Goal: Information Seeking & Learning: Learn about a topic

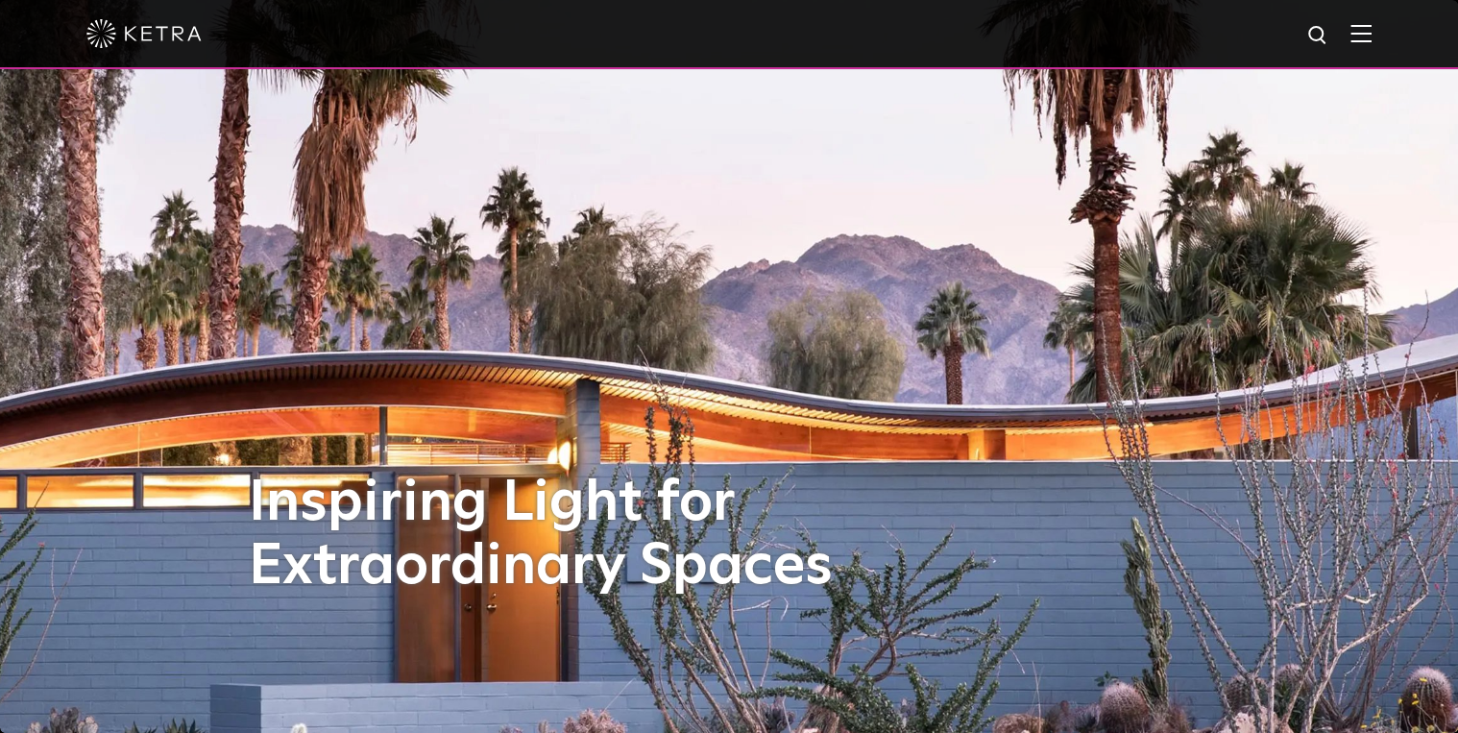
click at [1372, 42] on img at bounding box center [1361, 33] width 21 height 18
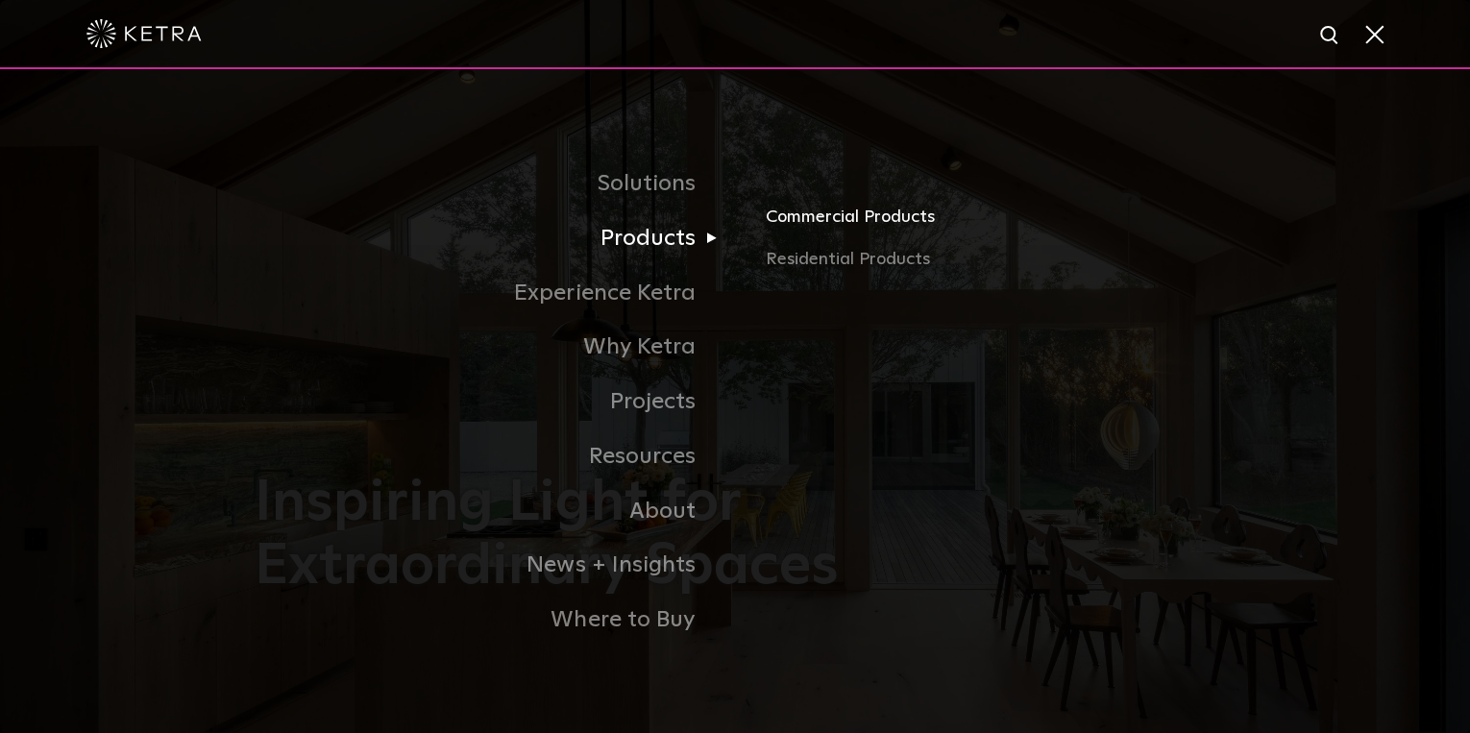
click at [822, 225] on link "Commercial Products" at bounding box center [991, 225] width 450 height 42
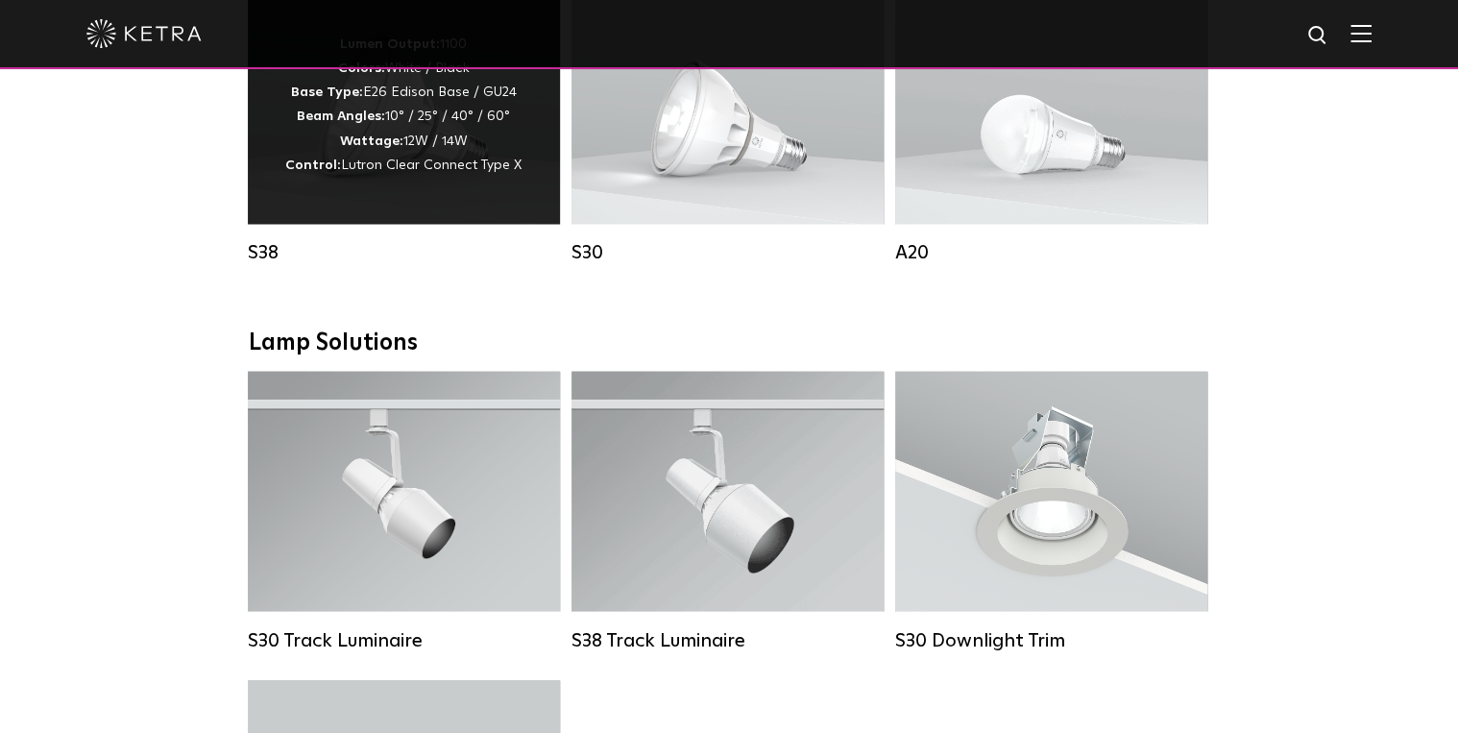
scroll to position [1383, 0]
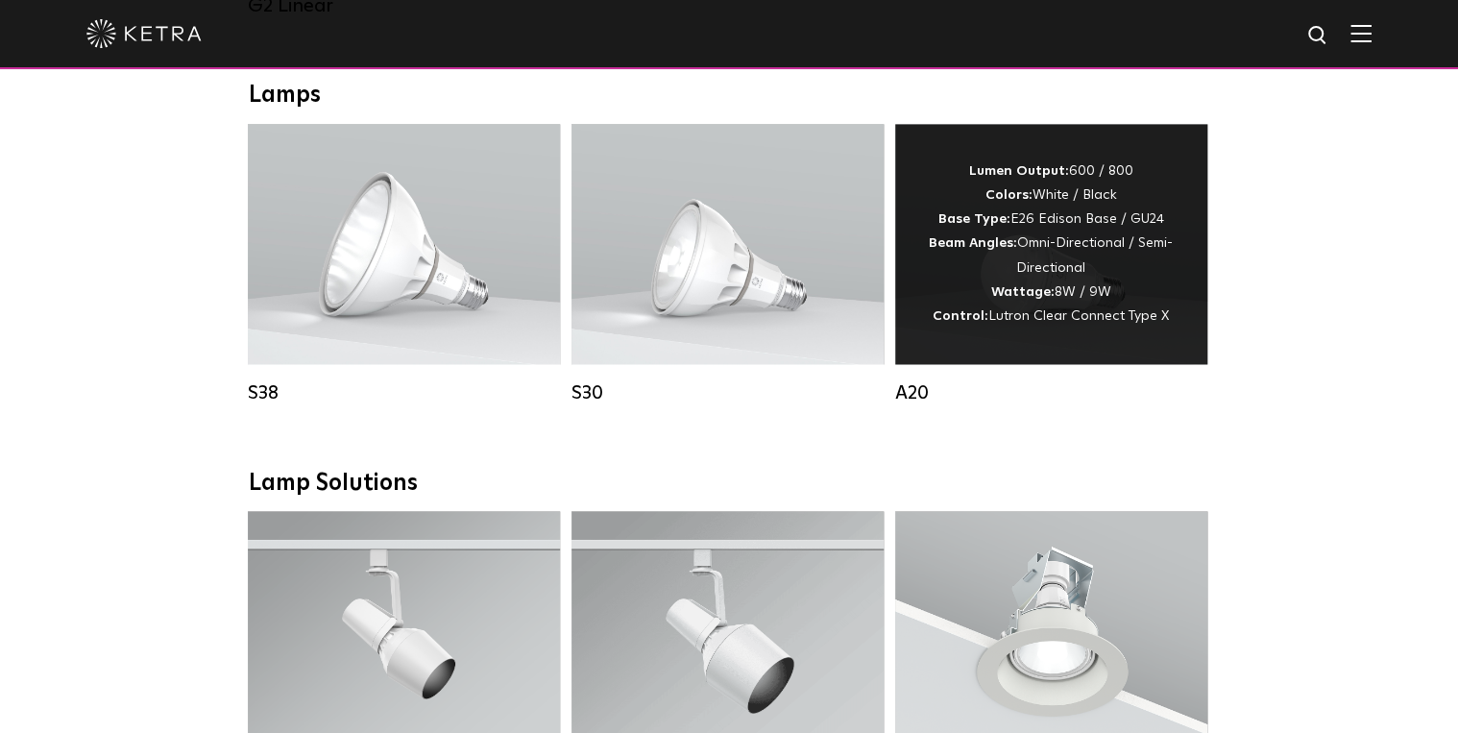
click at [1036, 322] on div "Lumen Output: 600 / 800 Colors: White / Black Base Type: E26 Edison Base / GU24…" at bounding box center [1051, 243] width 255 height 169
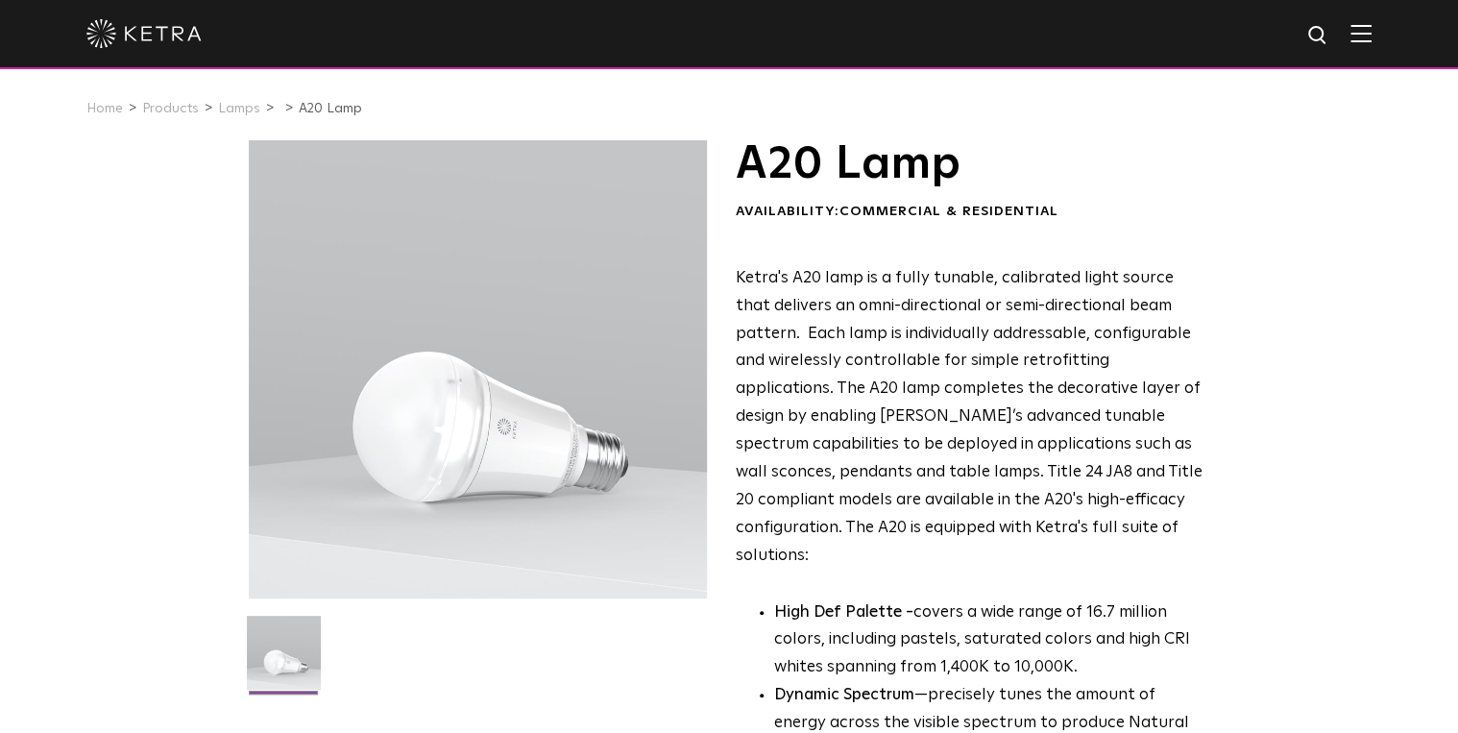
click at [1370, 34] on img at bounding box center [1361, 33] width 21 height 18
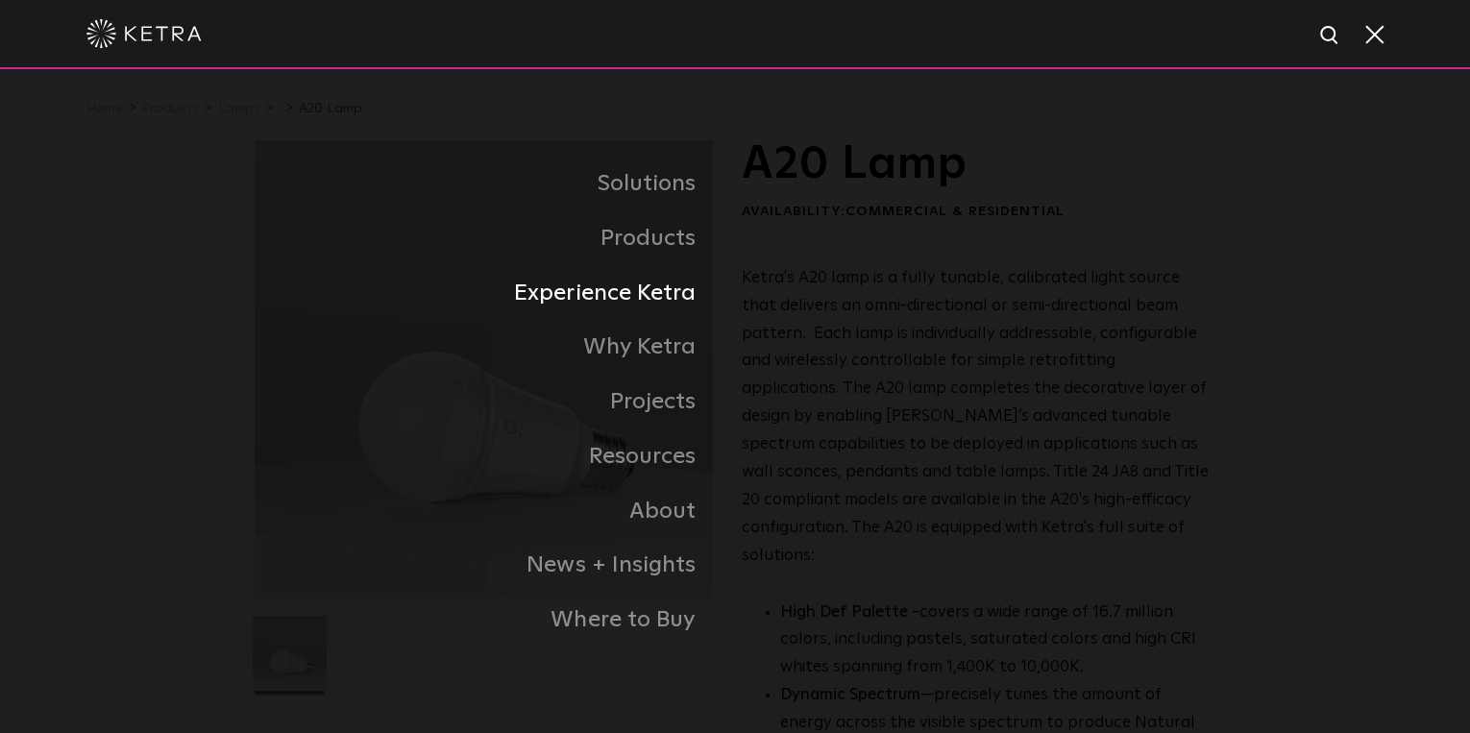
click at [679, 304] on link "Experience Ketra" at bounding box center [495, 293] width 480 height 55
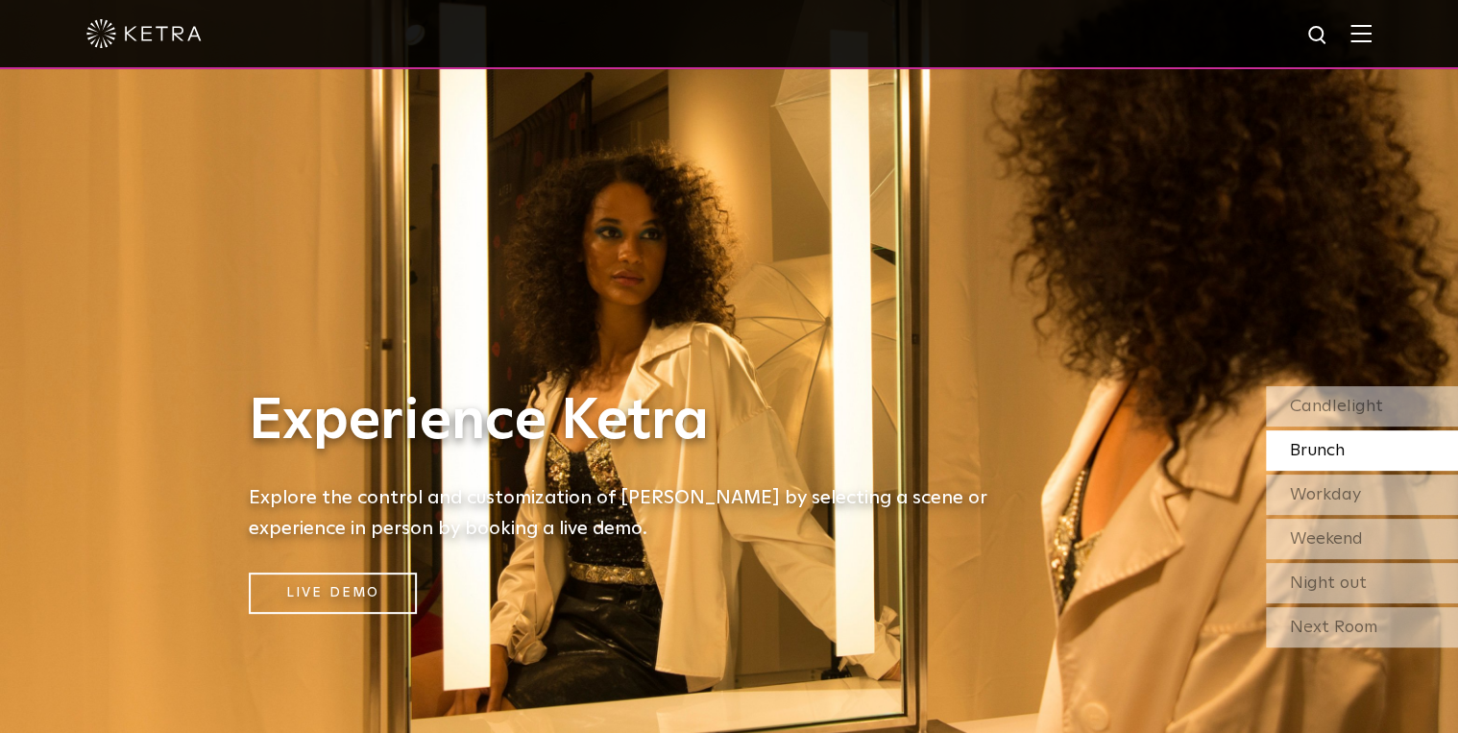
click at [1266, 230] on img at bounding box center [729, 366] width 1458 height 733
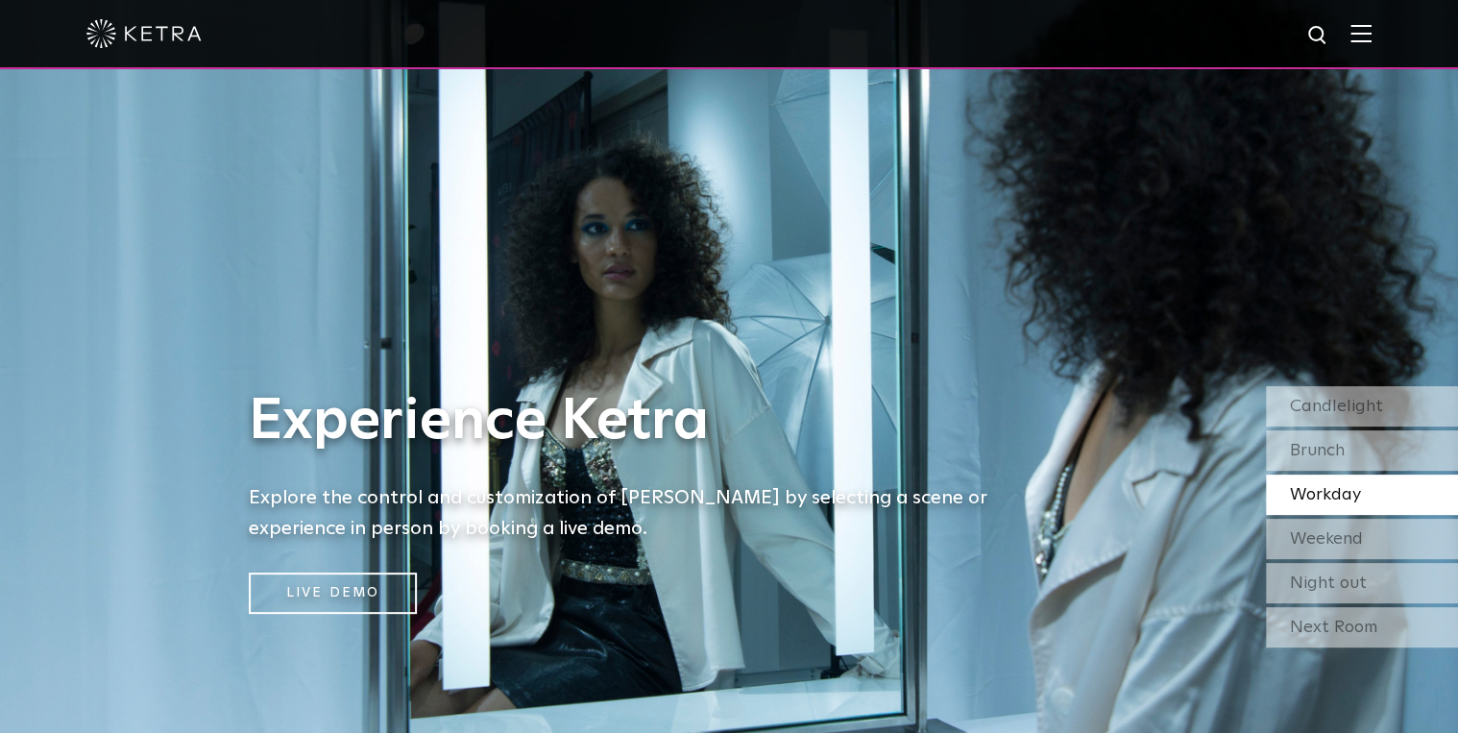
click at [898, 431] on h1 "Experience Ketra" at bounding box center [633, 421] width 768 height 63
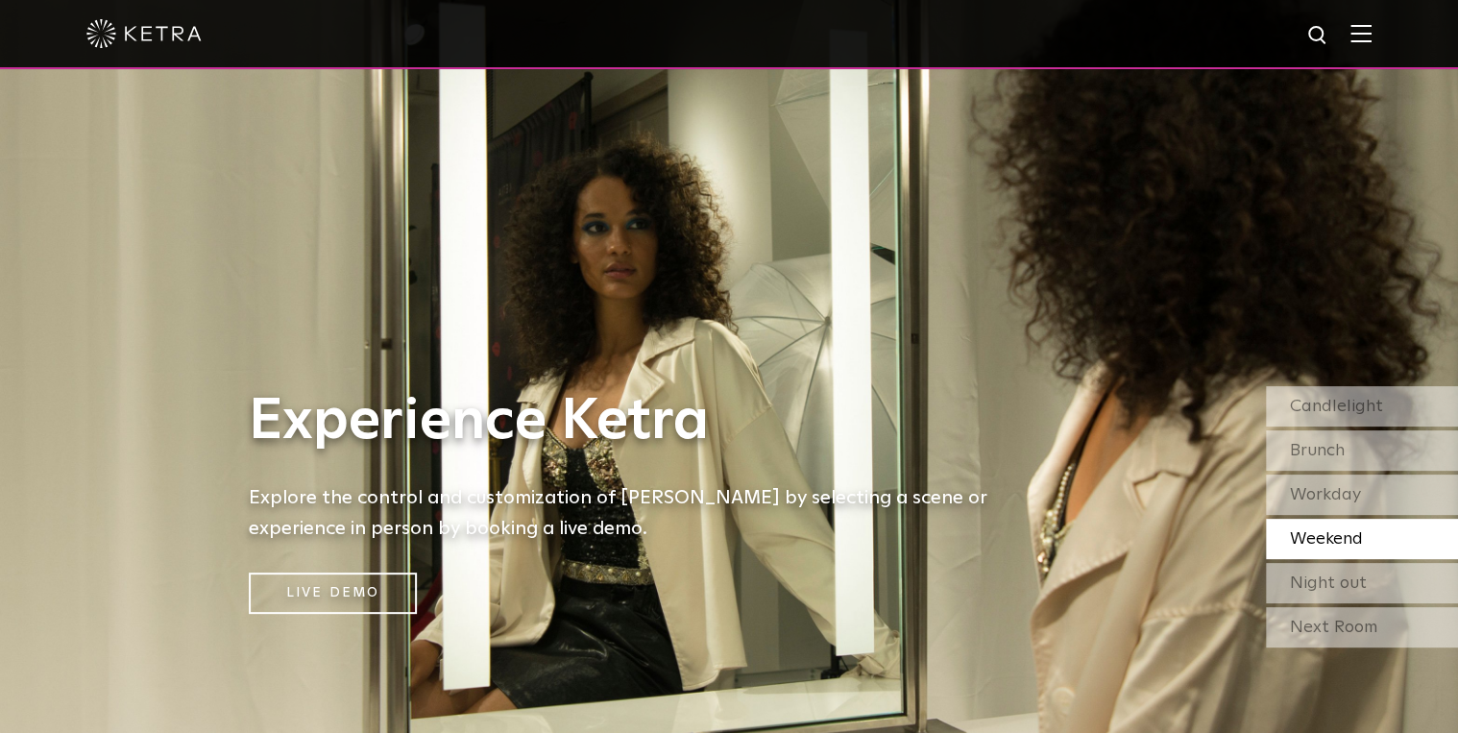
click at [964, 341] on div "Experience Ketra Explore the control and customization of Ketra by selecting a …" at bounding box center [633, 366] width 1266 height 733
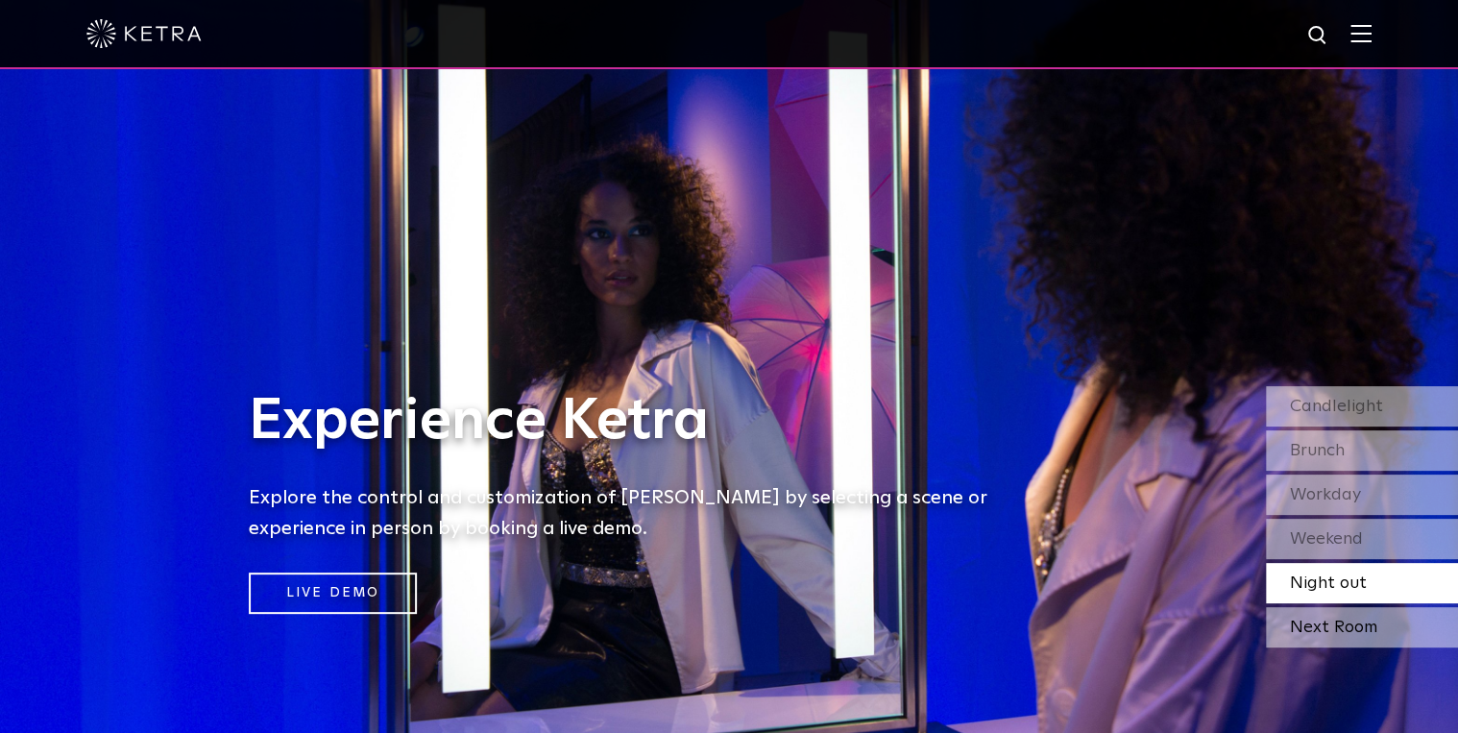
click at [1307, 626] on div "Next Room" at bounding box center [1362, 627] width 192 height 40
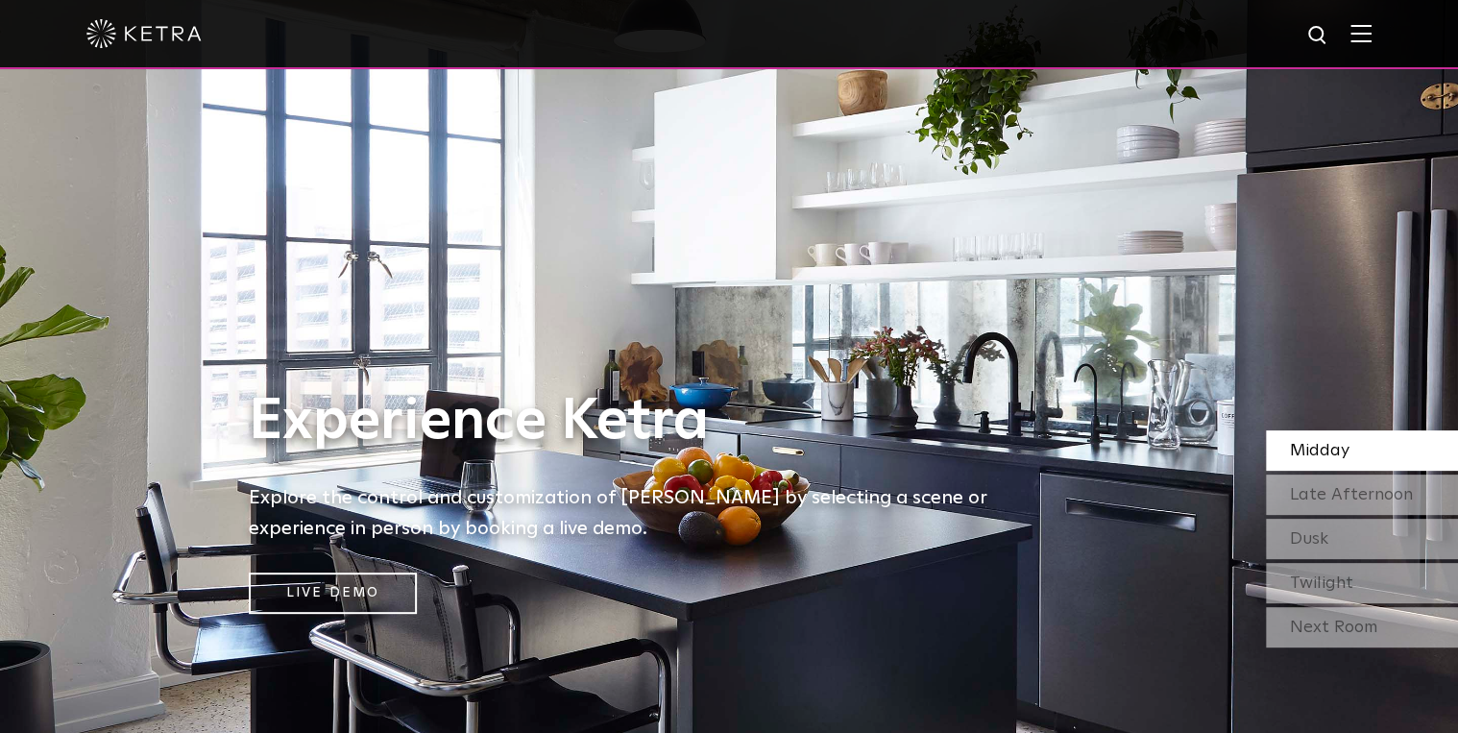
click at [1307, 626] on div "Next Room" at bounding box center [1362, 627] width 192 height 40
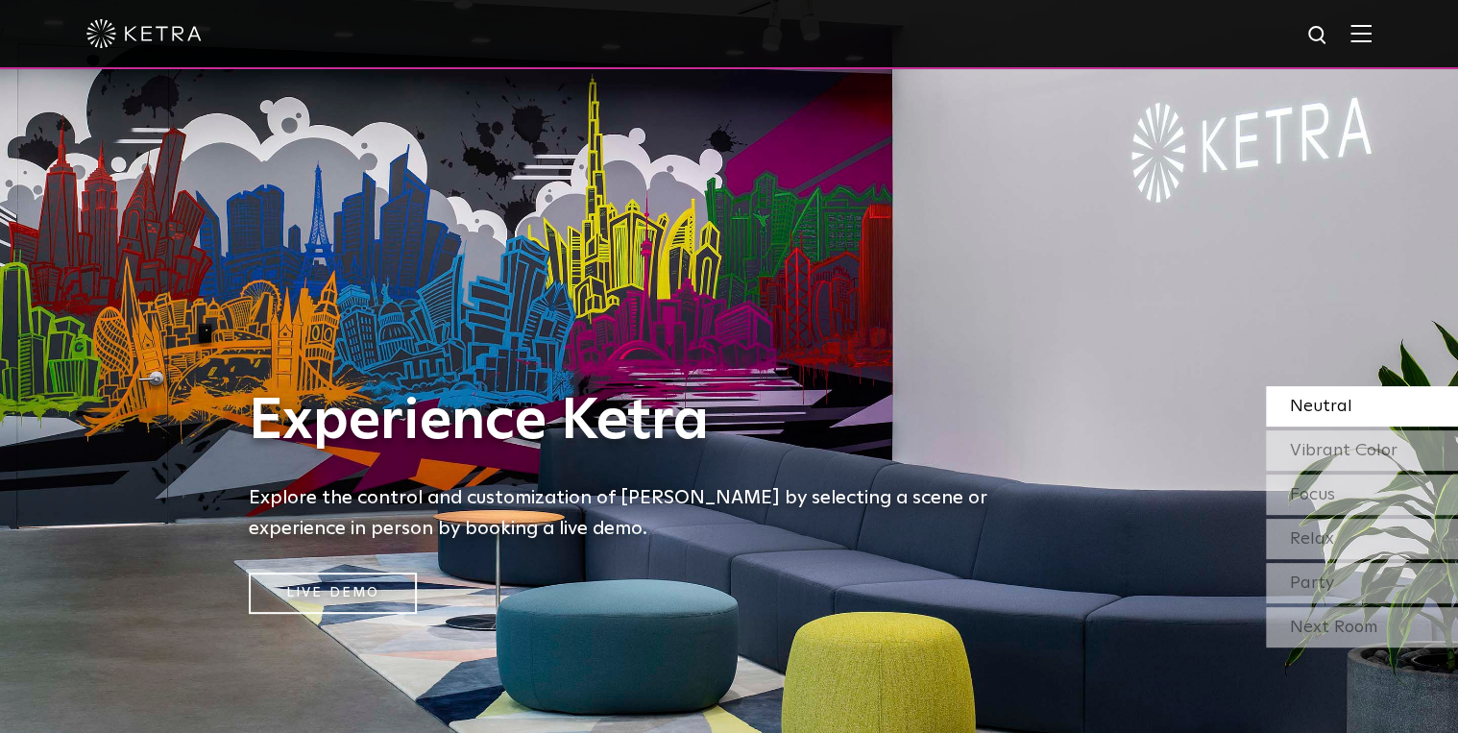
click at [1307, 626] on div "Next Room" at bounding box center [1362, 627] width 192 height 40
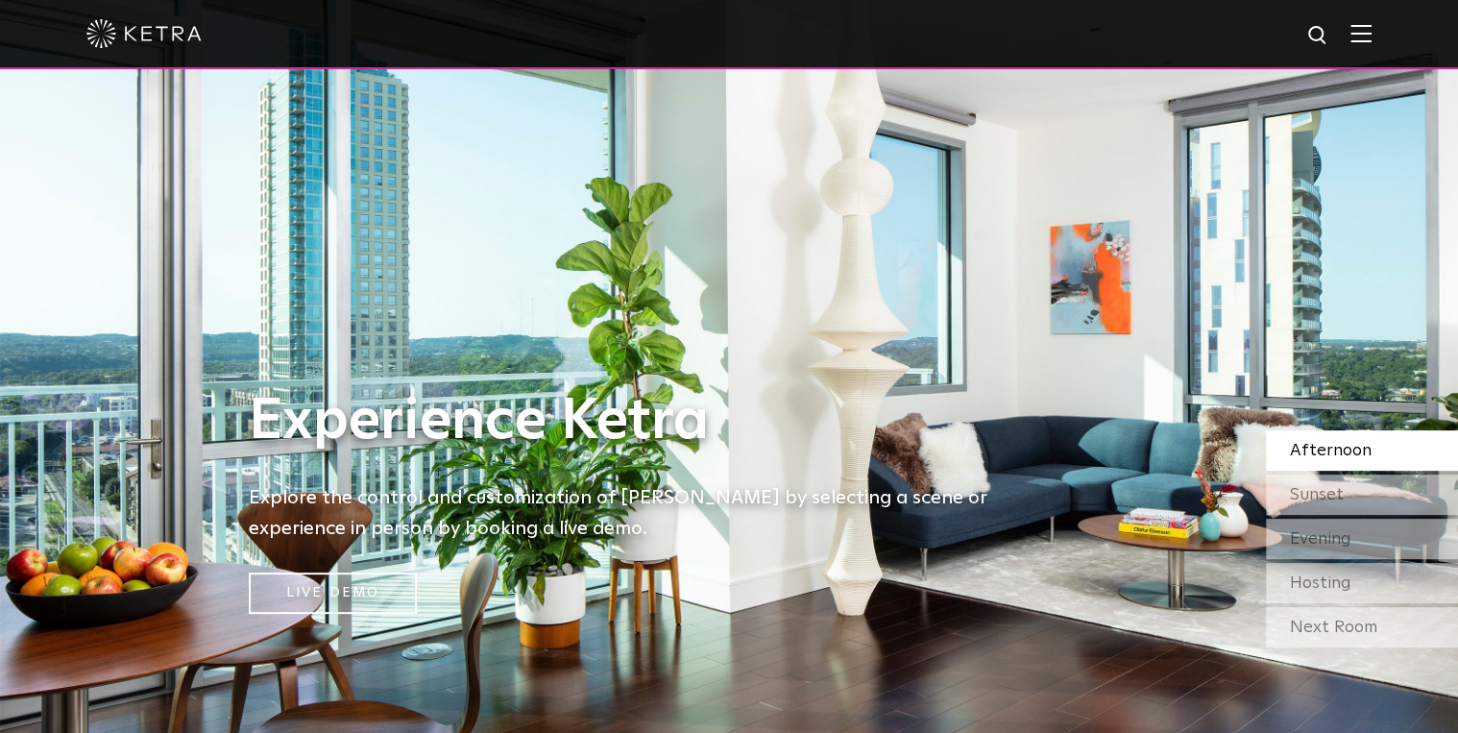
click at [1307, 626] on div "Next Room" at bounding box center [1362, 627] width 192 height 40
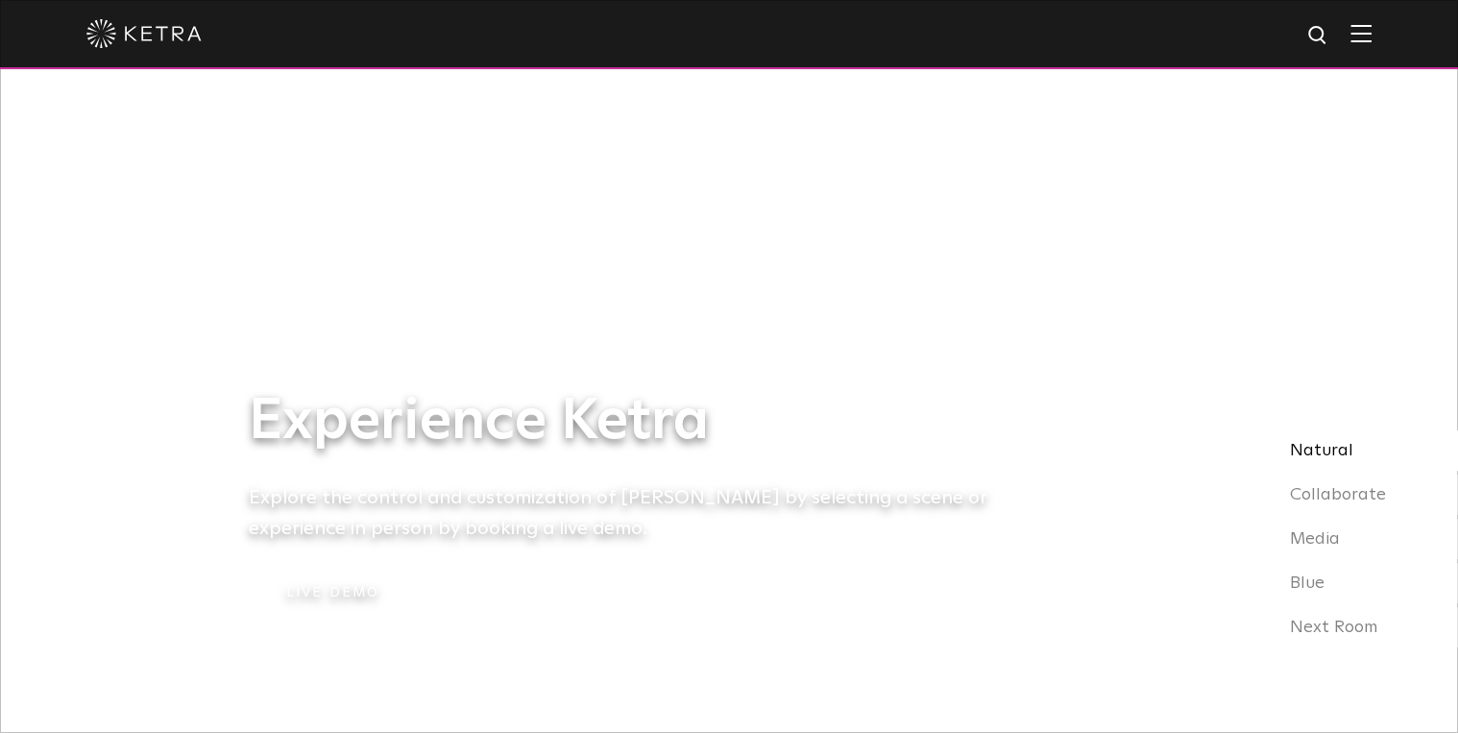
click at [1307, 626] on div "Next Room" at bounding box center [1362, 627] width 192 height 40
click at [985, 443] on h1 "Experience Ketra" at bounding box center [633, 421] width 768 height 63
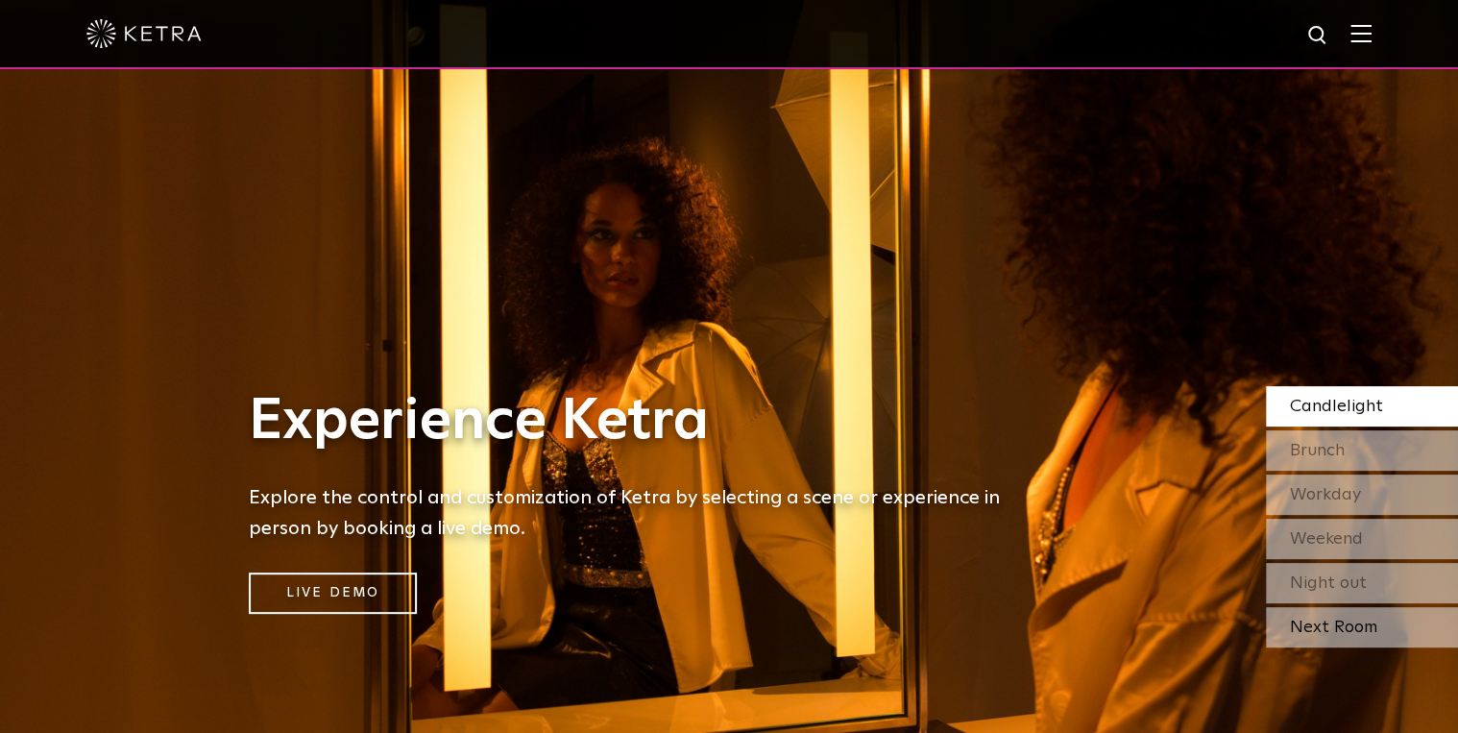
click at [1341, 623] on div "Next Room" at bounding box center [1362, 627] width 192 height 40
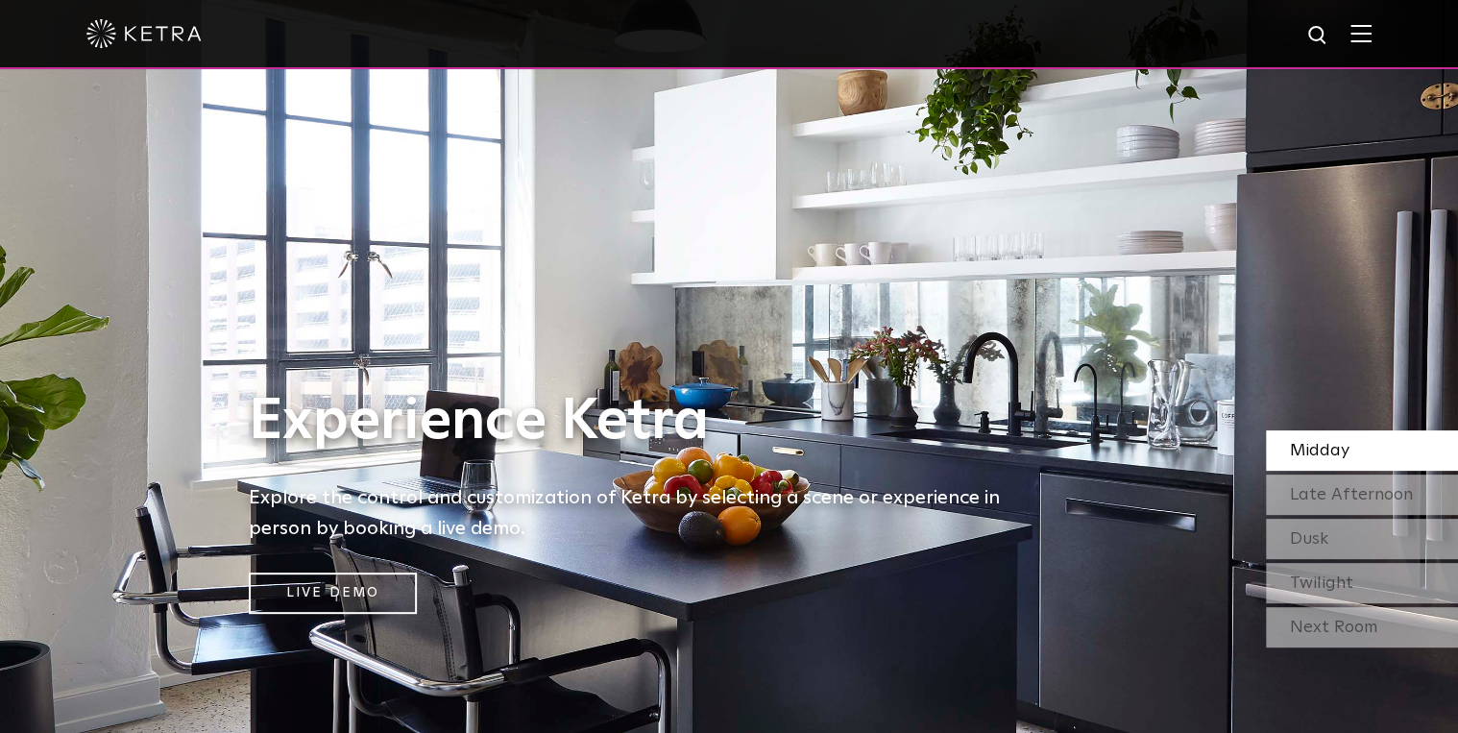
click at [1341, 623] on div "Next Room" at bounding box center [1362, 627] width 192 height 40
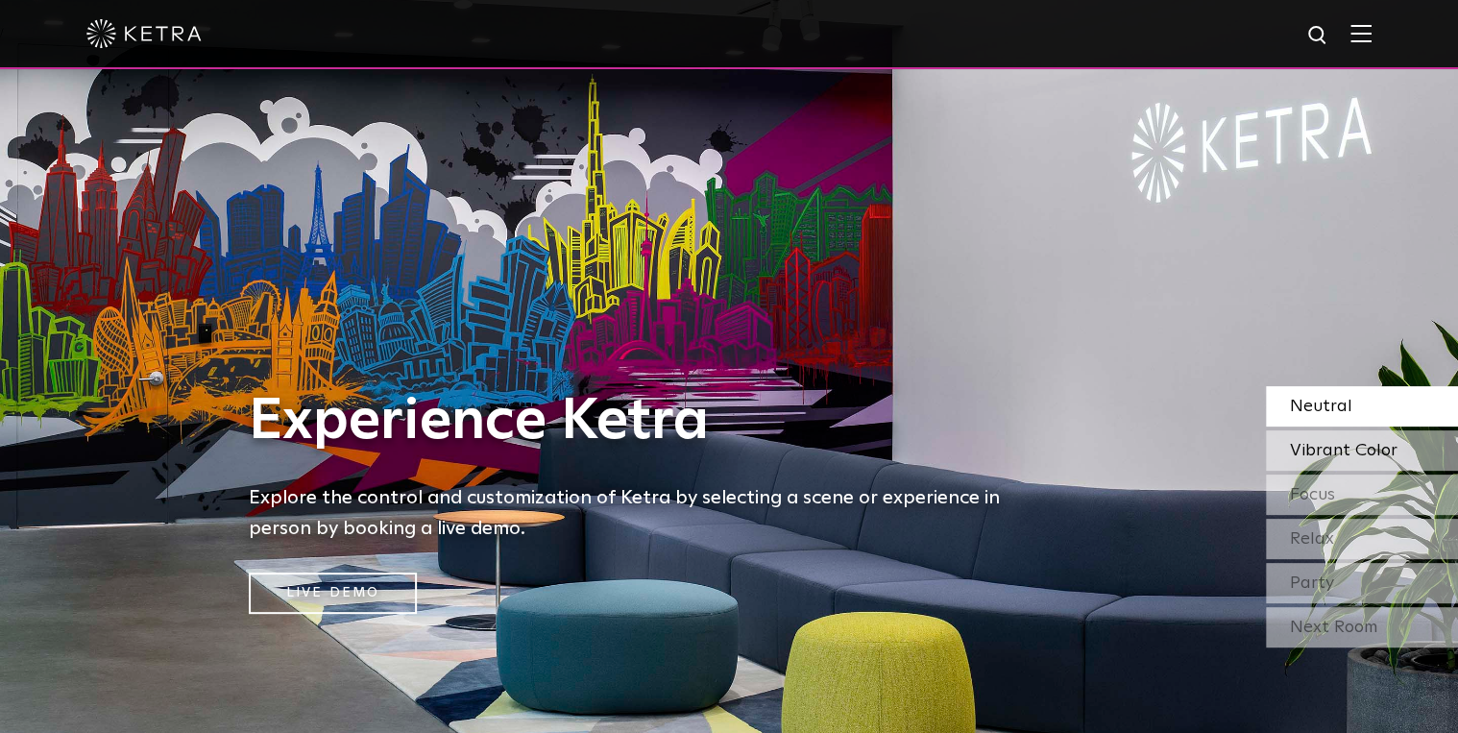
click at [1317, 453] on span "Vibrant Color" at bounding box center [1344, 450] width 108 height 17
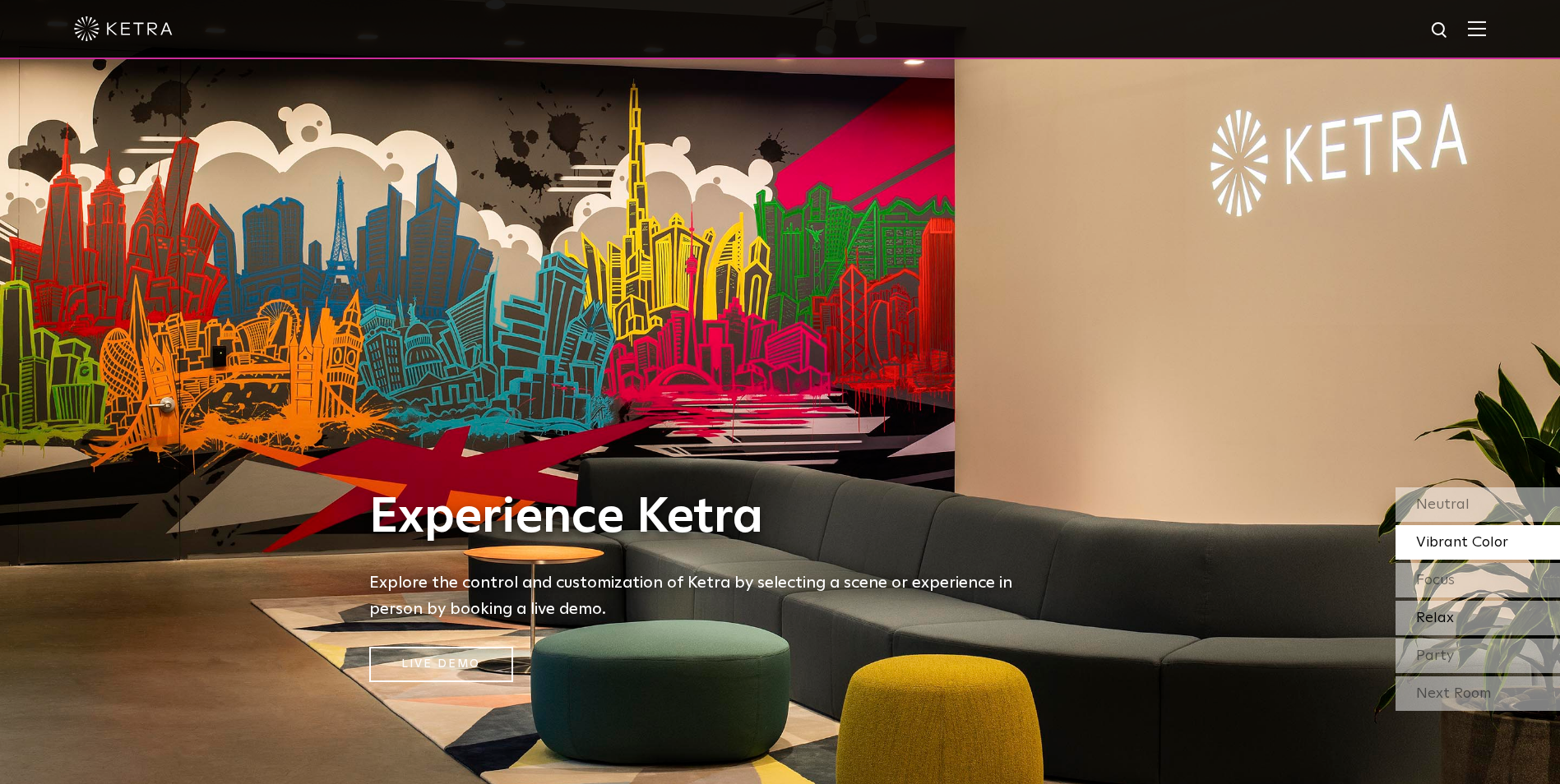
click at [1247, 620] on div "Relax" at bounding box center [1478, 618] width 164 height 34
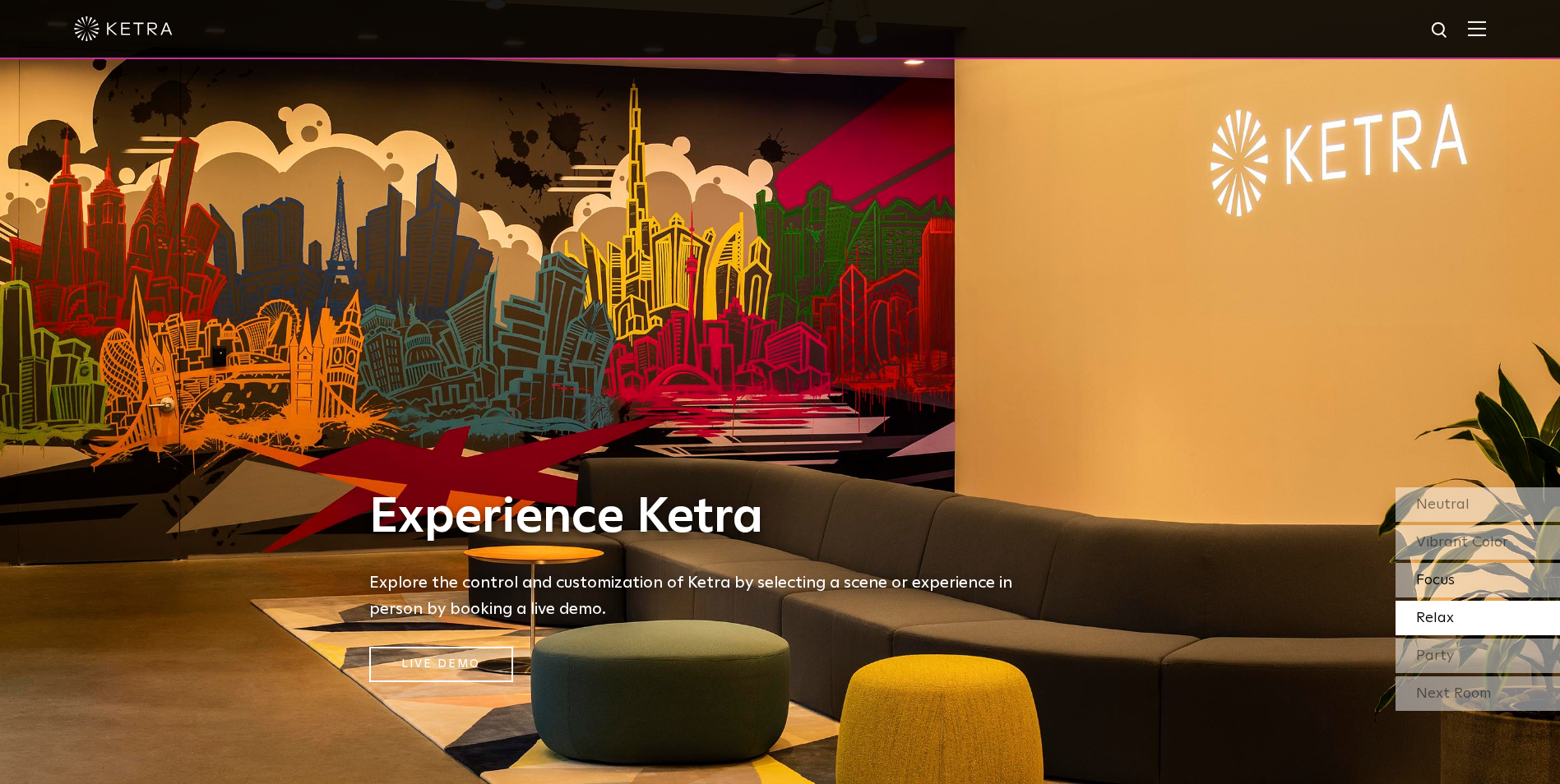
click at [1247, 583] on span "Focus" at bounding box center [1435, 580] width 39 height 15
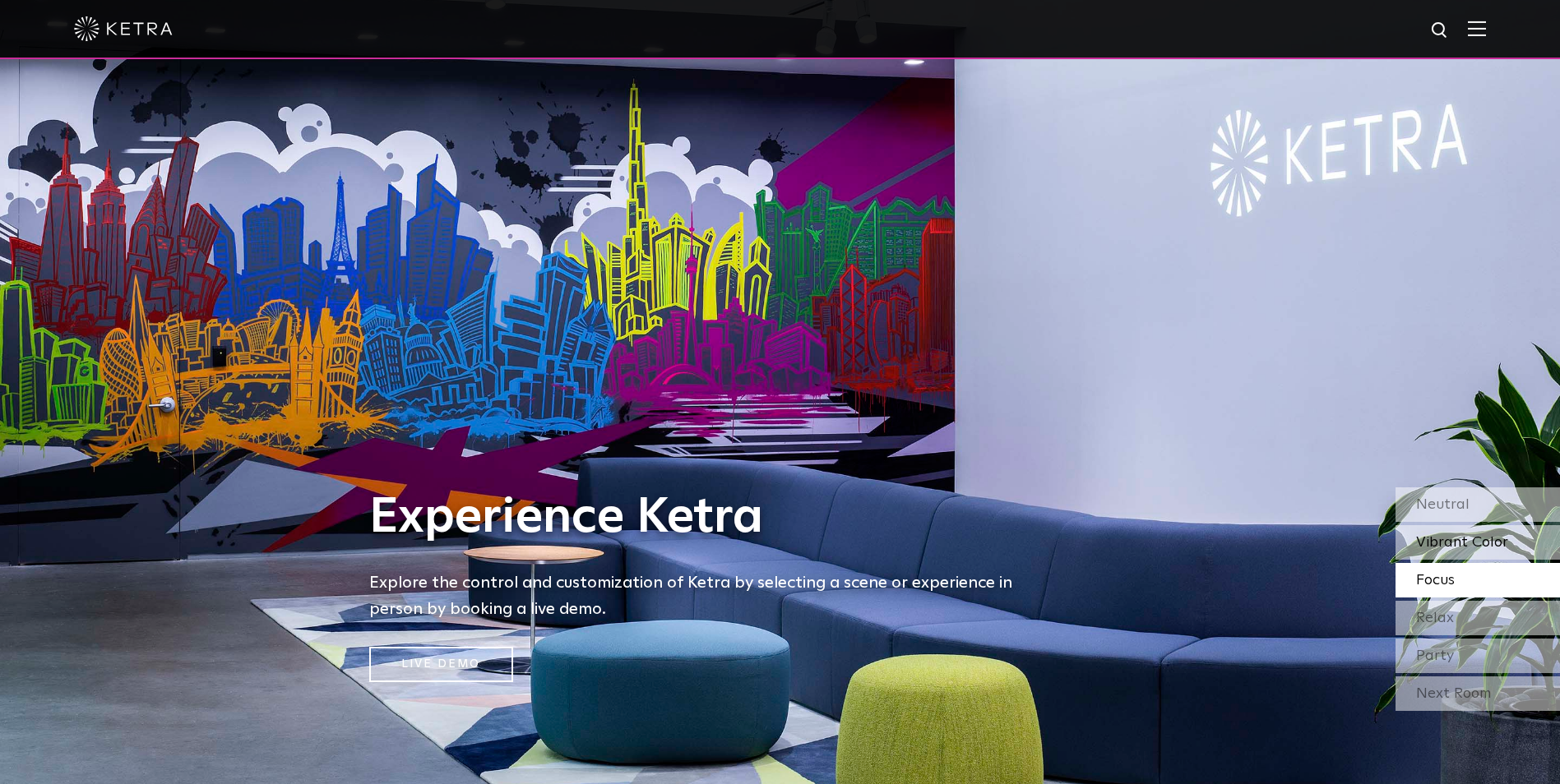
click at [1247, 555] on div "Vibrant Color" at bounding box center [1478, 543] width 164 height 34
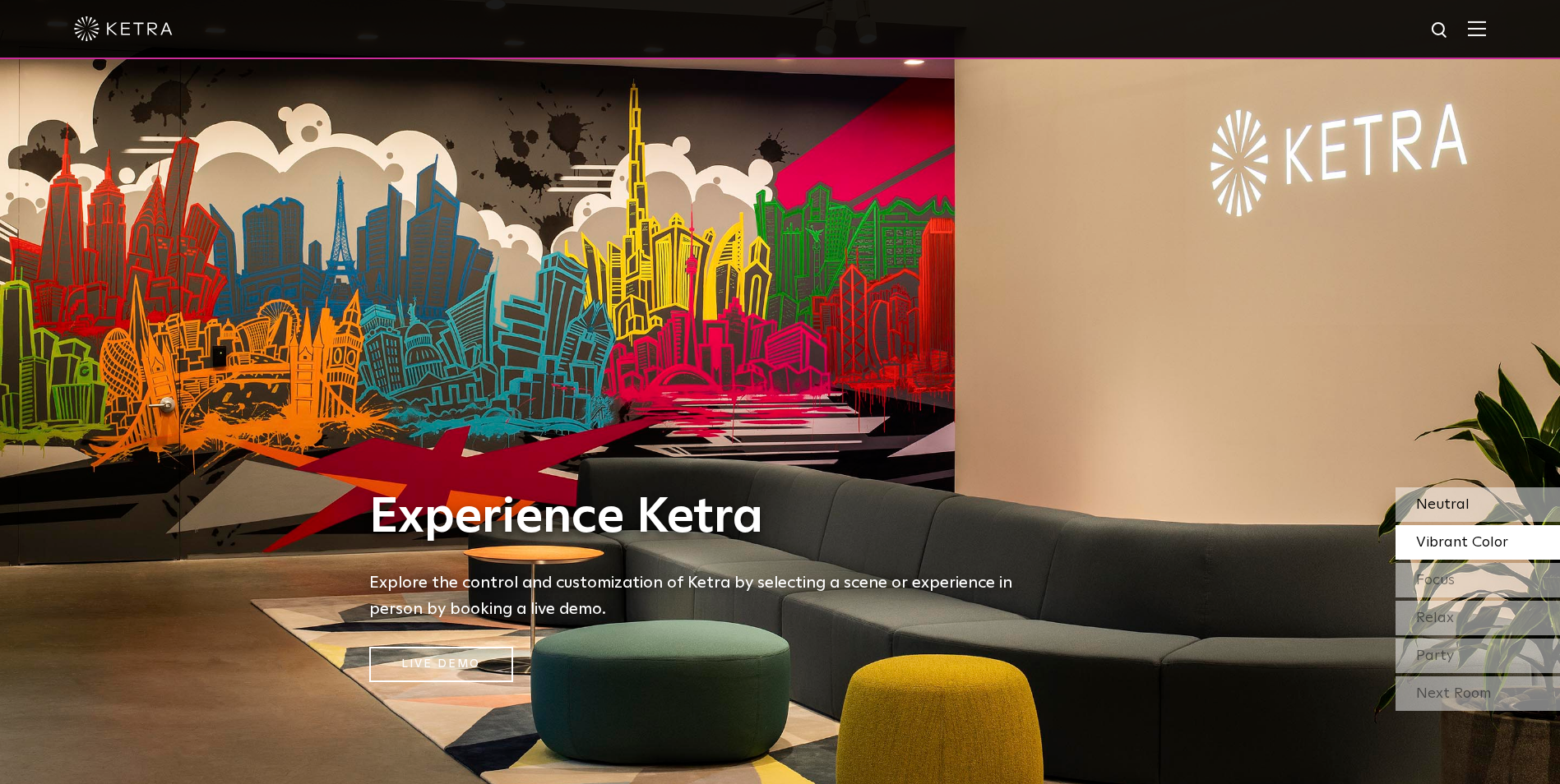
click at [1247, 500] on div "Neutral" at bounding box center [1478, 505] width 164 height 34
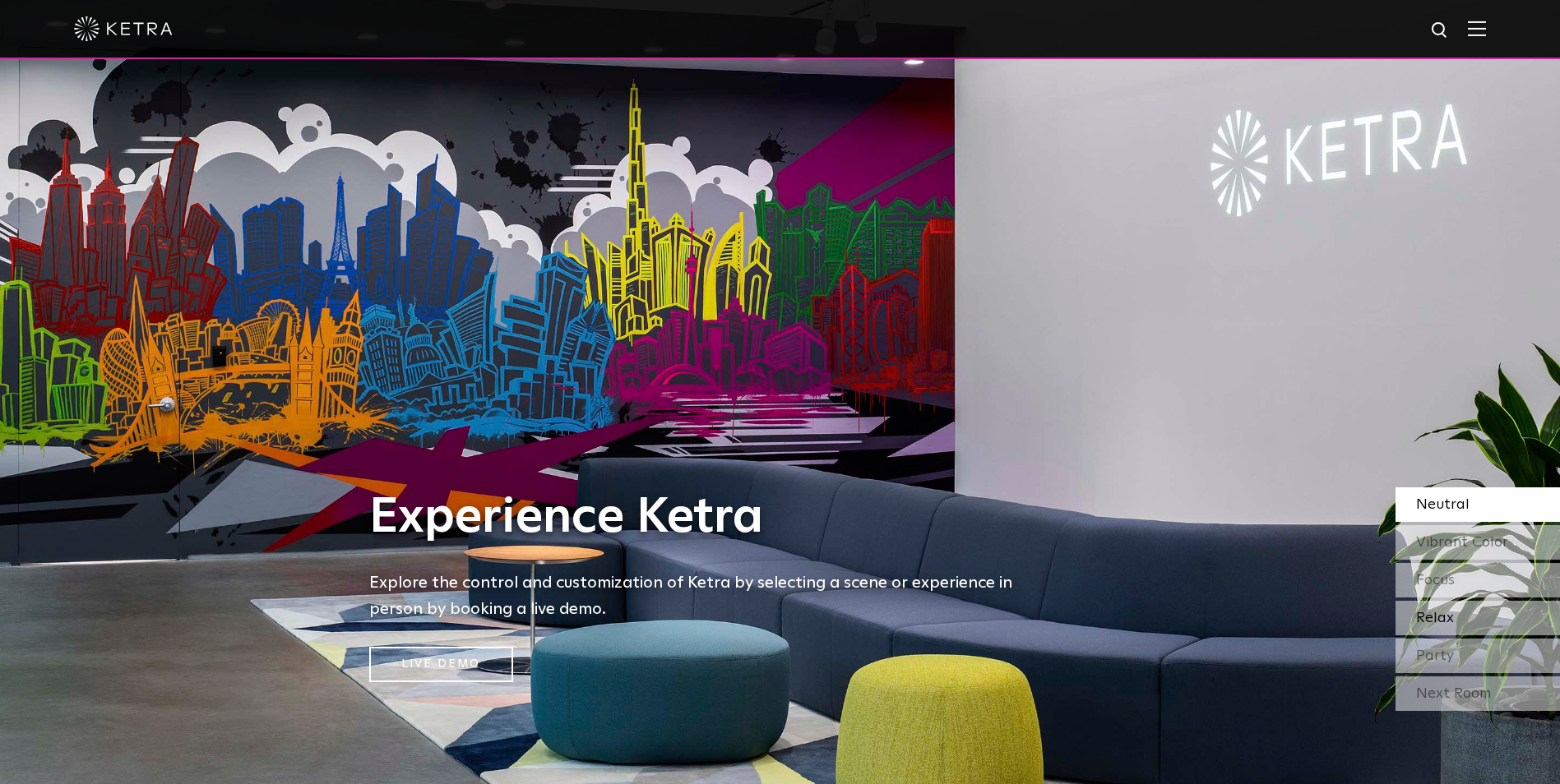
click at [1247, 621] on div "Relax" at bounding box center [1478, 618] width 164 height 34
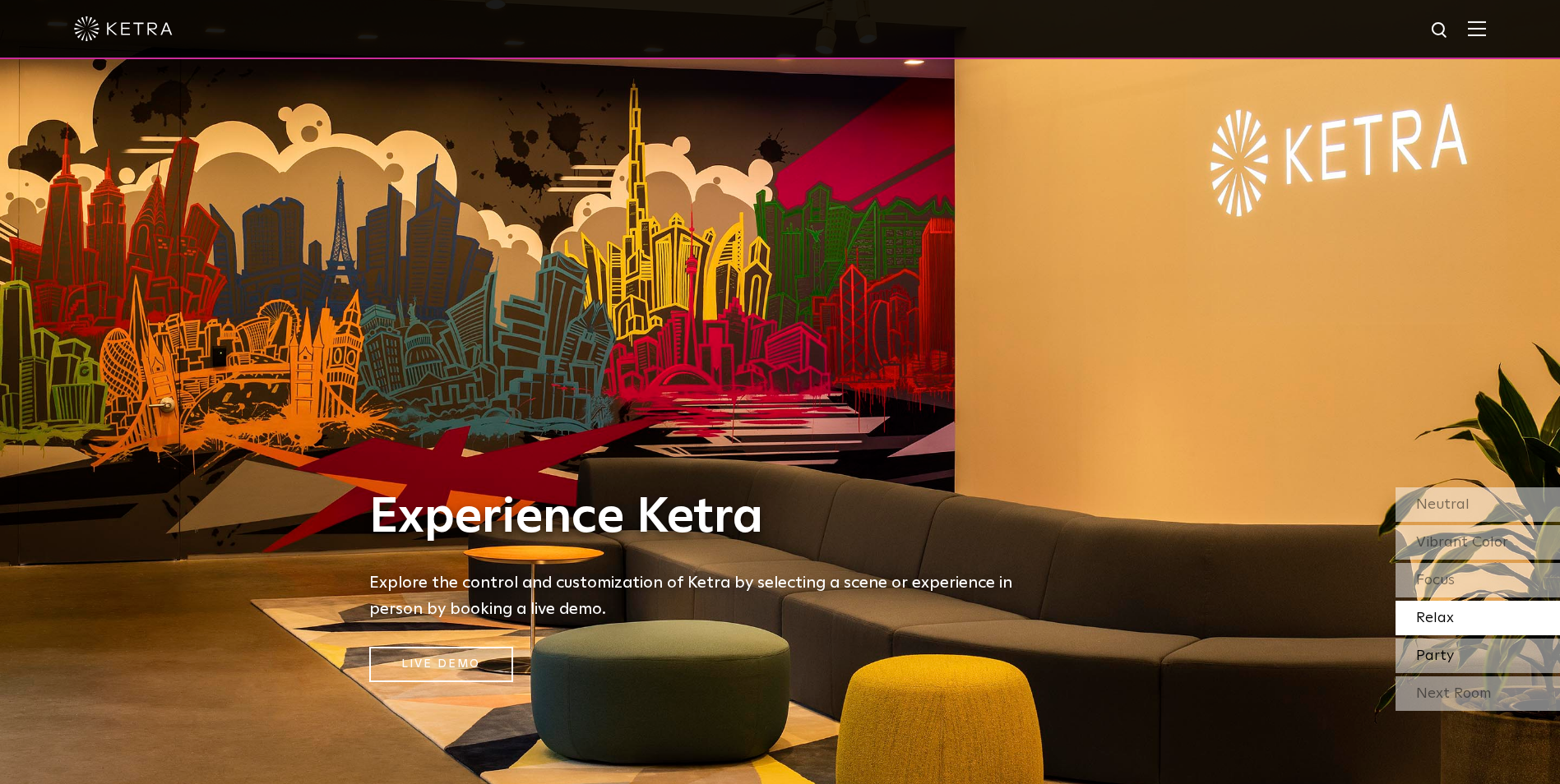
click at [1247, 627] on div "Party" at bounding box center [1478, 656] width 164 height 34
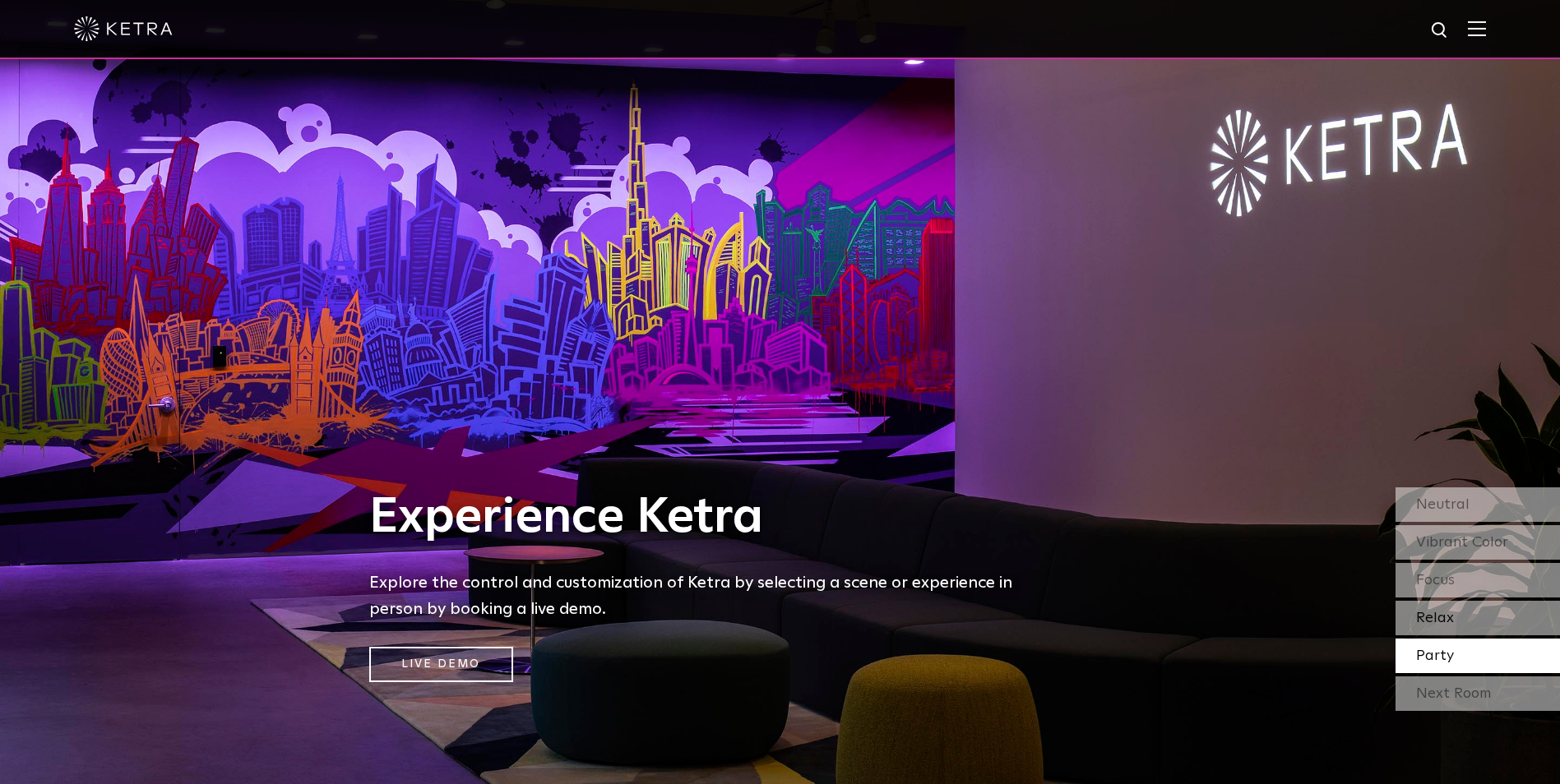
click at [1247, 615] on div "Relax" at bounding box center [1478, 618] width 164 height 34
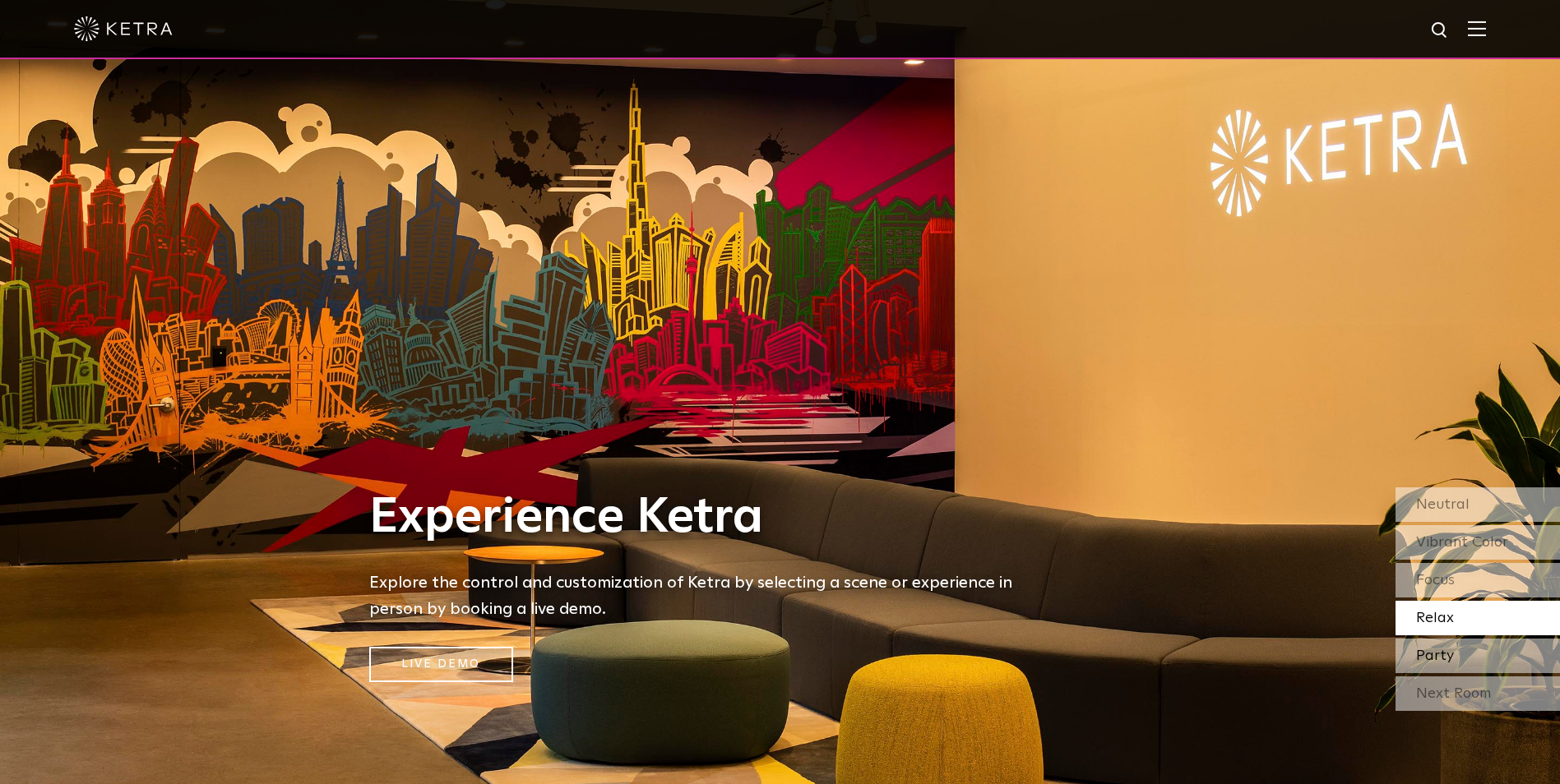
click at [1247, 627] on div "Party" at bounding box center [1478, 656] width 164 height 34
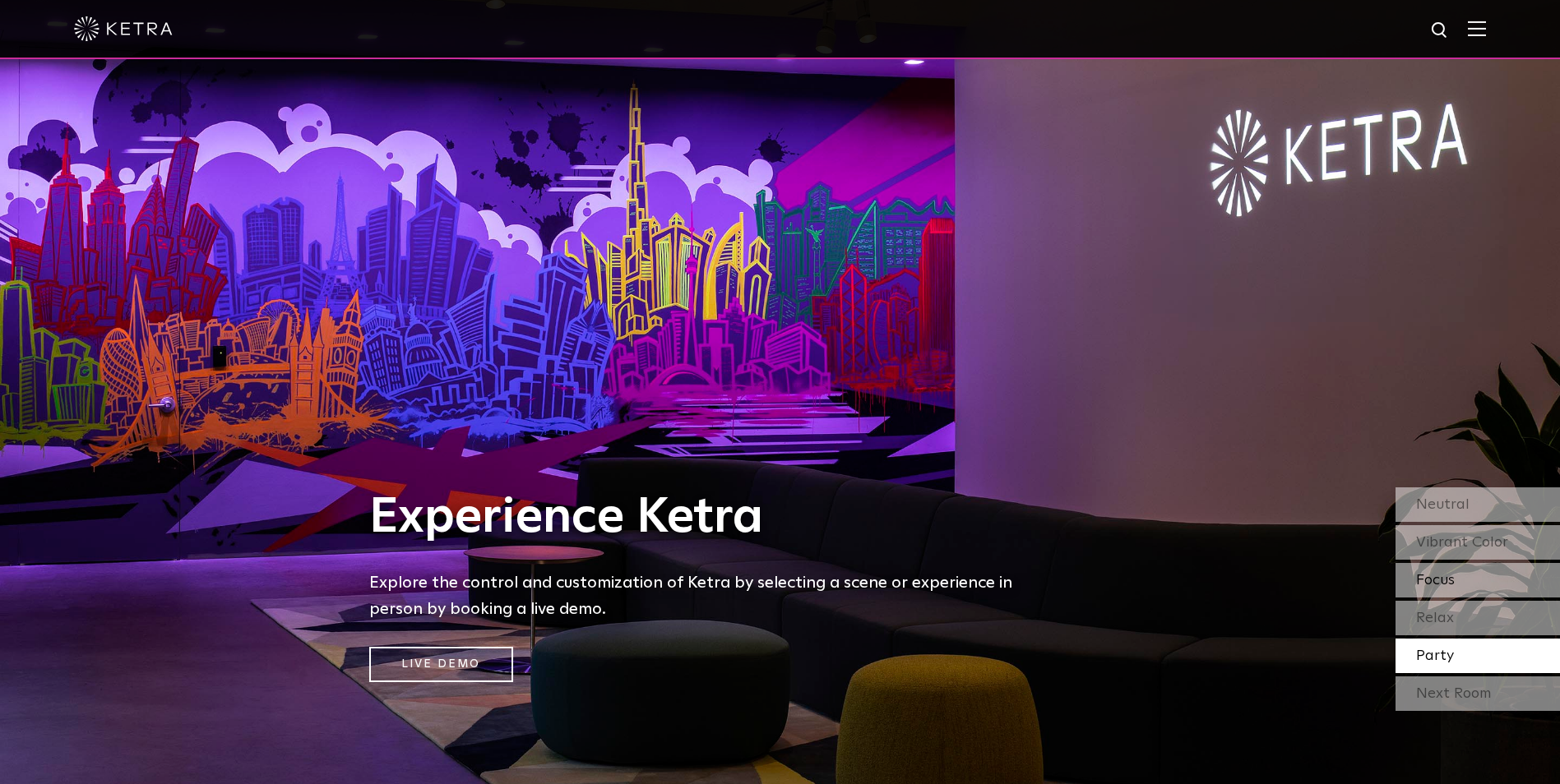
click at [1247, 575] on div "Focus" at bounding box center [1478, 580] width 164 height 34
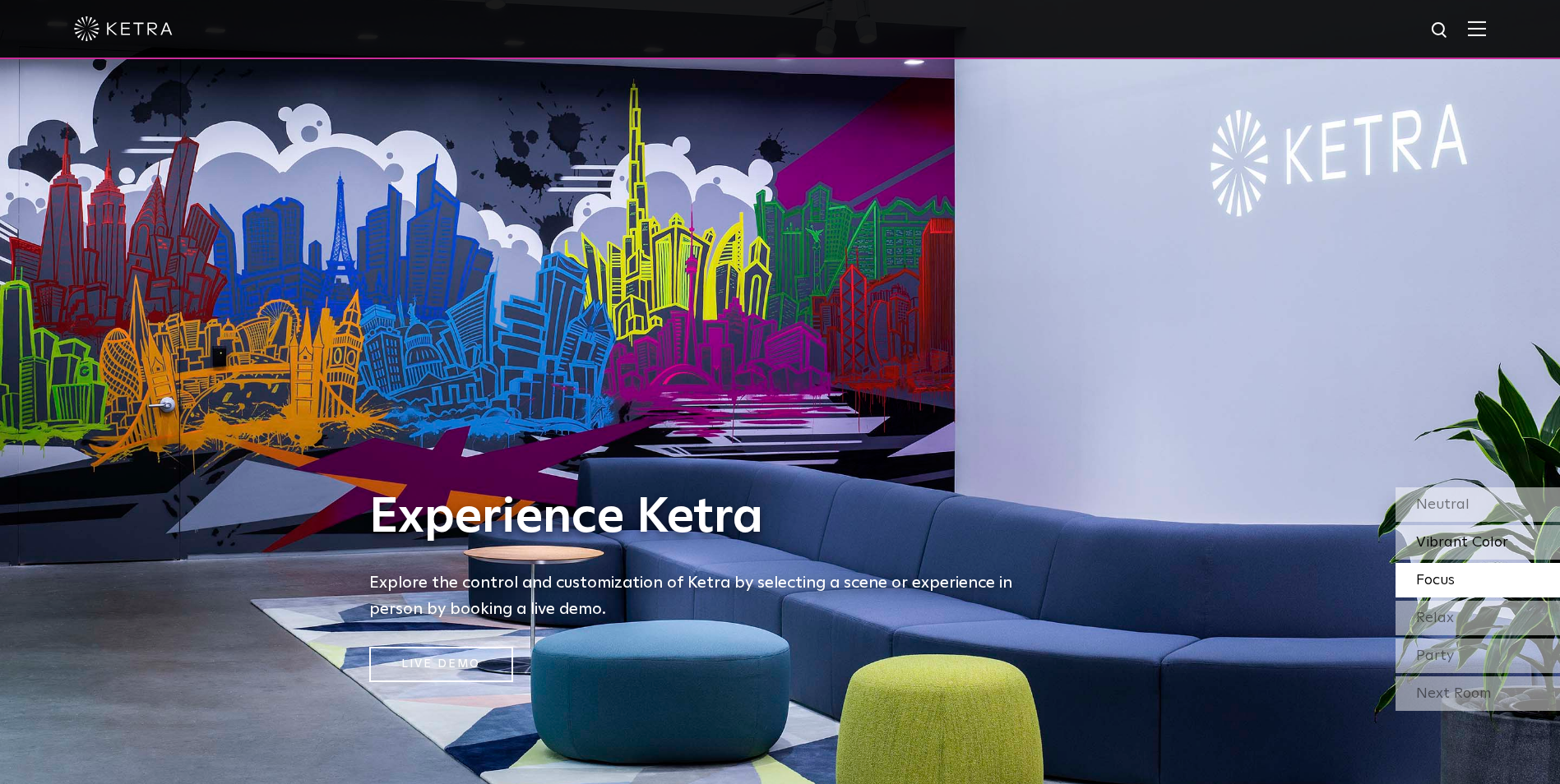
click at [1247, 533] on div "Vibrant Color" at bounding box center [1478, 543] width 164 height 34
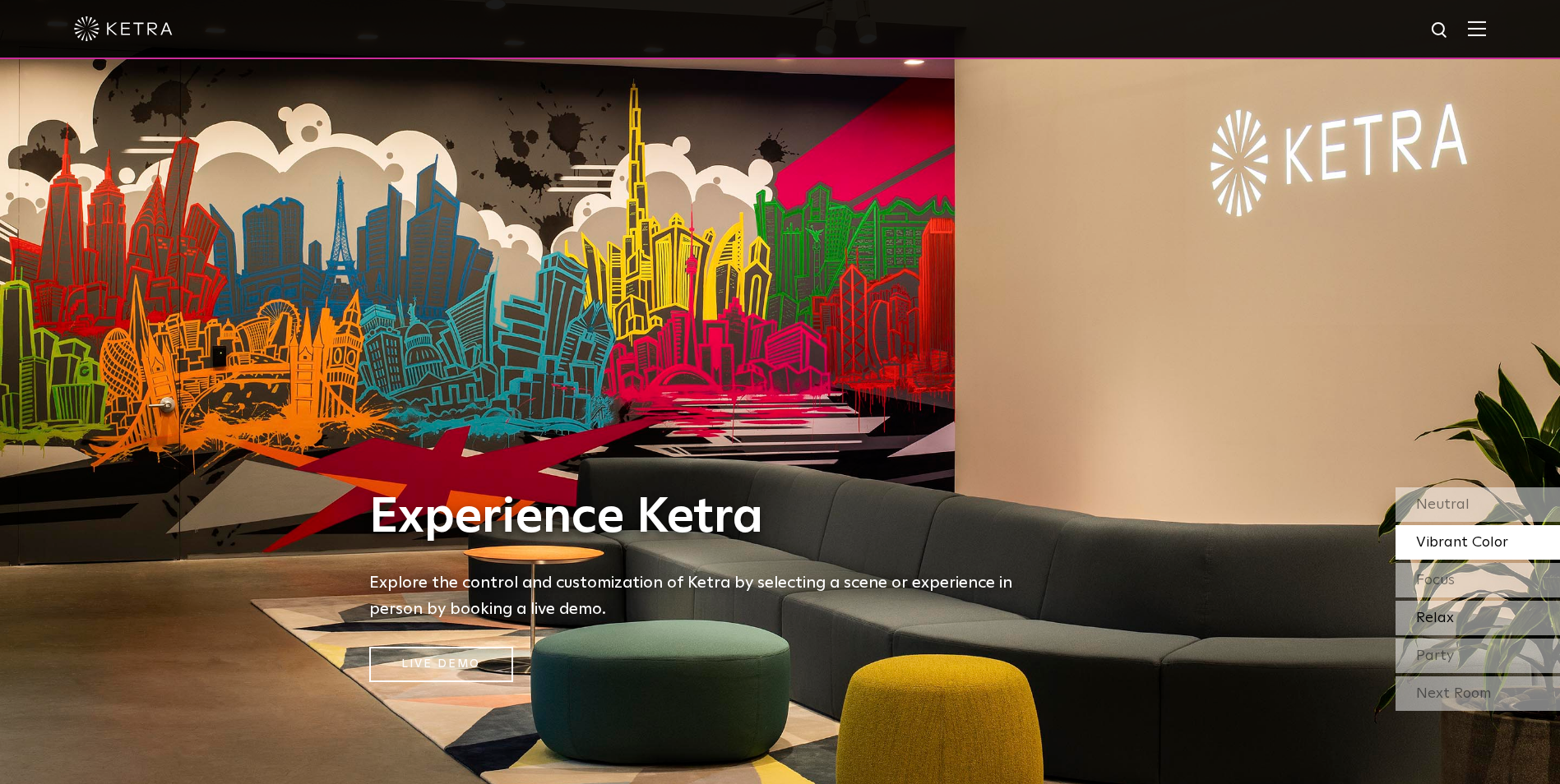
click at [1247, 616] on div "Relax" at bounding box center [1478, 618] width 164 height 34
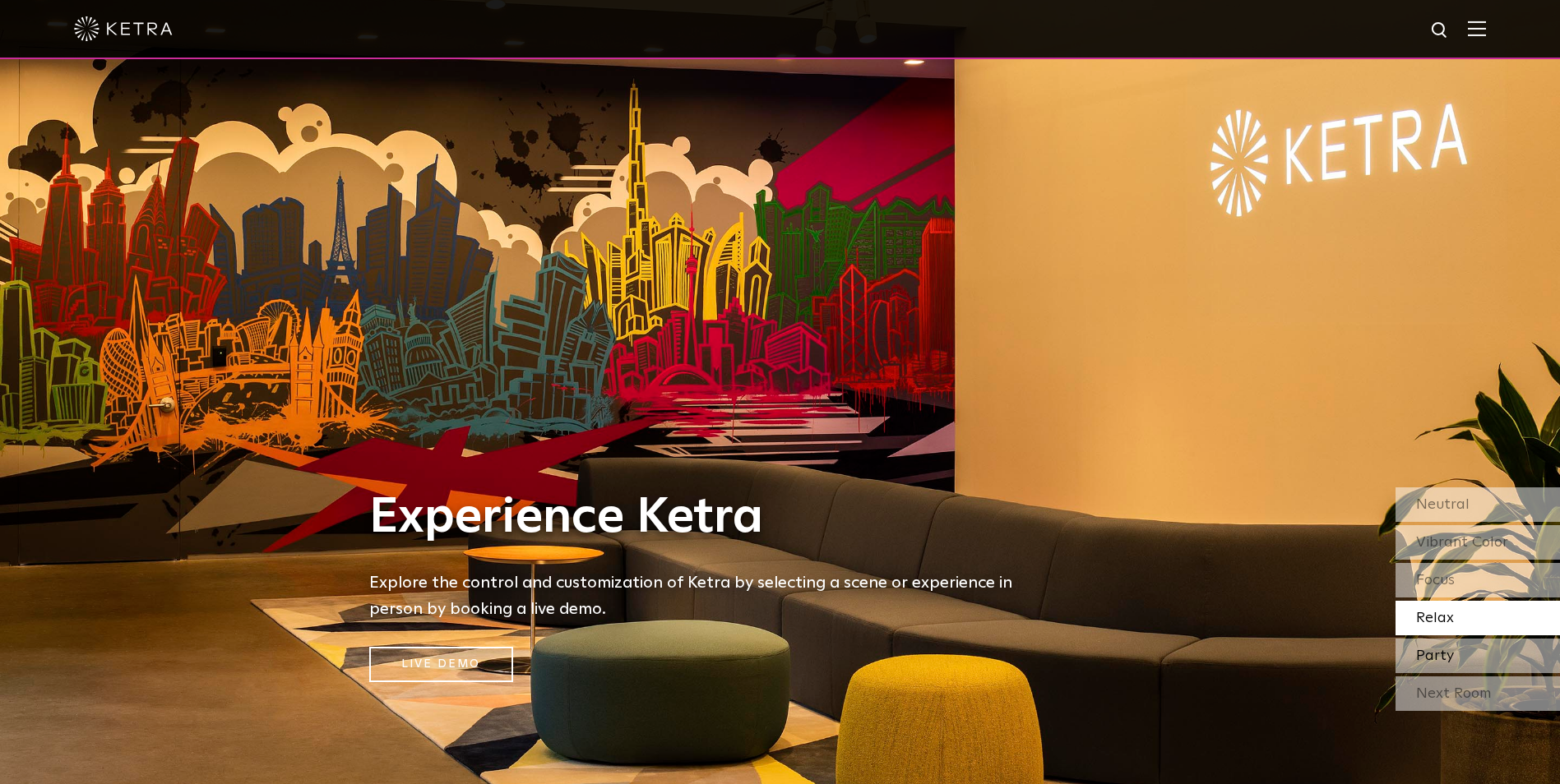
click at [1247, 627] on div "Party" at bounding box center [1478, 656] width 164 height 34
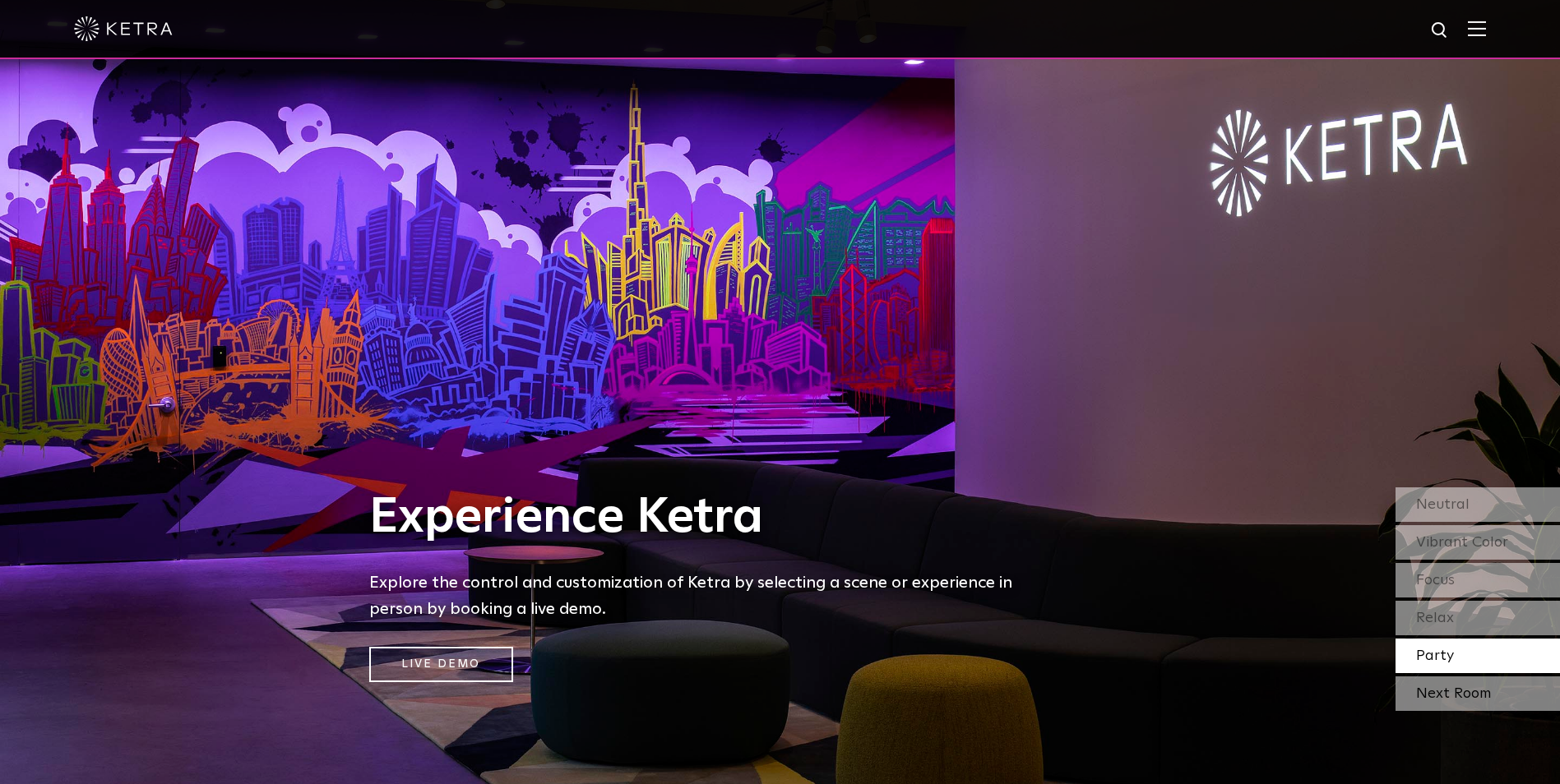
click at [1247, 627] on div "Next Room" at bounding box center [1478, 694] width 164 height 34
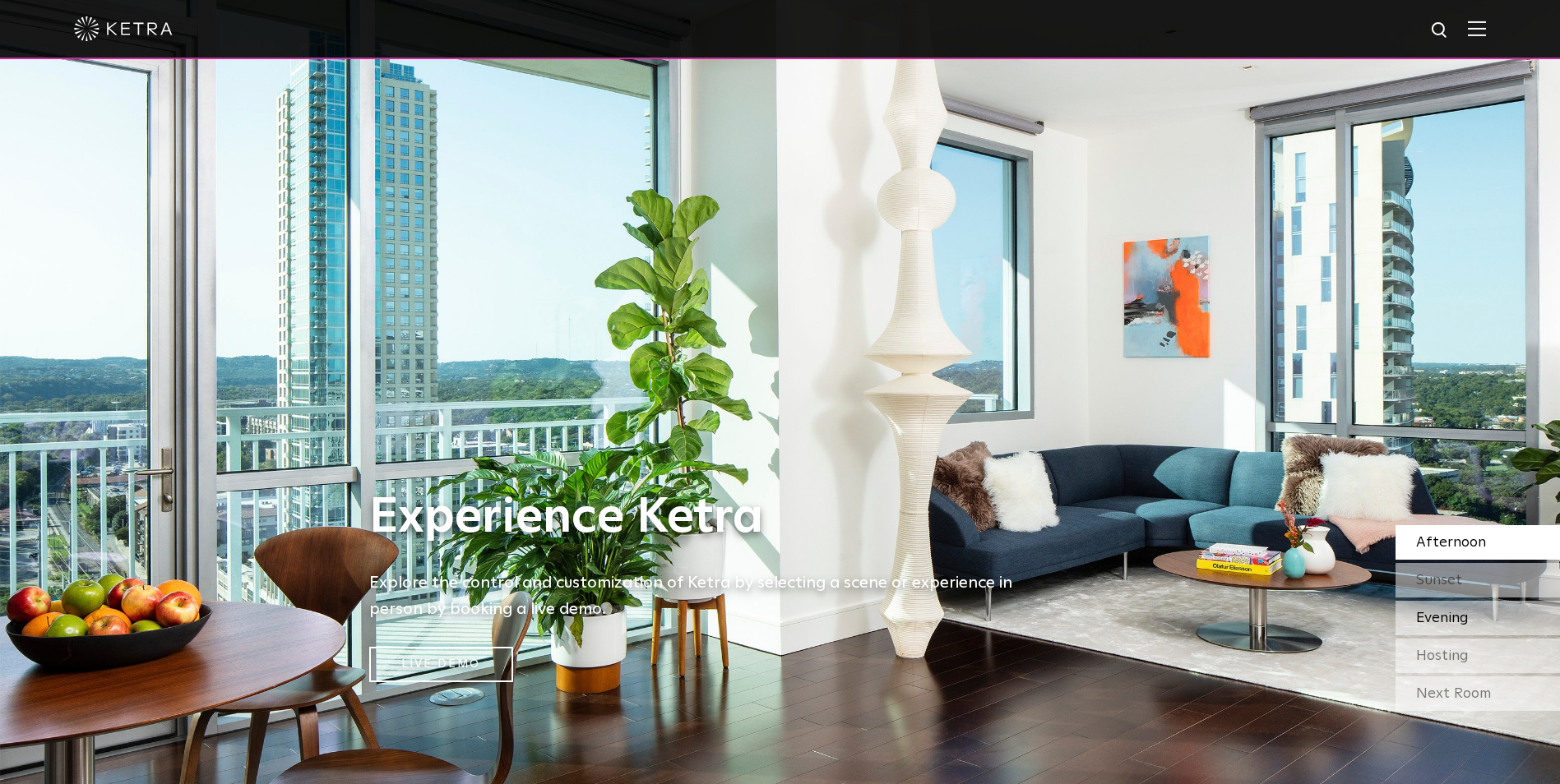
click at [1247, 625] on div "Evening" at bounding box center [1478, 618] width 164 height 34
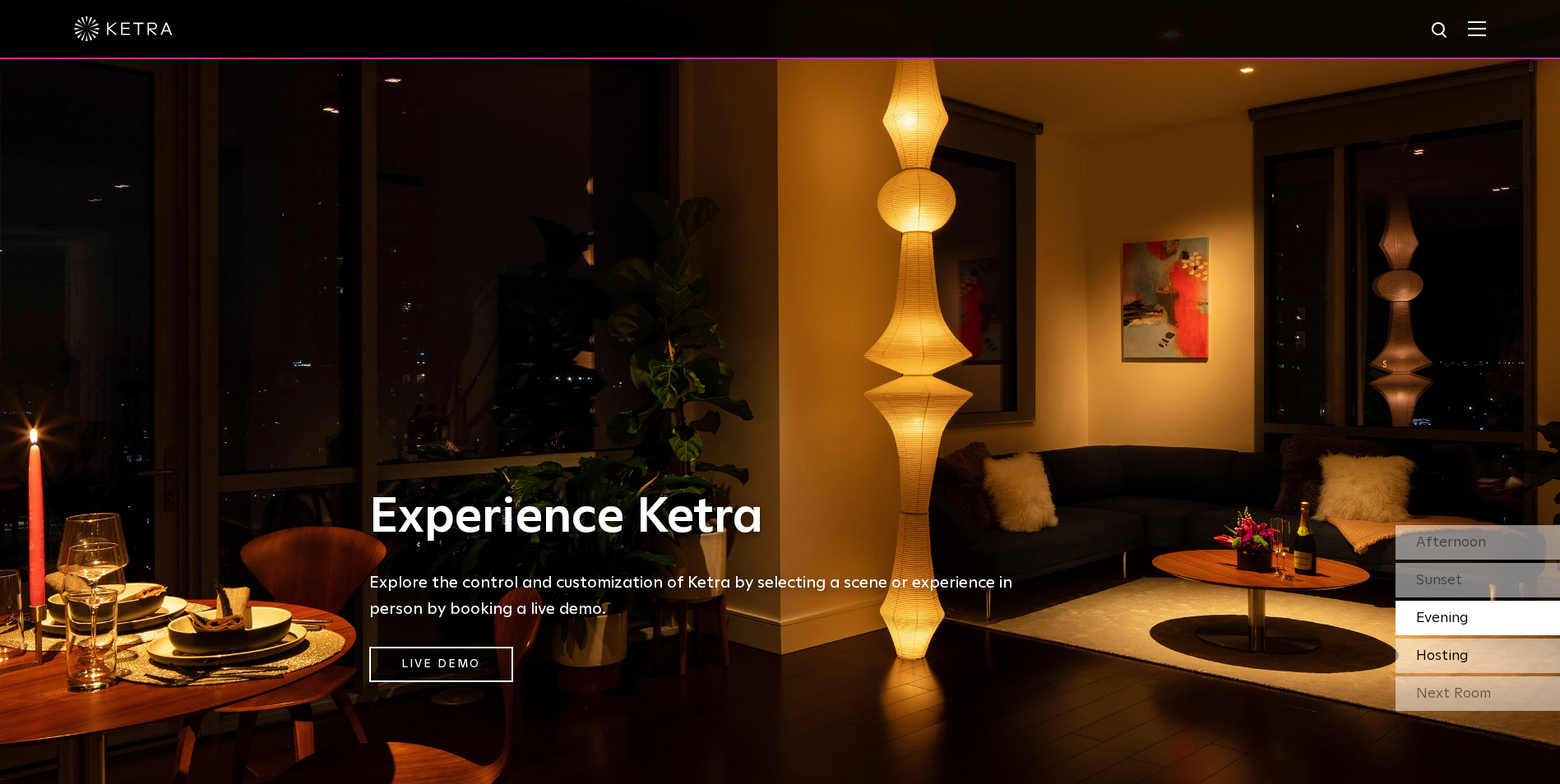
click at [1247, 627] on div "Hosting" at bounding box center [1478, 656] width 164 height 34
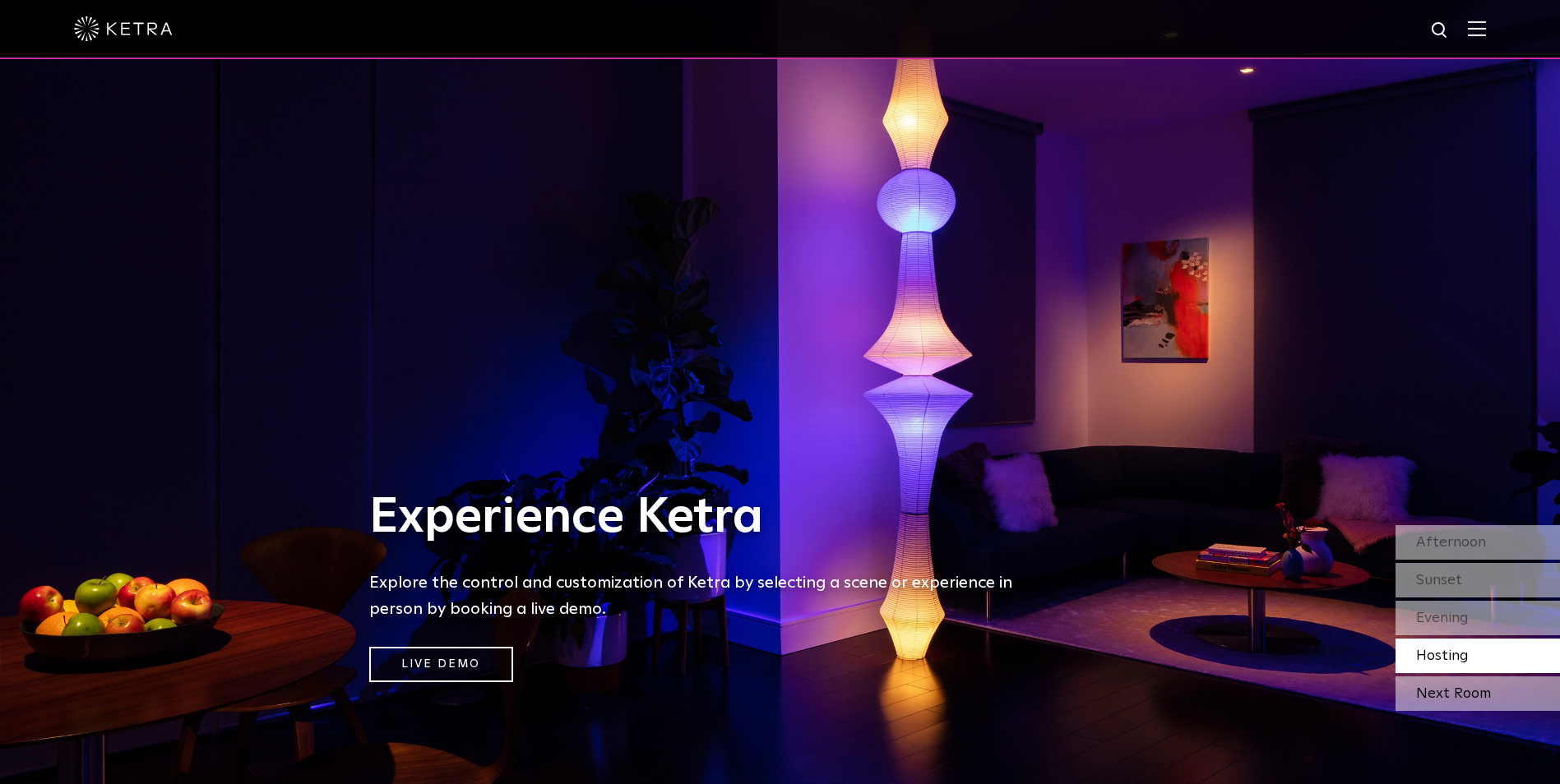
click at [1247, 627] on div "Next Room" at bounding box center [1478, 694] width 164 height 34
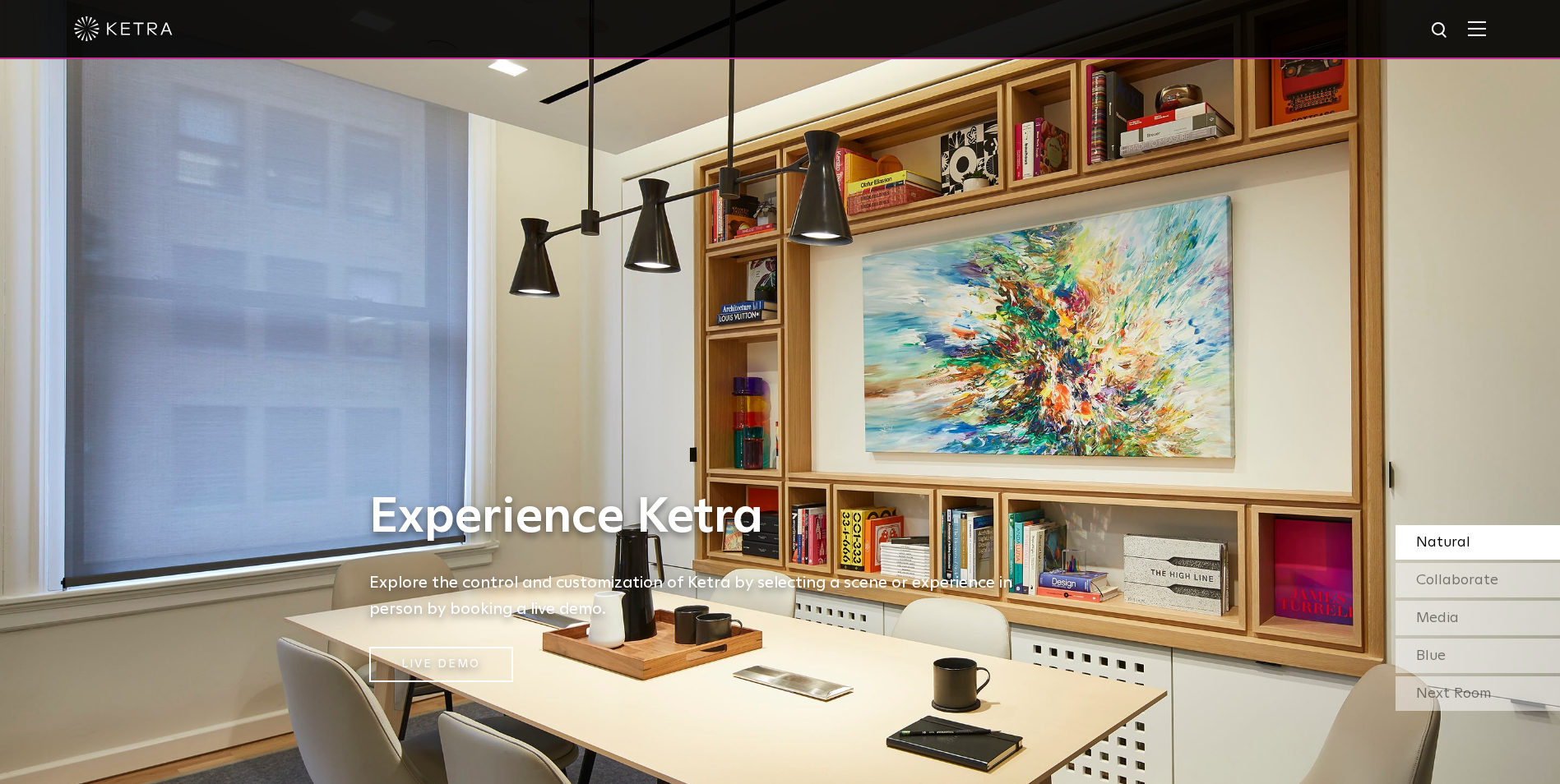
click at [1247, 627] on div "Next Room" at bounding box center [1478, 694] width 164 height 34
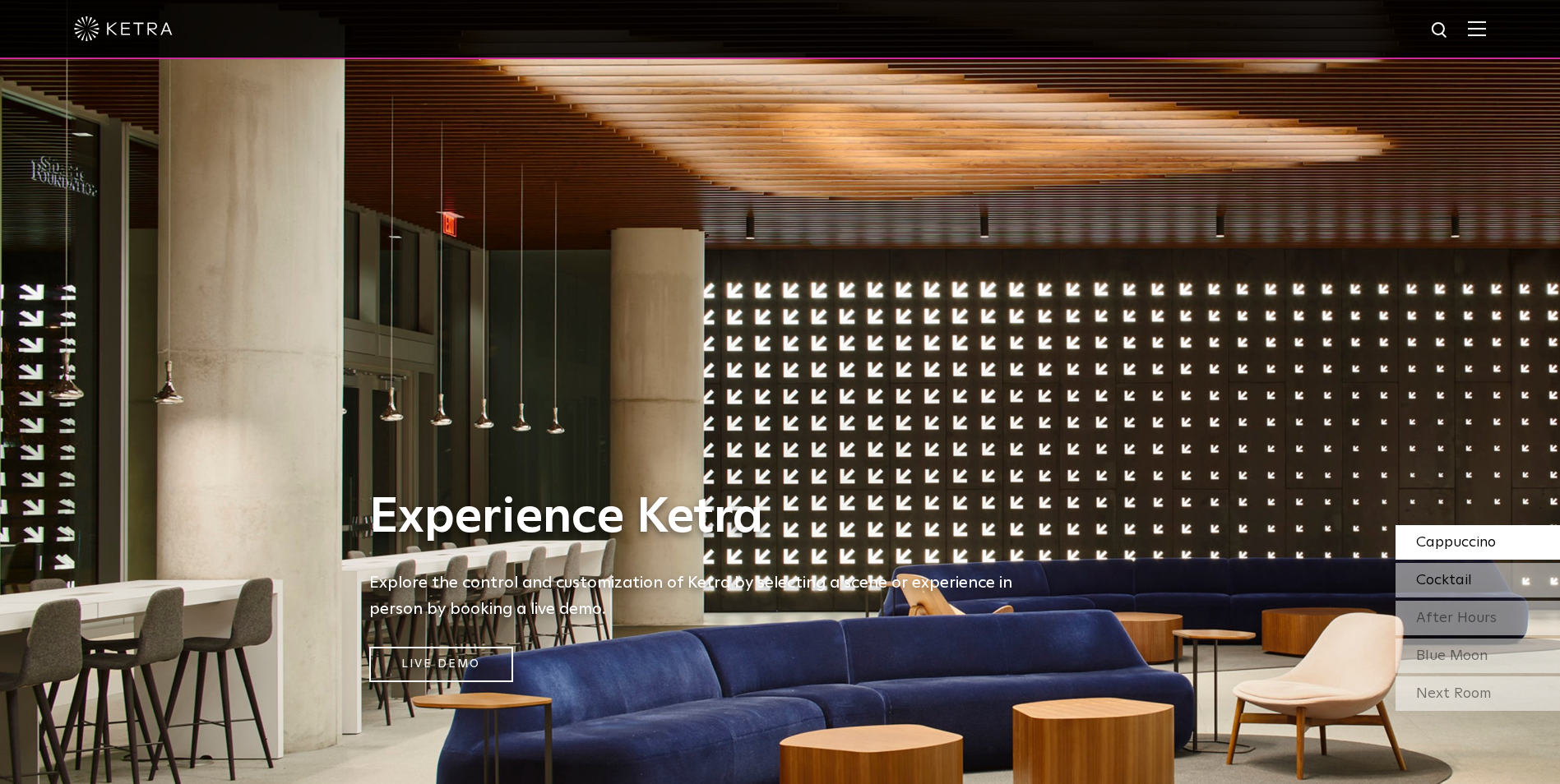
click at [1247, 585] on div "Cocktail" at bounding box center [1478, 580] width 164 height 34
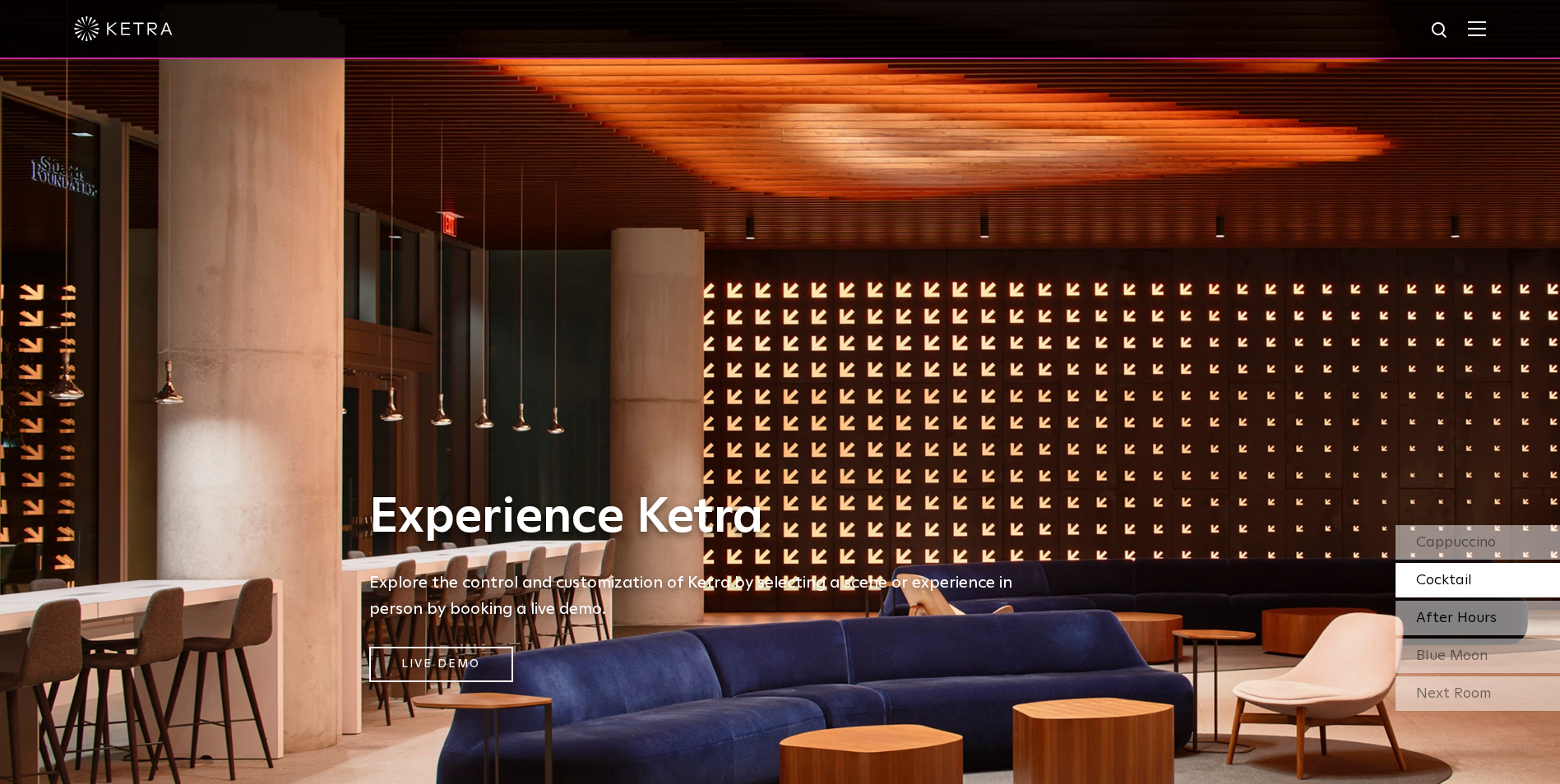
click at [1247, 617] on div "After Hours" at bounding box center [1478, 618] width 164 height 34
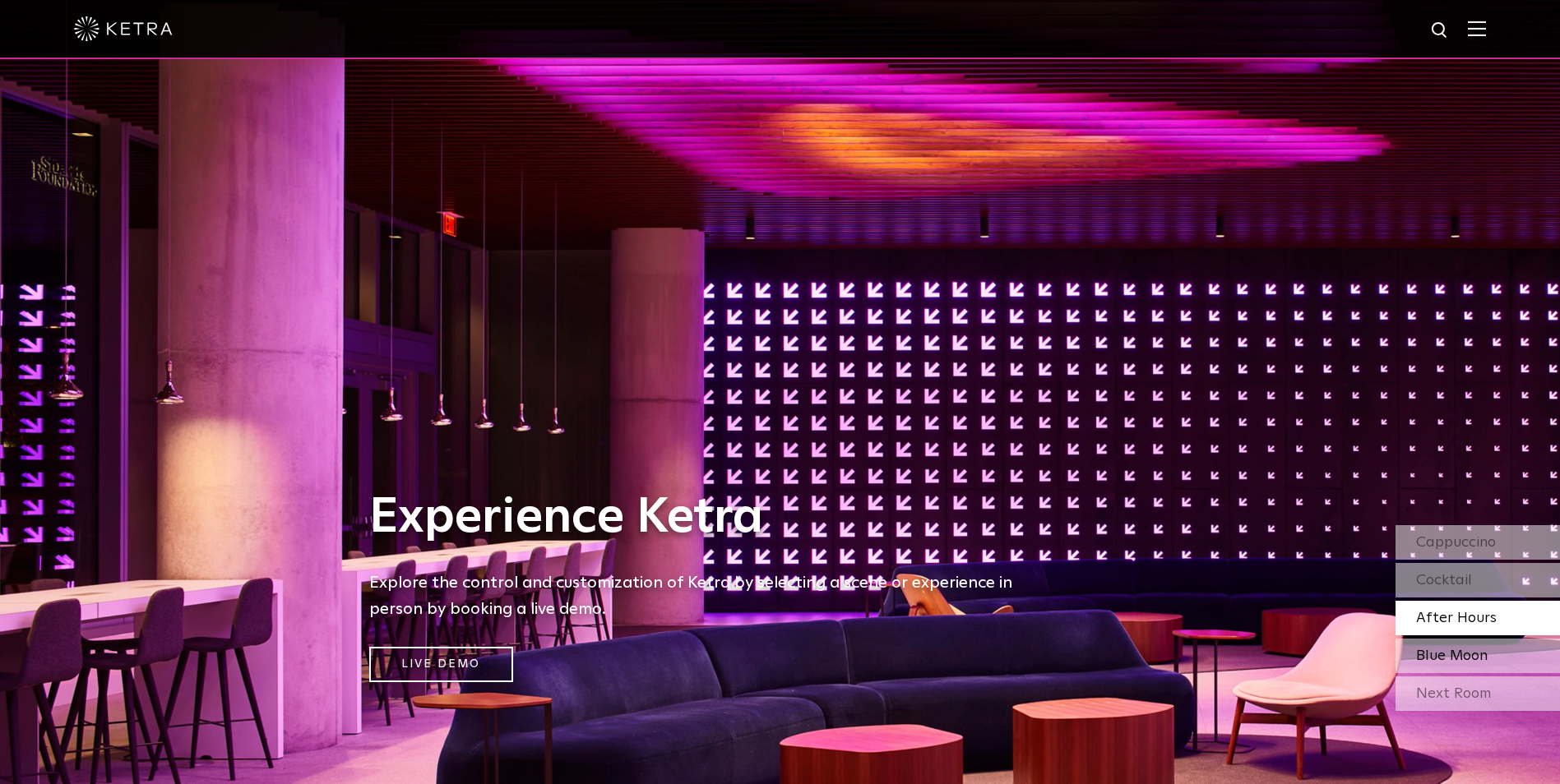
click at [1247, 627] on div "Blue Moon" at bounding box center [1478, 656] width 164 height 34
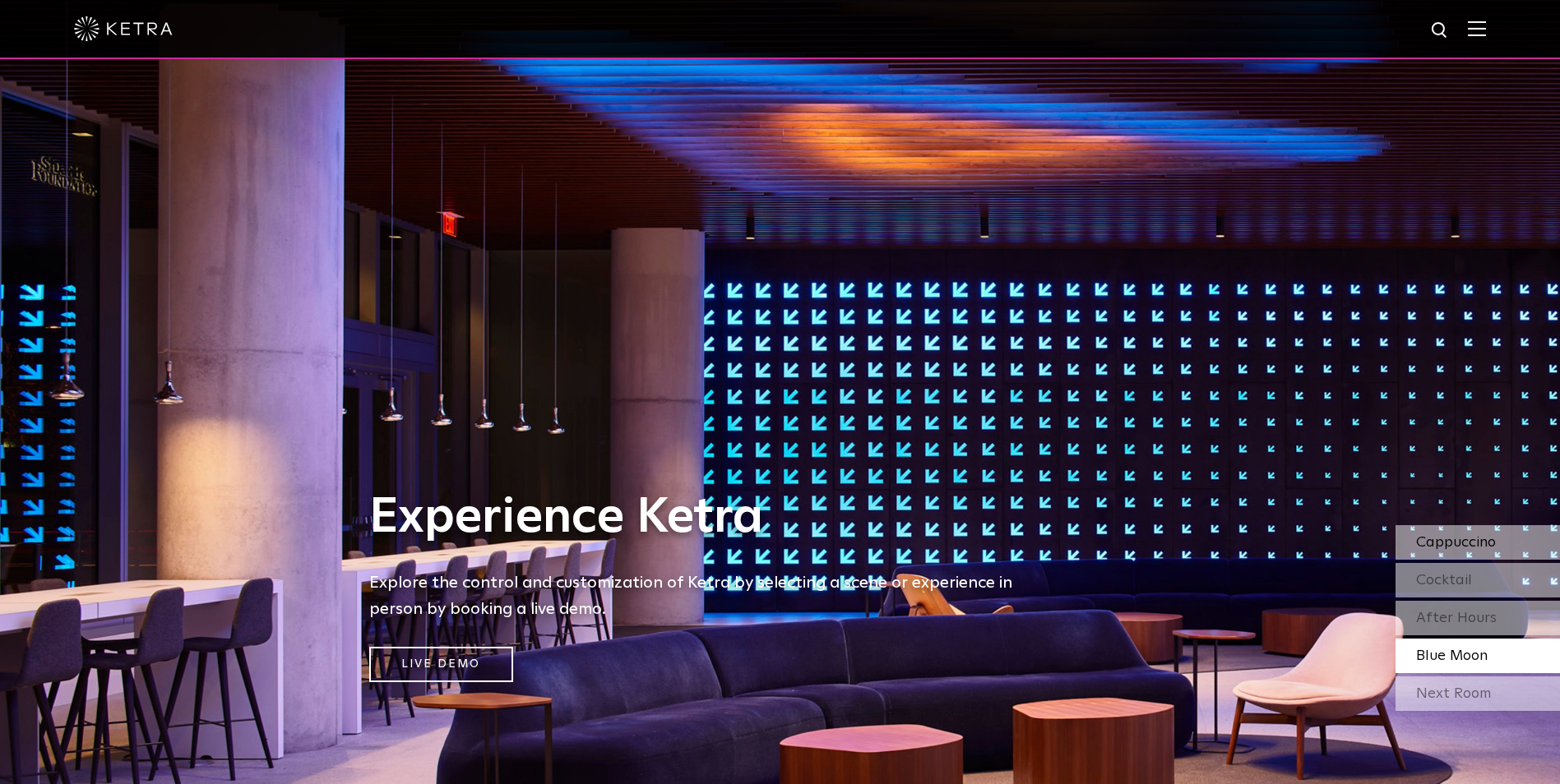
click at [1247, 550] on span "Cappuccino" at bounding box center [1456, 542] width 80 height 15
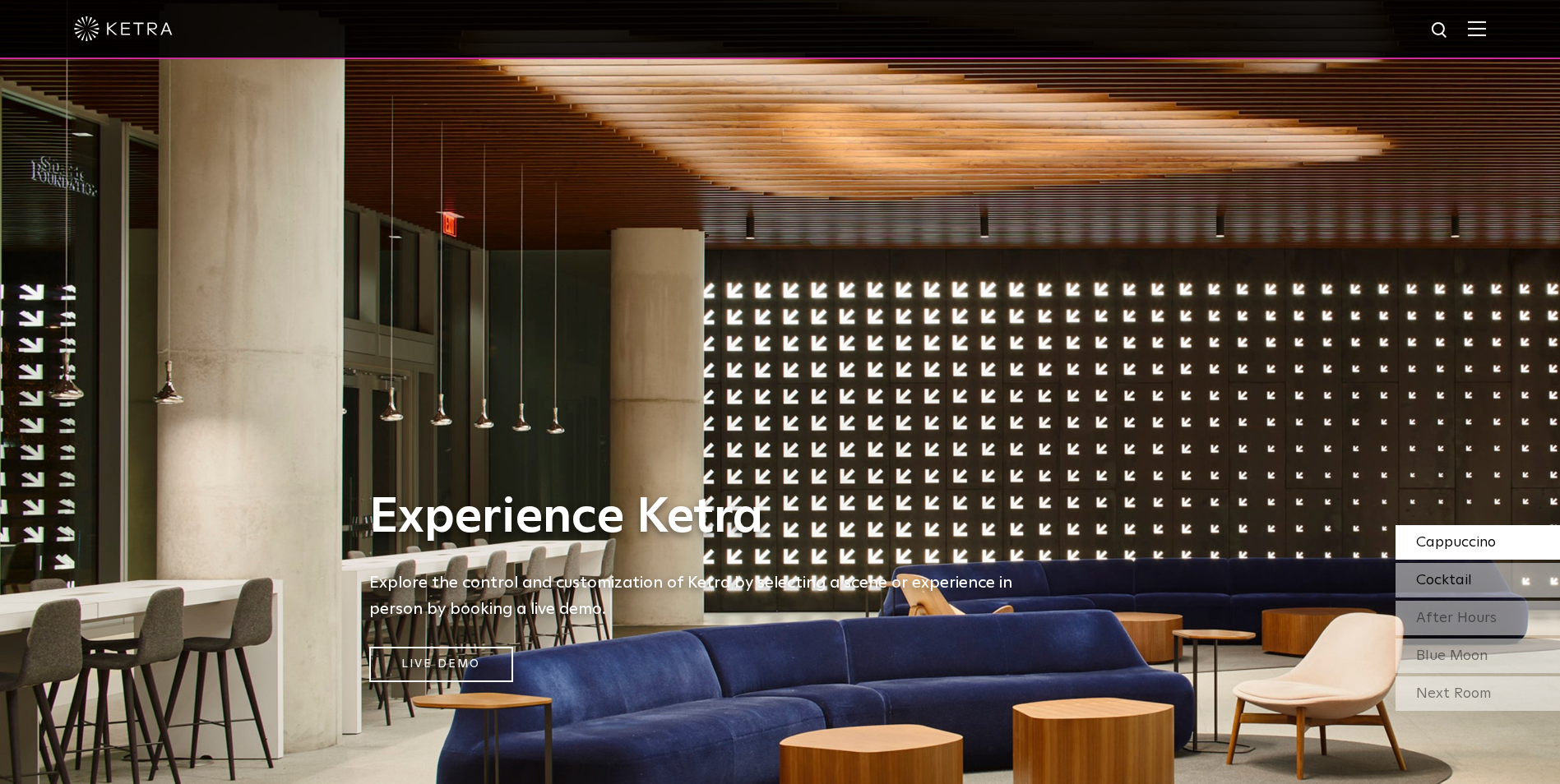
click at [1247, 583] on div "Cocktail" at bounding box center [1478, 580] width 164 height 34
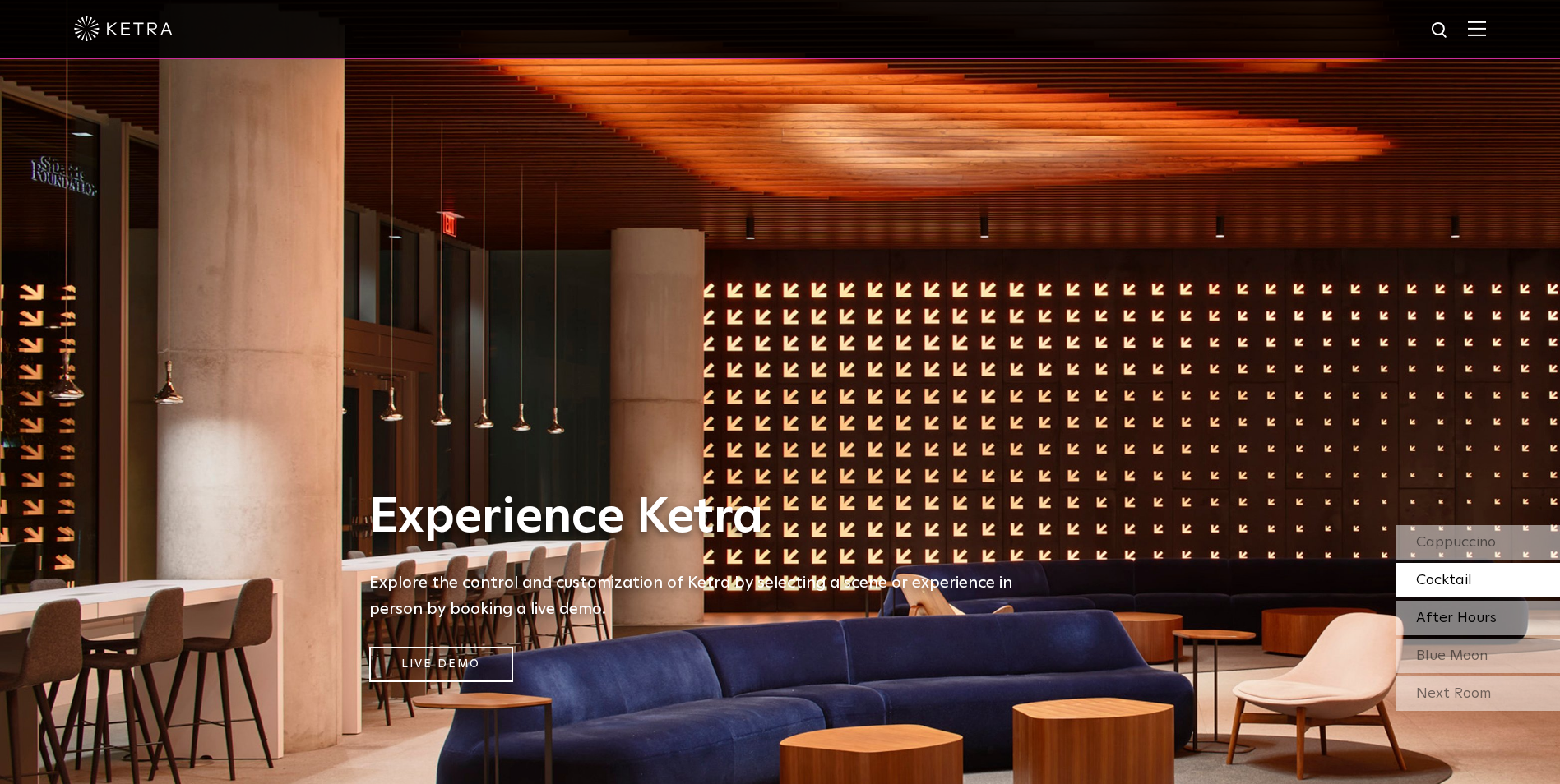
click at [1247, 625] on span "After Hours" at bounding box center [1456, 618] width 80 height 15
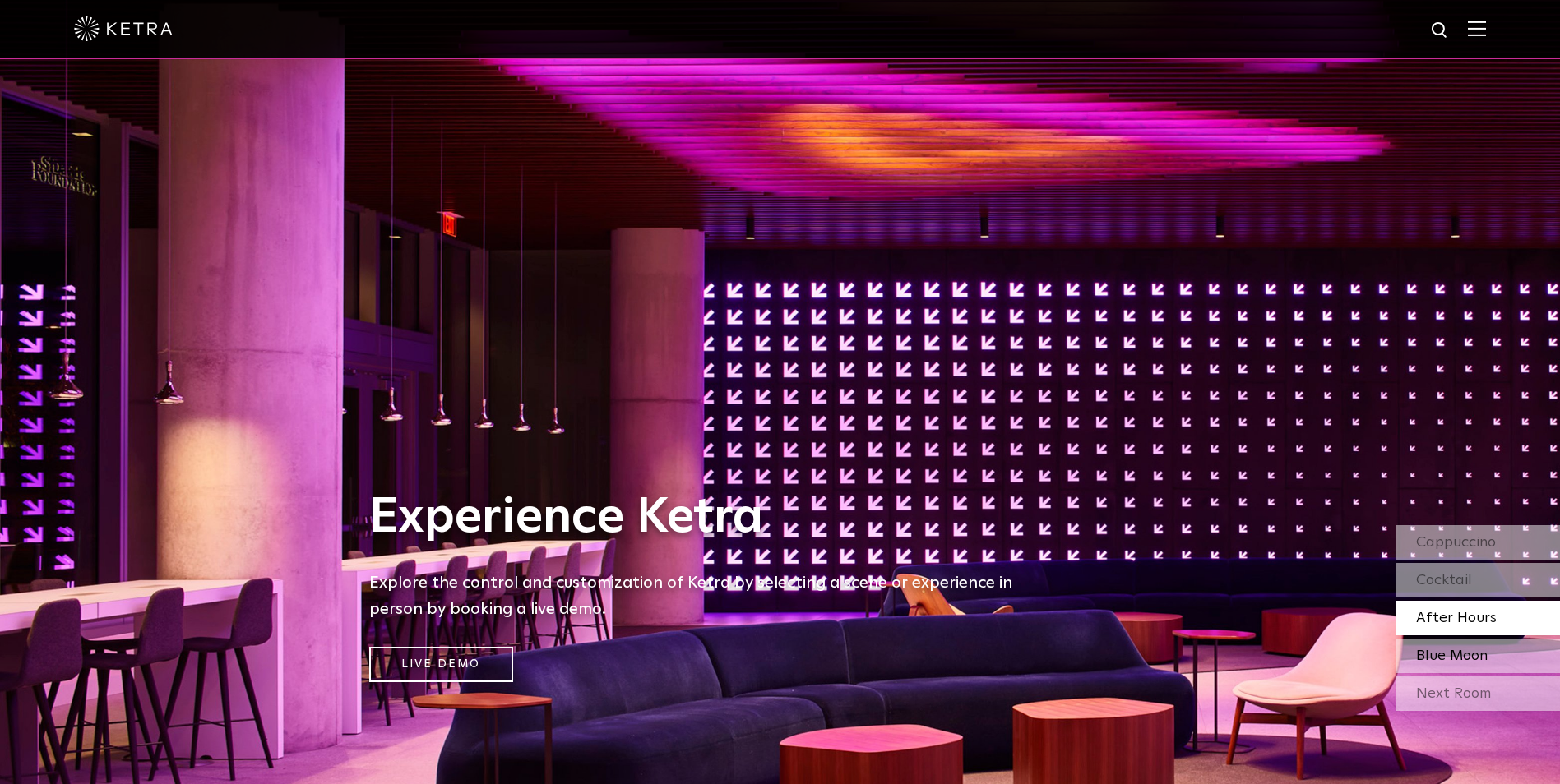
click at [1247, 627] on span "Blue Moon" at bounding box center [1452, 656] width 72 height 15
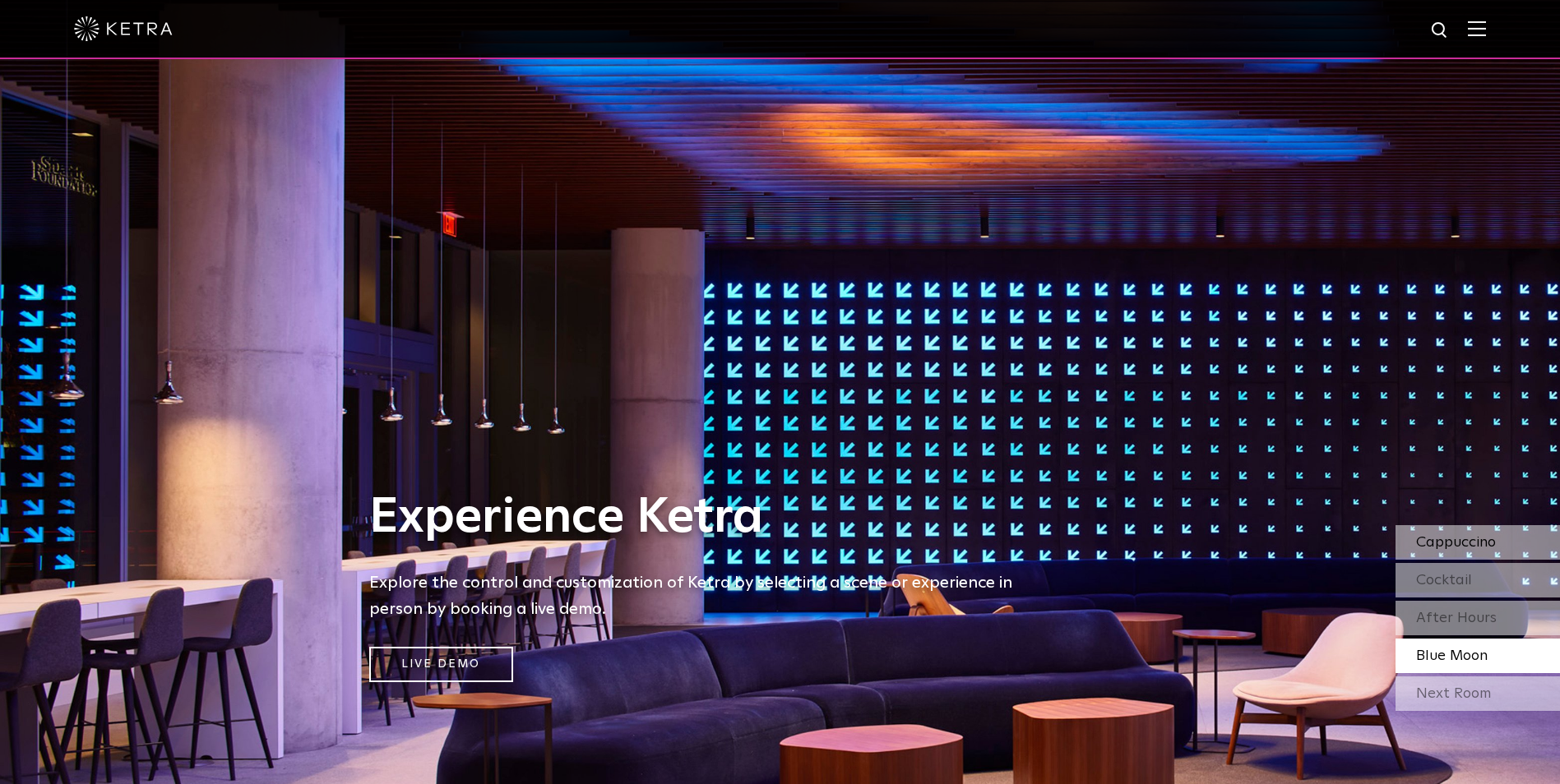
click at [1247, 557] on div "Cappuccino" at bounding box center [1478, 543] width 164 height 34
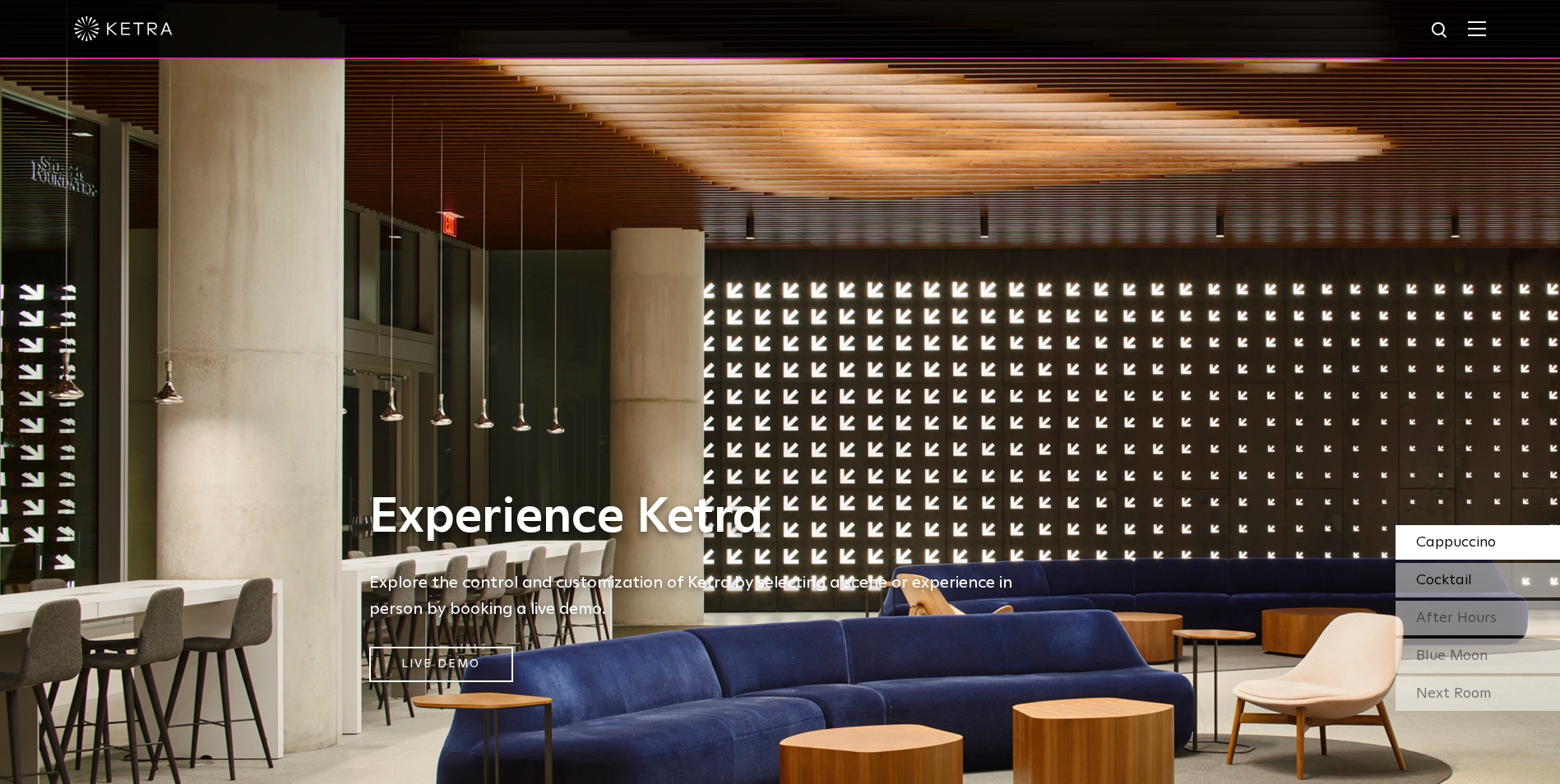
click at [1247, 570] on div "Cocktail" at bounding box center [1478, 580] width 164 height 34
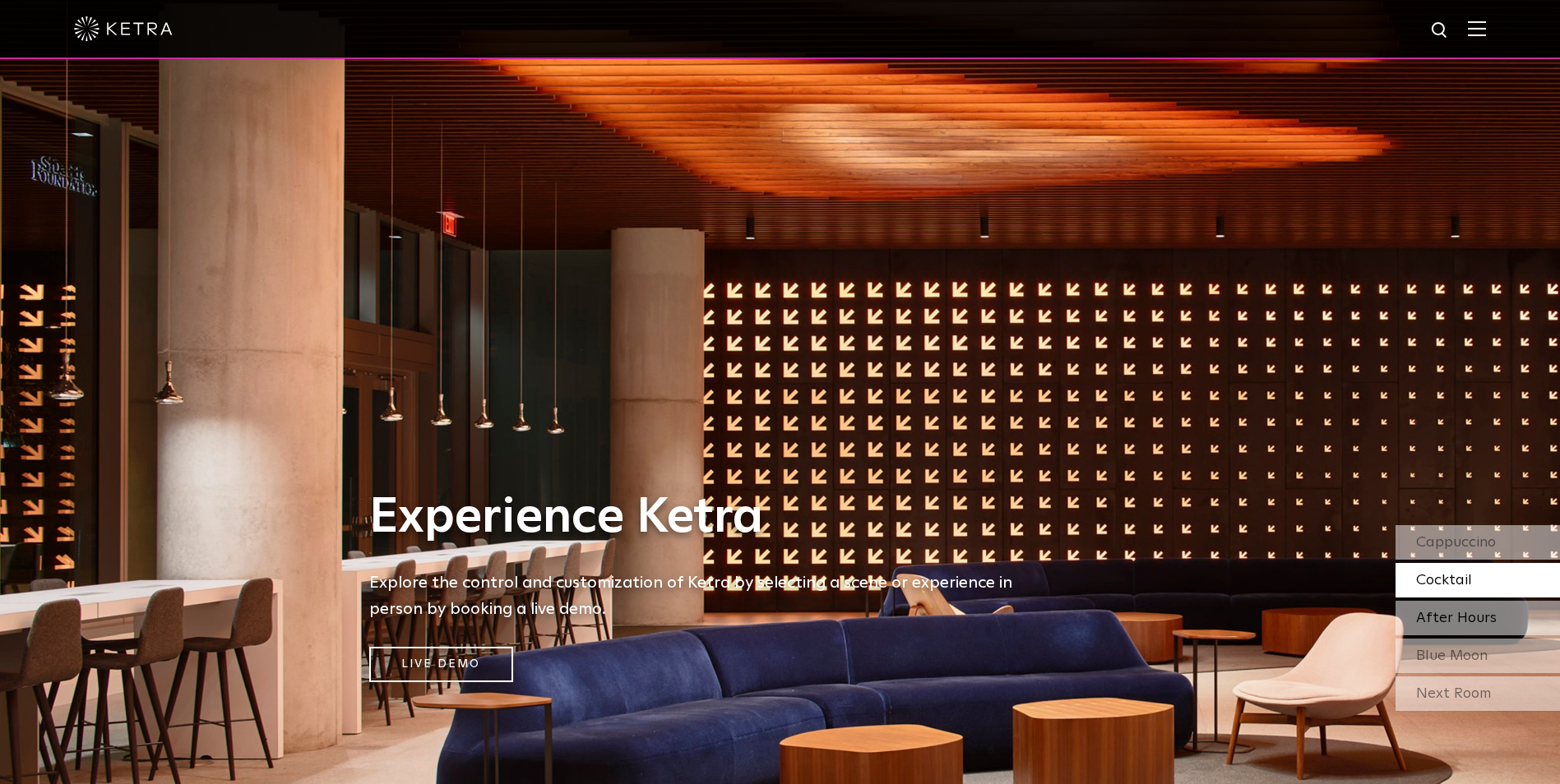
click at [1247, 615] on div "After Hours" at bounding box center [1478, 618] width 164 height 34
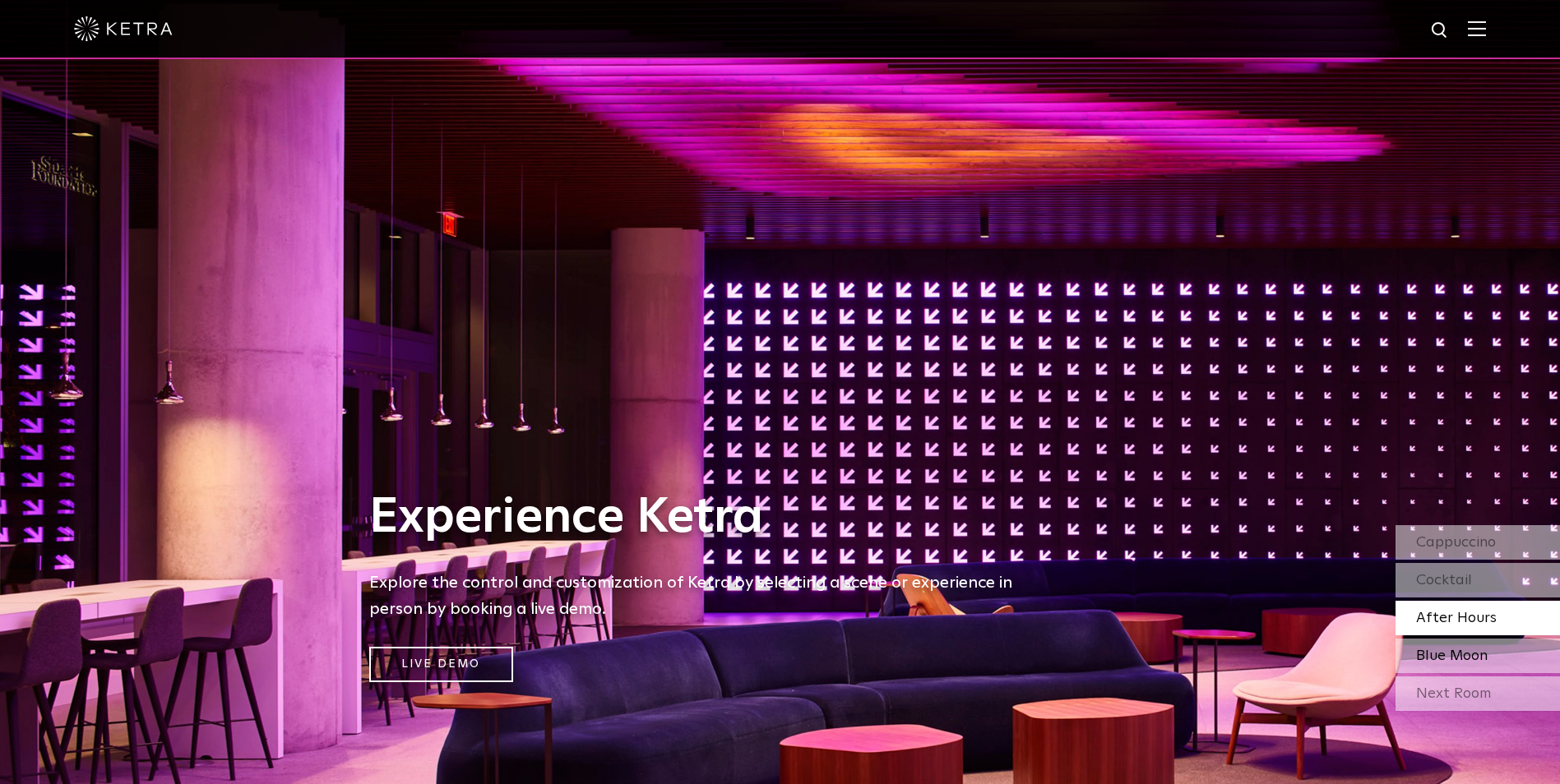
click at [1247, 627] on span "Blue Moon" at bounding box center [1452, 656] width 72 height 15
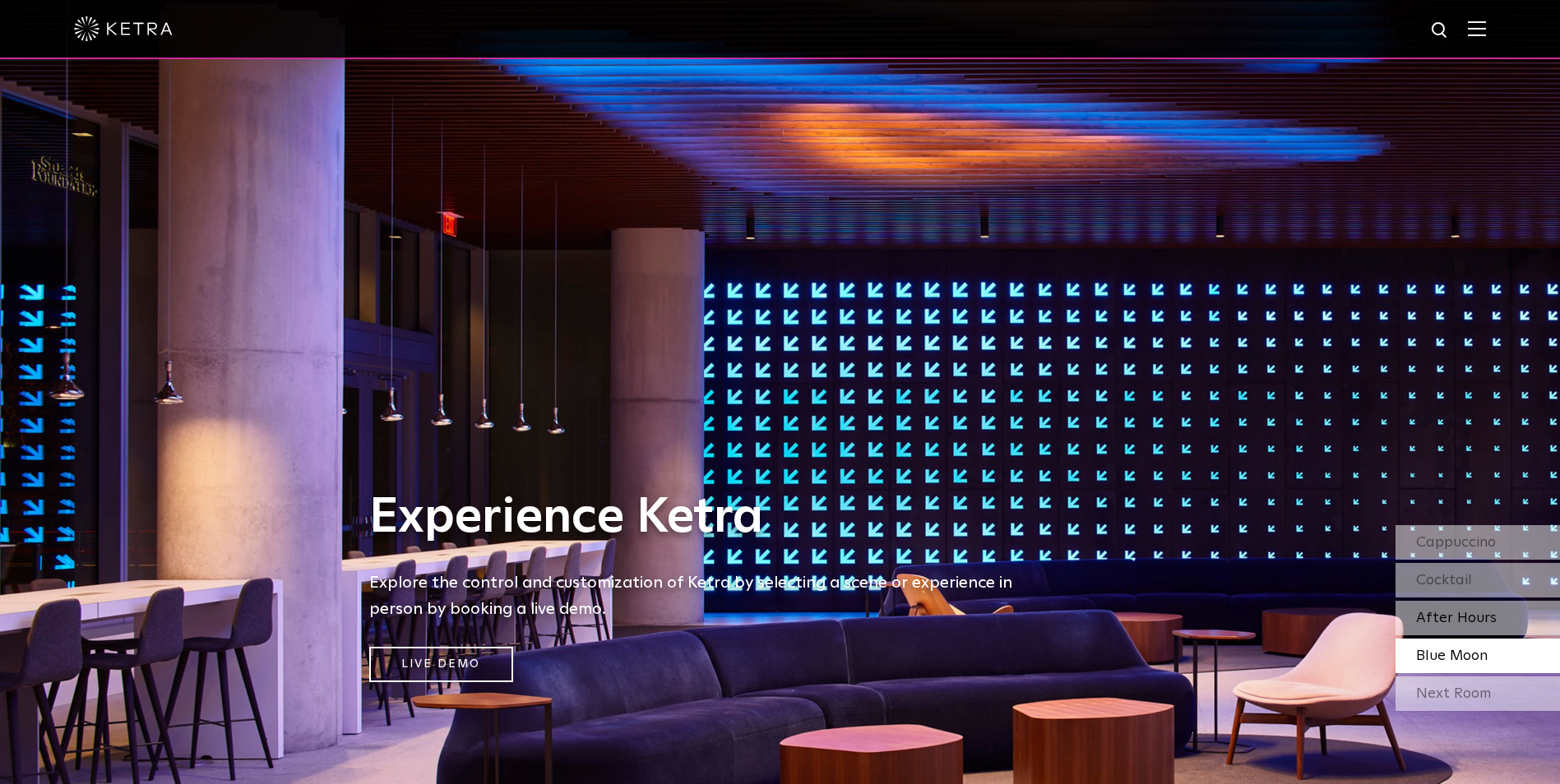
click at [1247, 615] on span "After Hours" at bounding box center [1456, 618] width 80 height 15
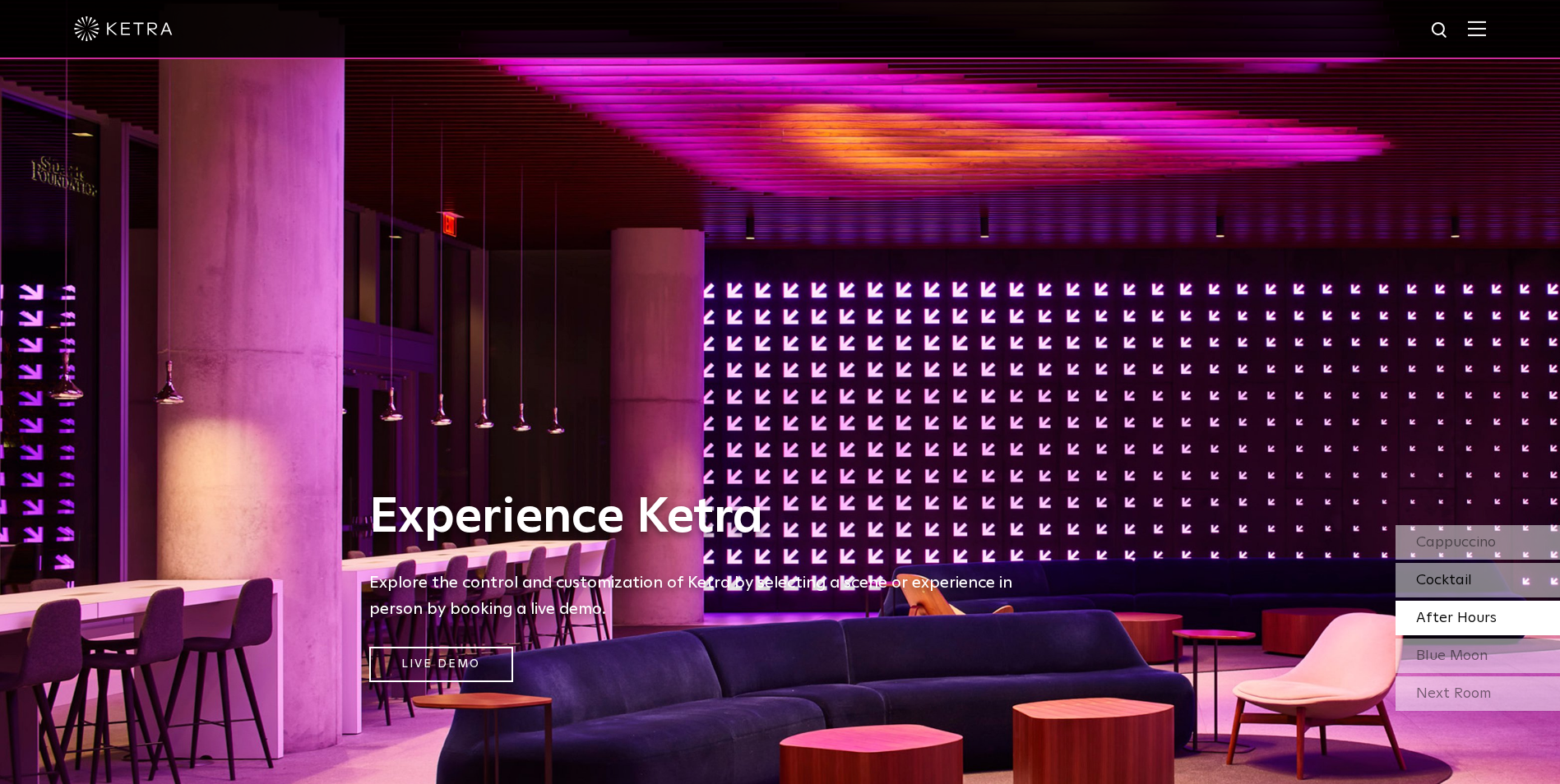
click at [1247, 578] on div "Cocktail" at bounding box center [1478, 580] width 164 height 34
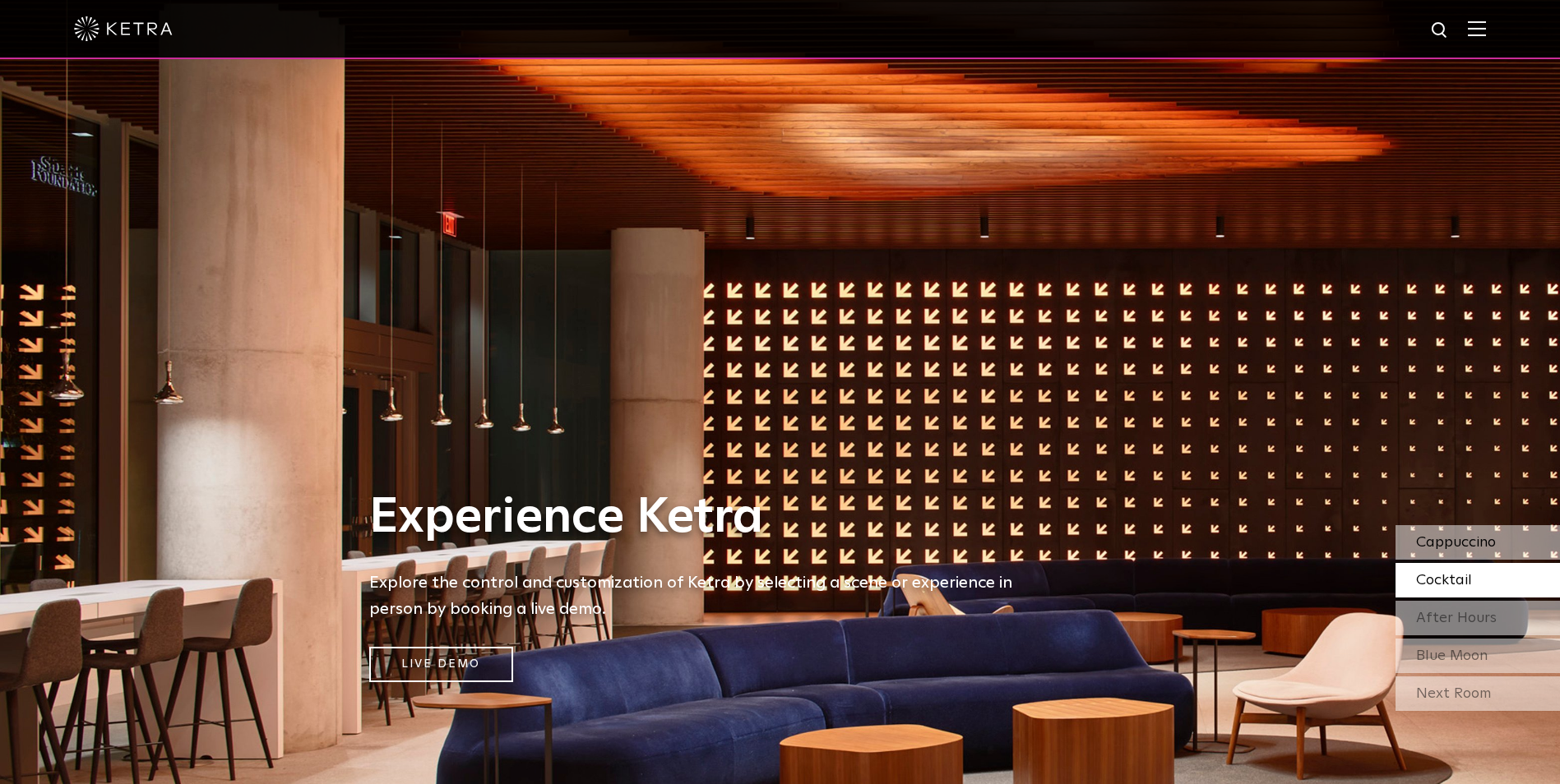
click at [1247, 543] on span "Cappuccino" at bounding box center [1456, 542] width 80 height 15
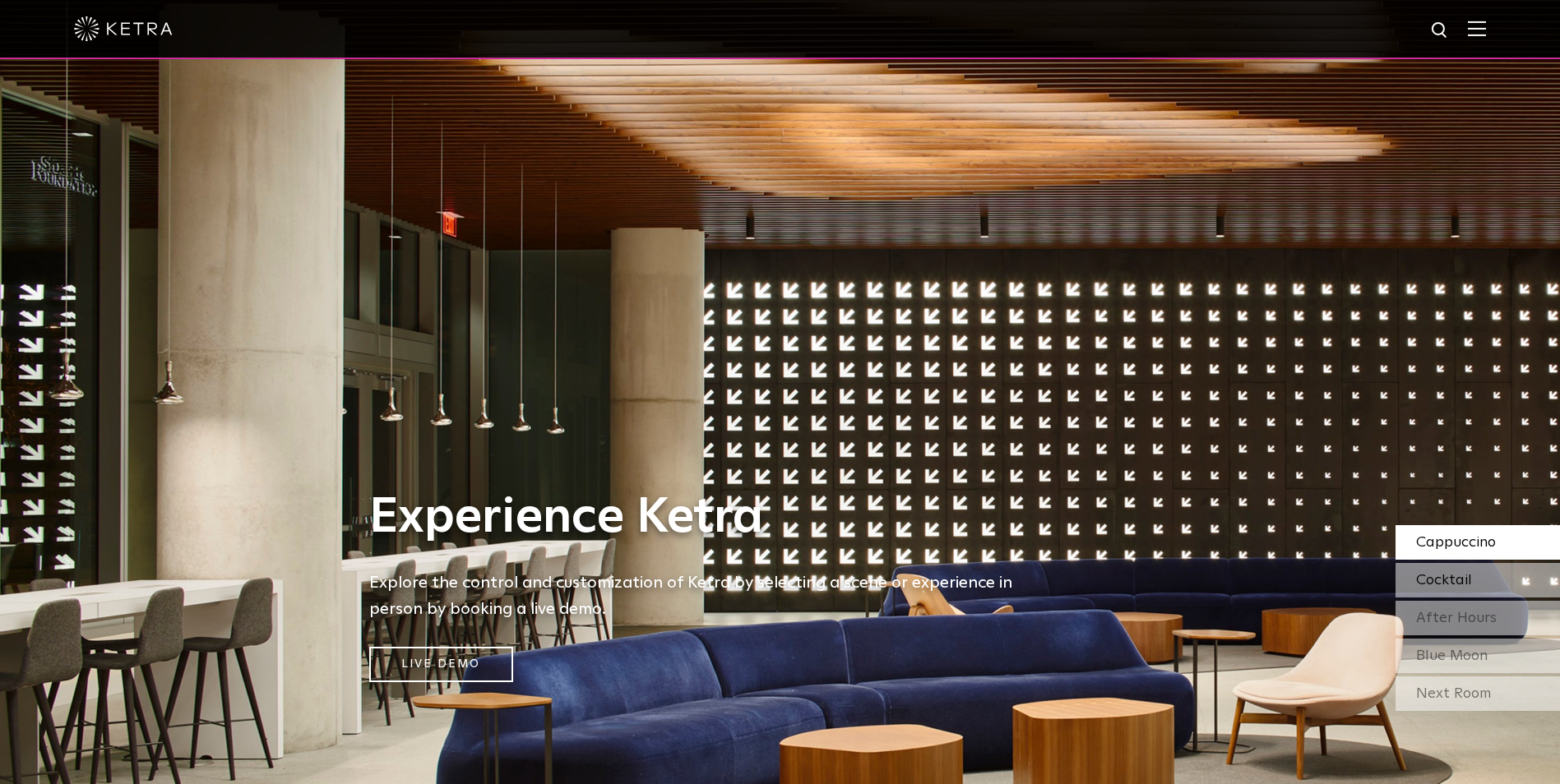
click at [1247, 578] on div "Cocktail" at bounding box center [1478, 580] width 164 height 34
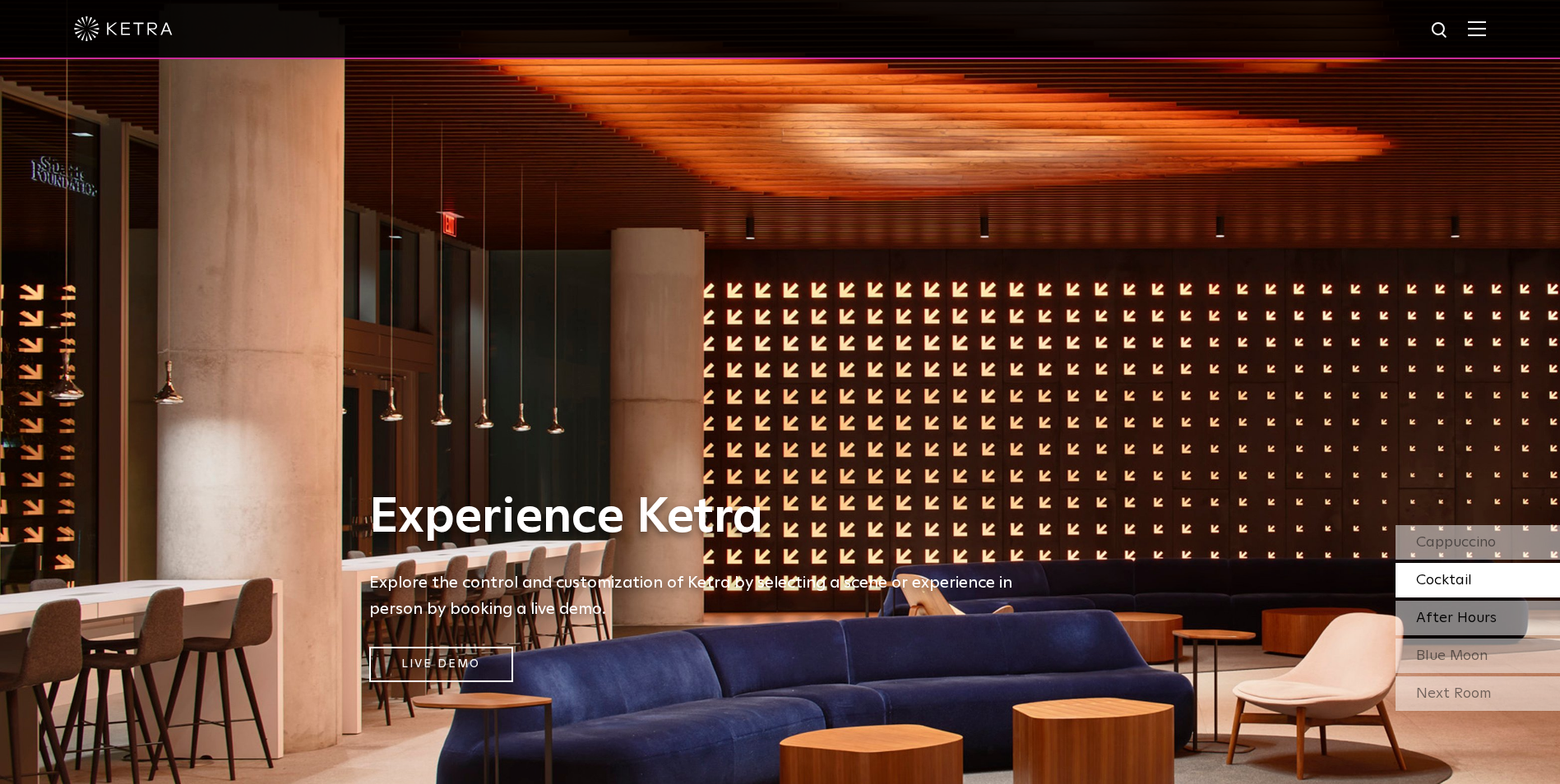
click at [1247, 615] on span "After Hours" at bounding box center [1456, 618] width 80 height 15
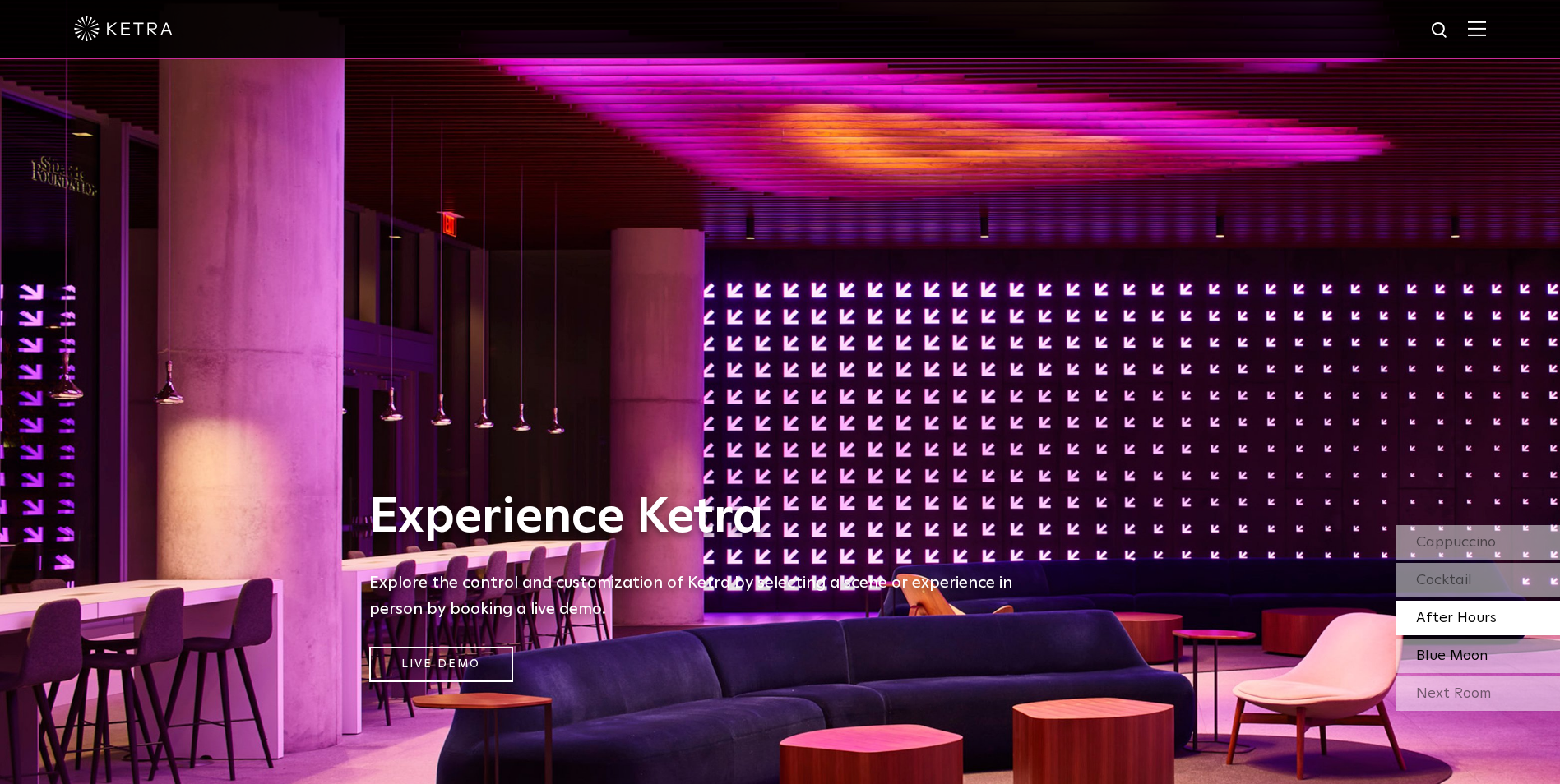
click at [1247, 627] on div "Blue Moon" at bounding box center [1478, 656] width 164 height 34
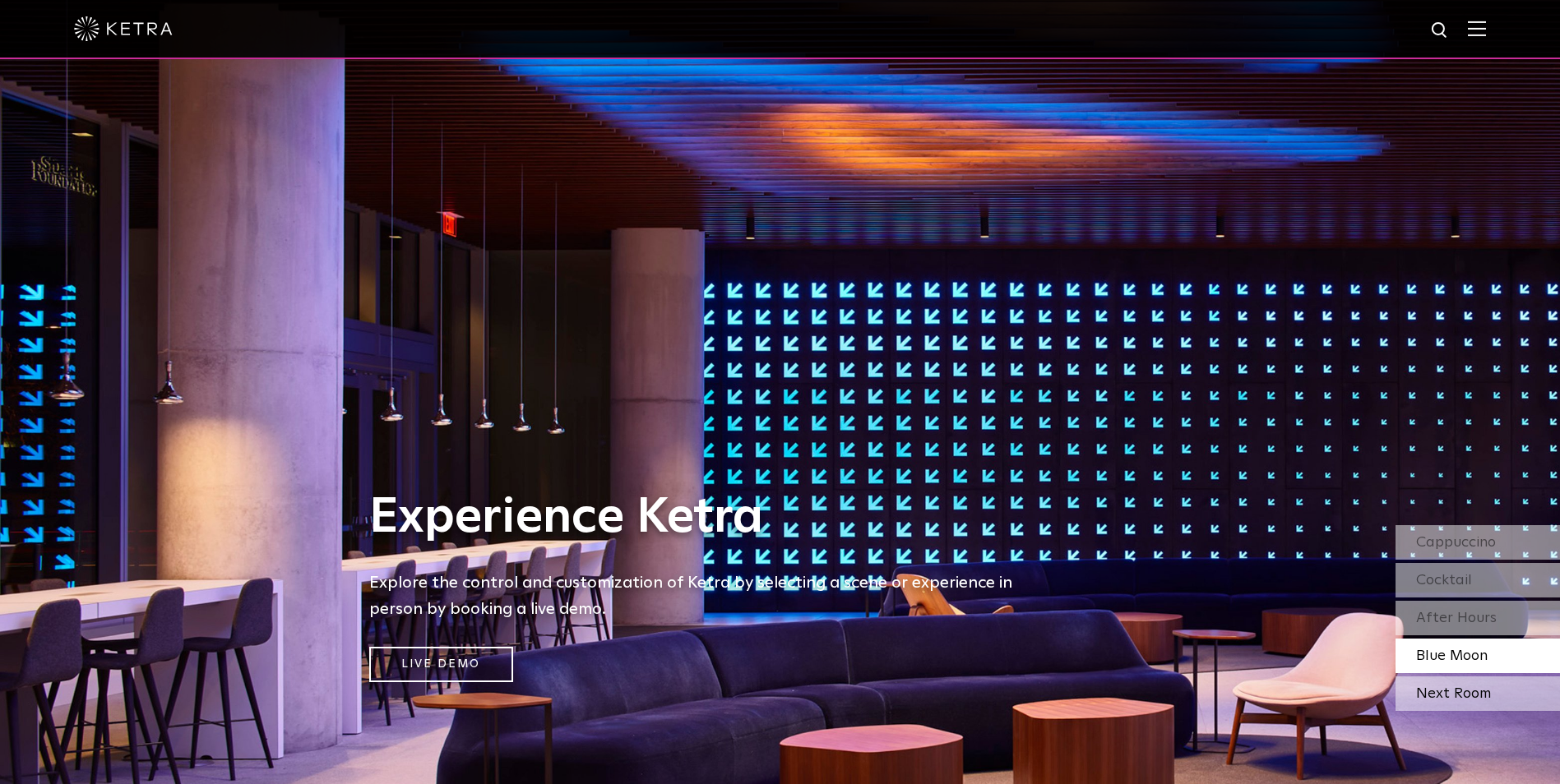
click at [1247, 627] on div "Next Room" at bounding box center [1478, 694] width 164 height 34
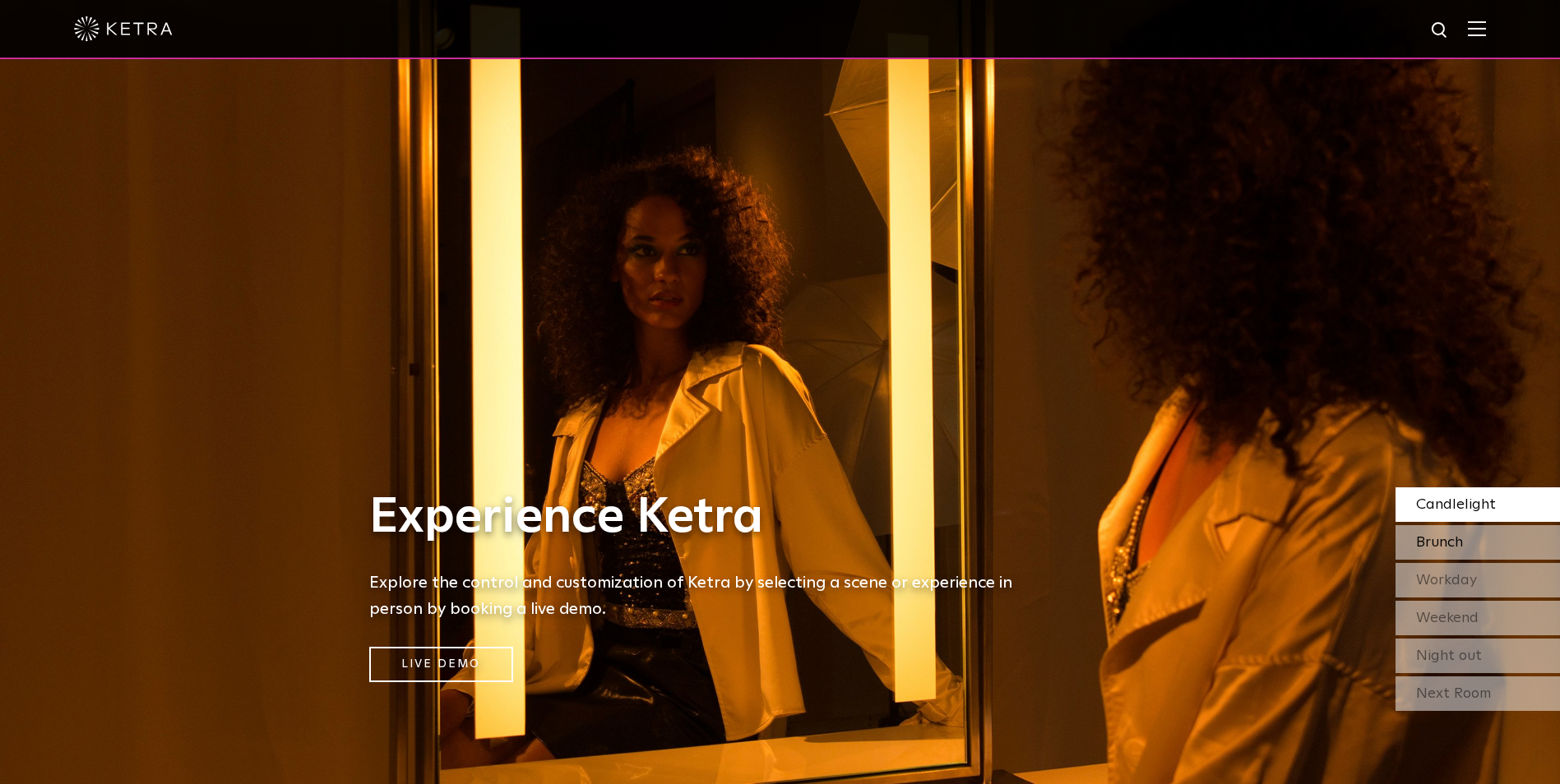
click at [1247, 552] on div "Brunch" at bounding box center [1478, 543] width 164 height 34
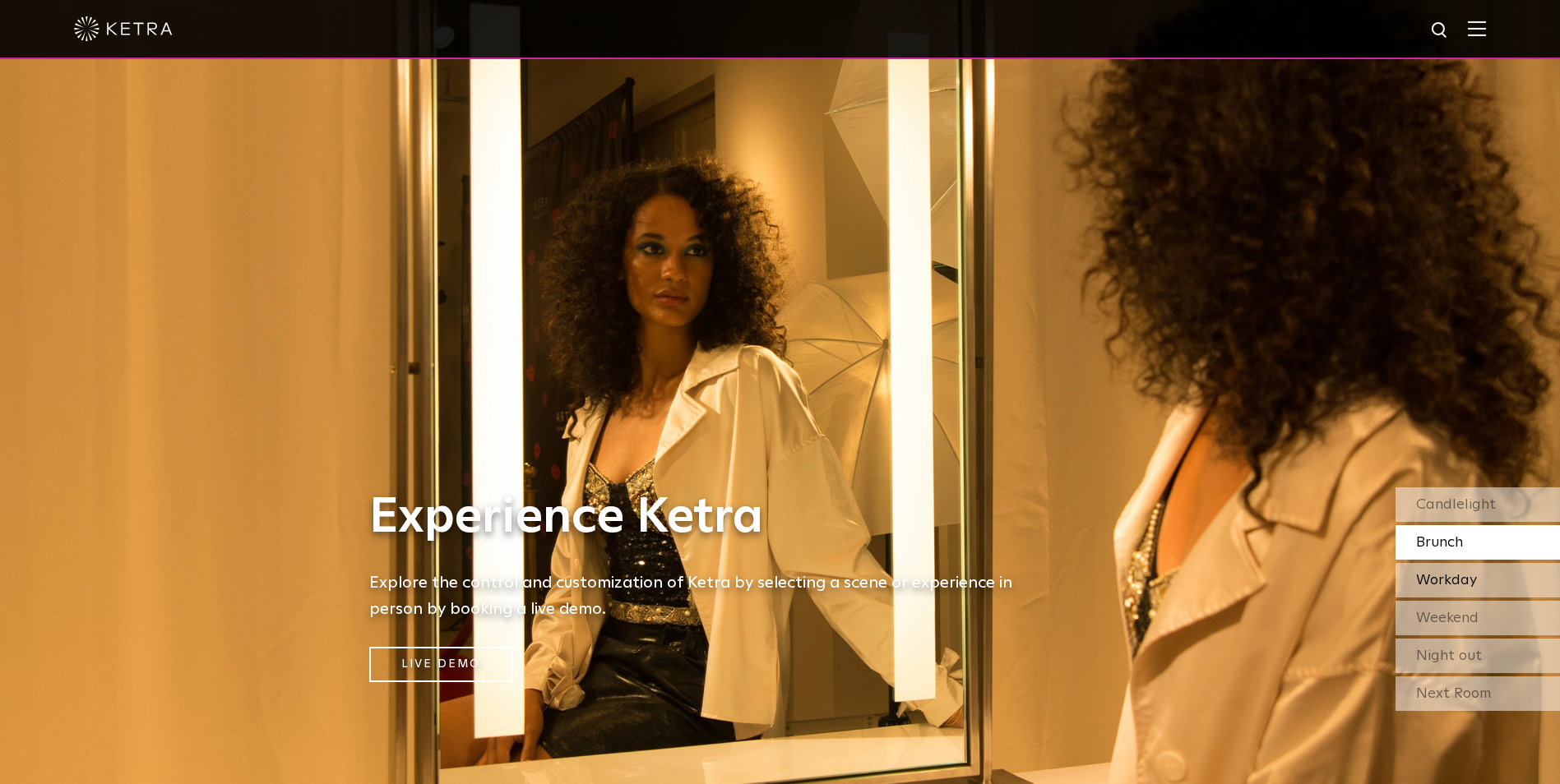
click at [1247, 582] on div "Workday" at bounding box center [1478, 580] width 164 height 34
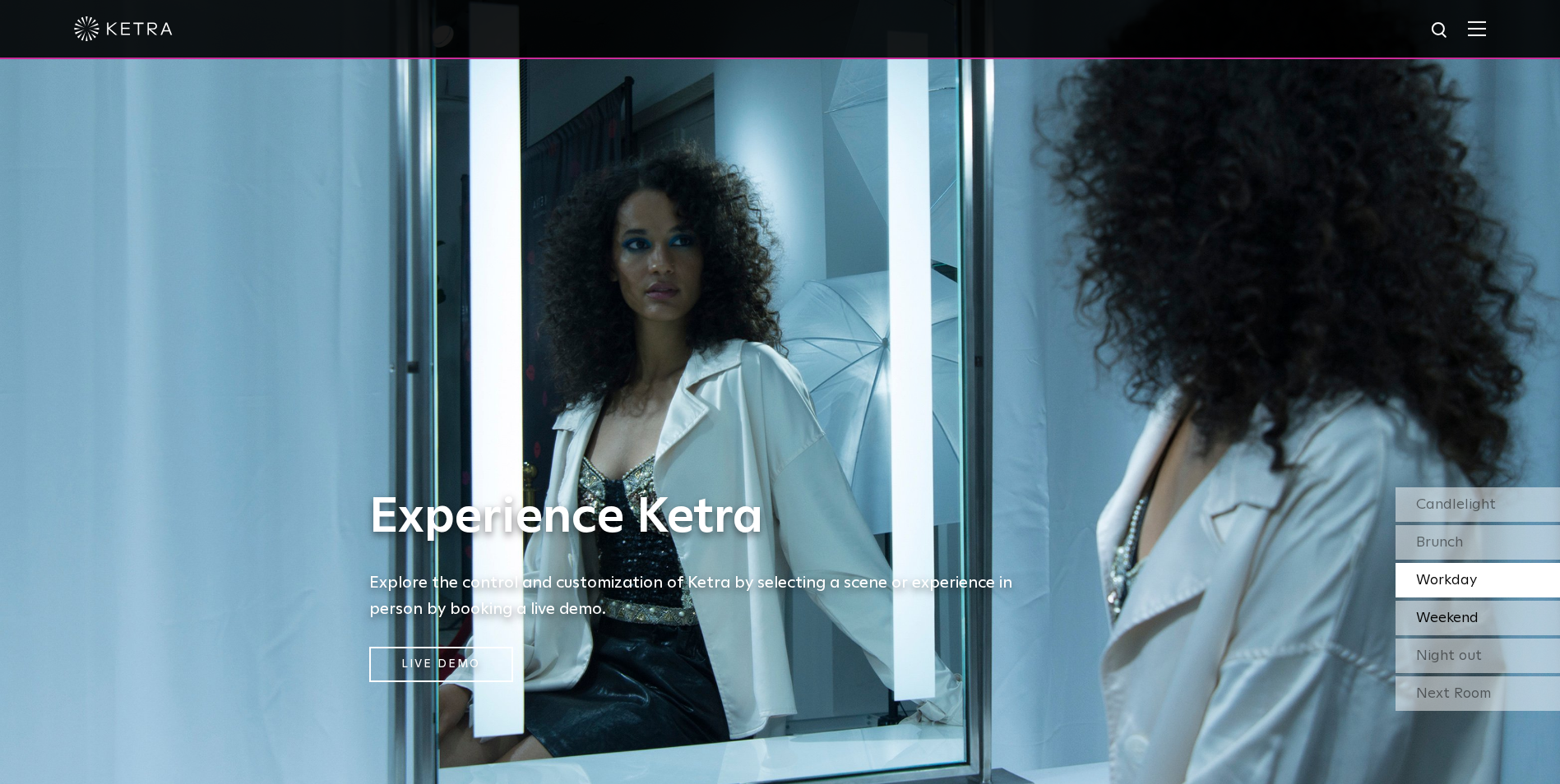
click at [1247, 613] on div "Weekend" at bounding box center [1478, 618] width 164 height 34
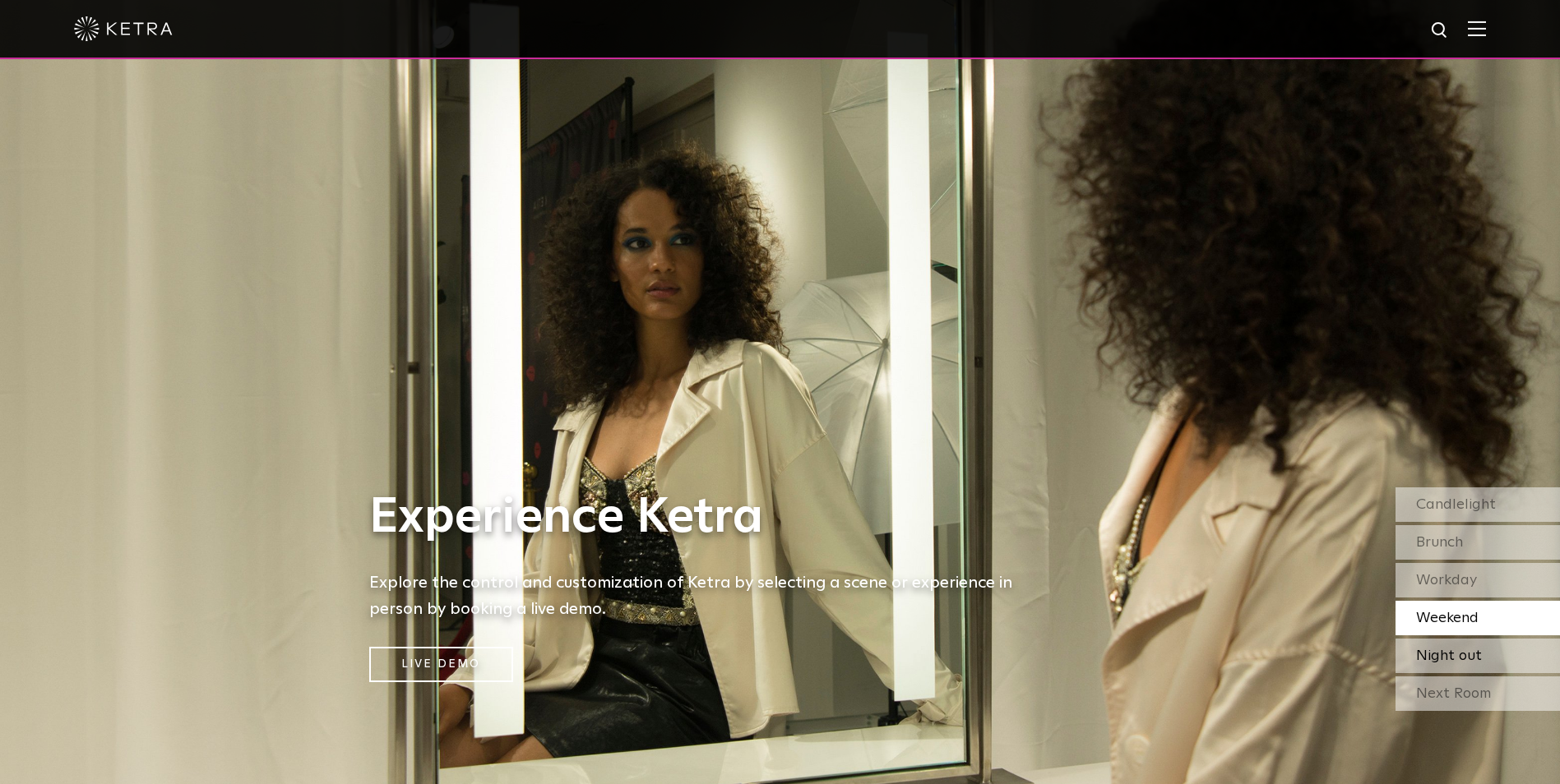
click at [1247, 627] on div "Night out" at bounding box center [1478, 656] width 164 height 34
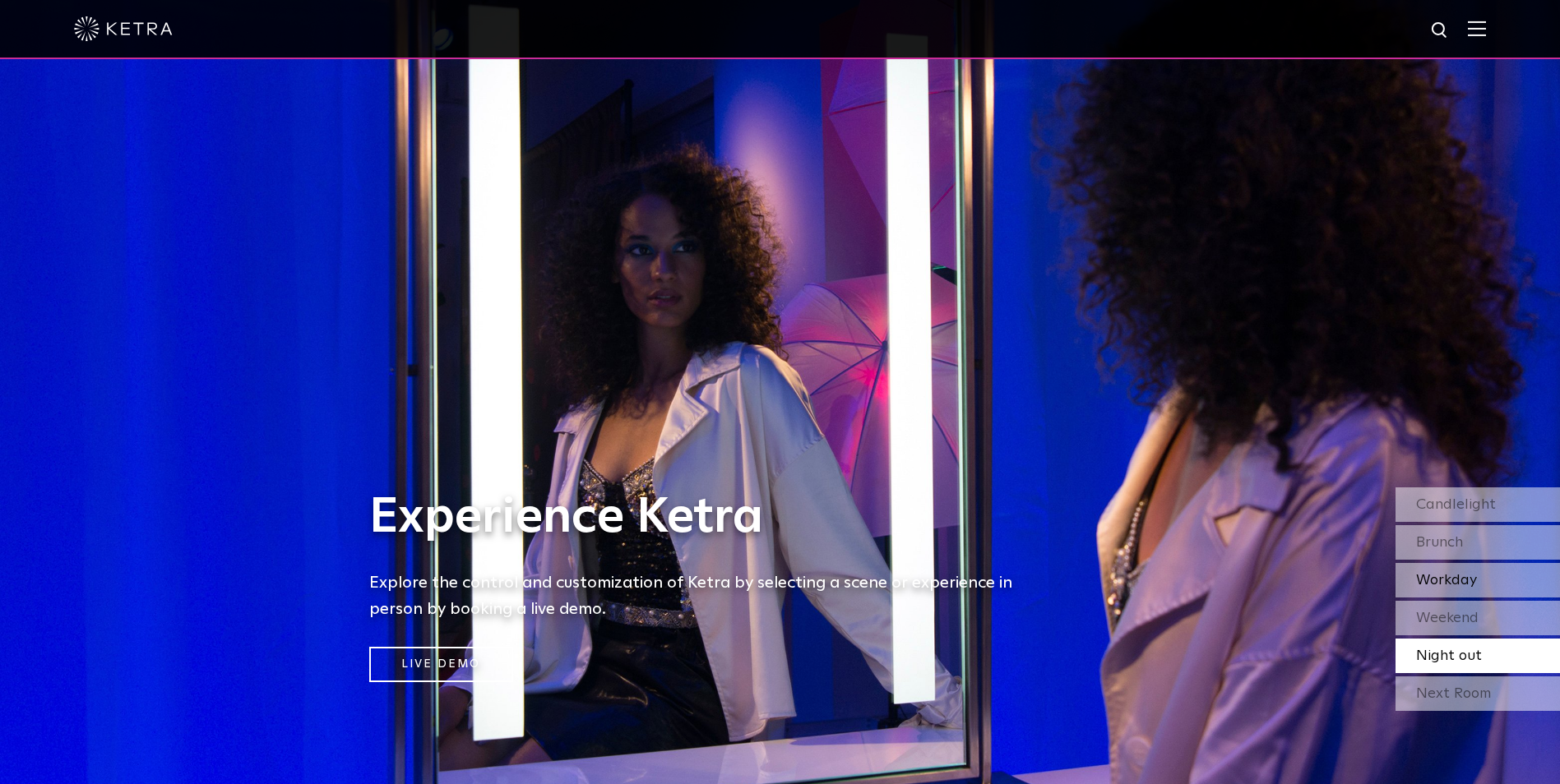
click at [1247, 593] on div "Workday" at bounding box center [1478, 580] width 164 height 34
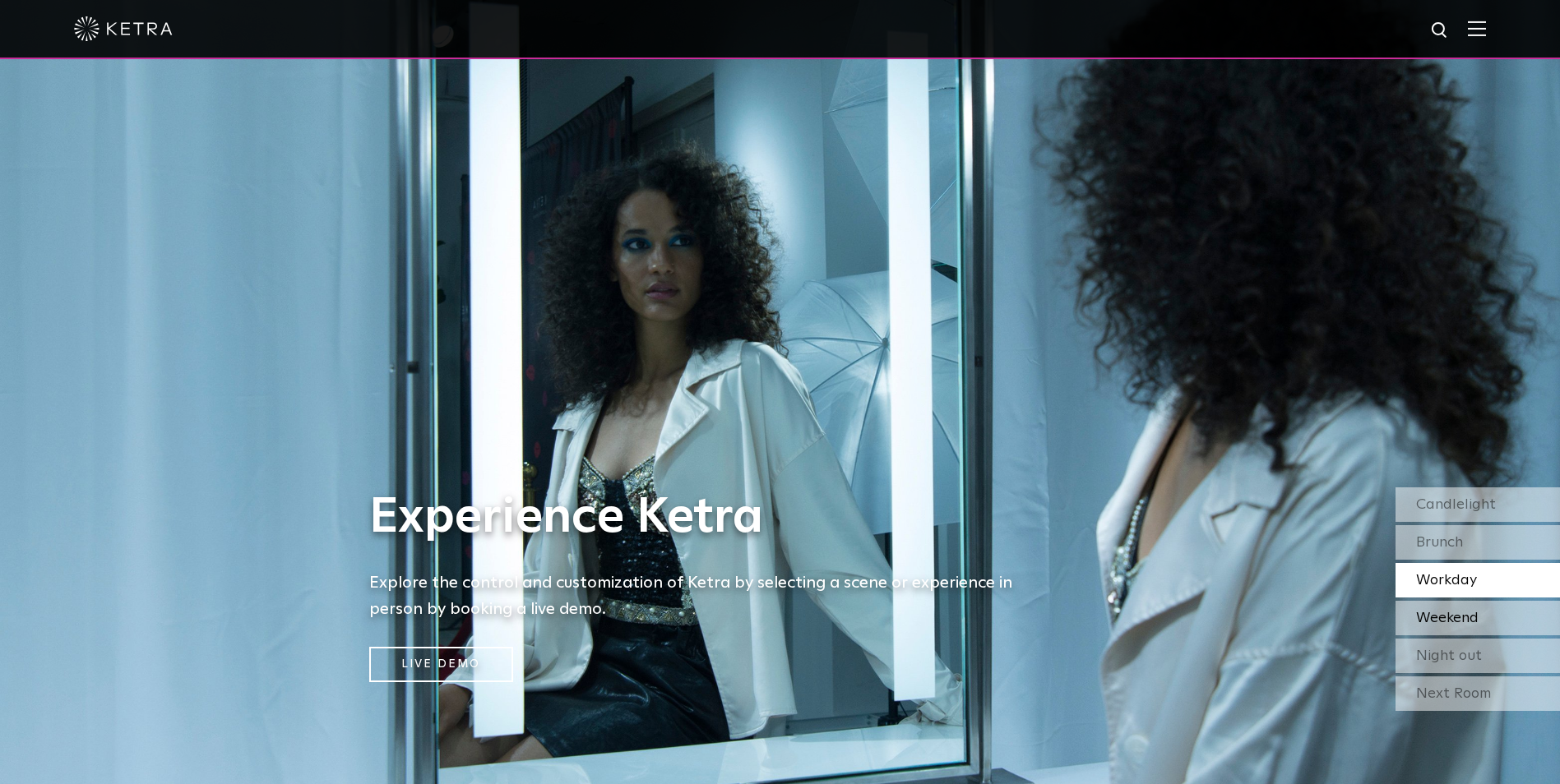
click at [1247, 616] on div "Weekend" at bounding box center [1478, 618] width 164 height 34
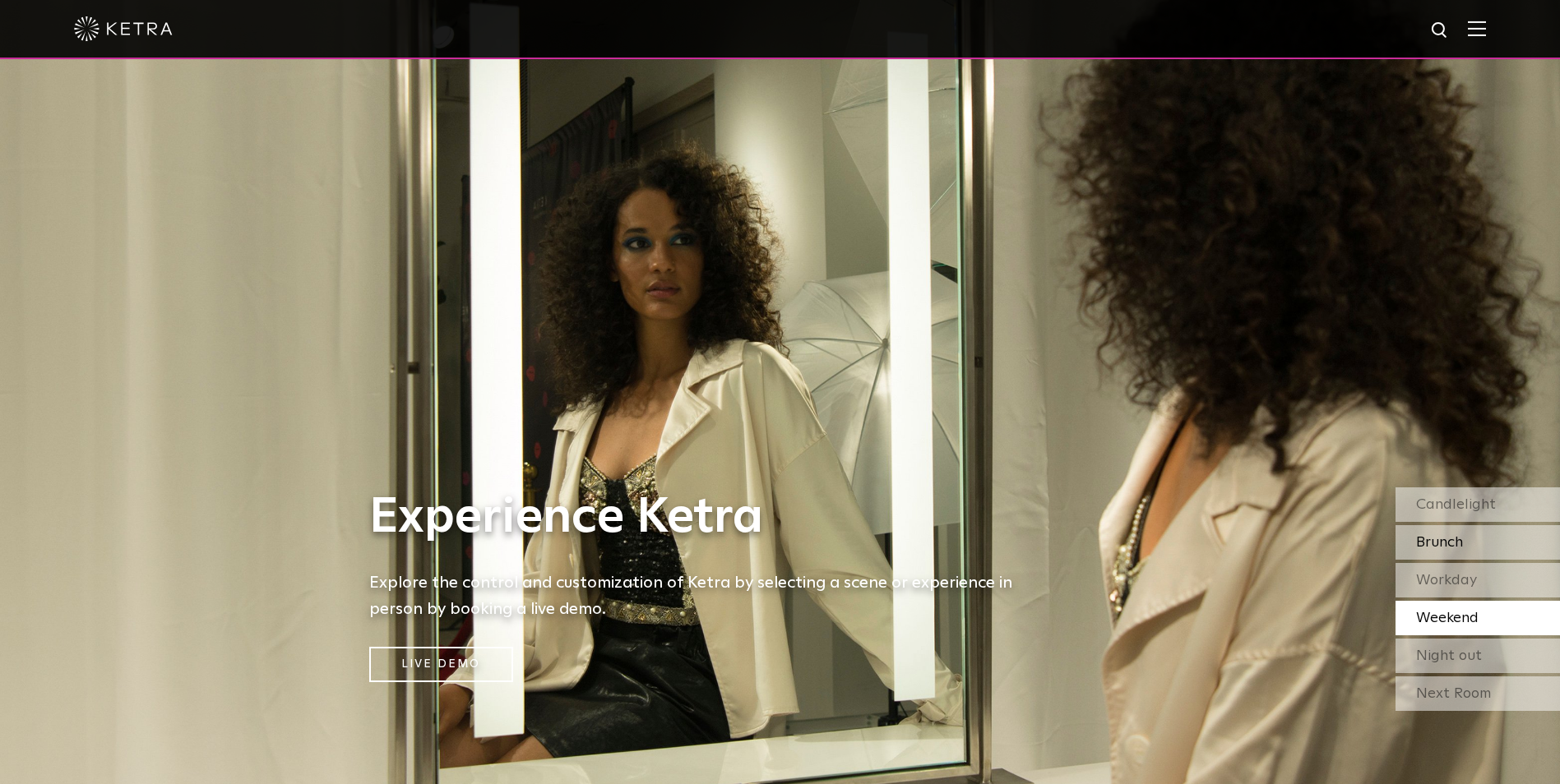
click at [1247, 544] on div "Brunch" at bounding box center [1478, 543] width 164 height 34
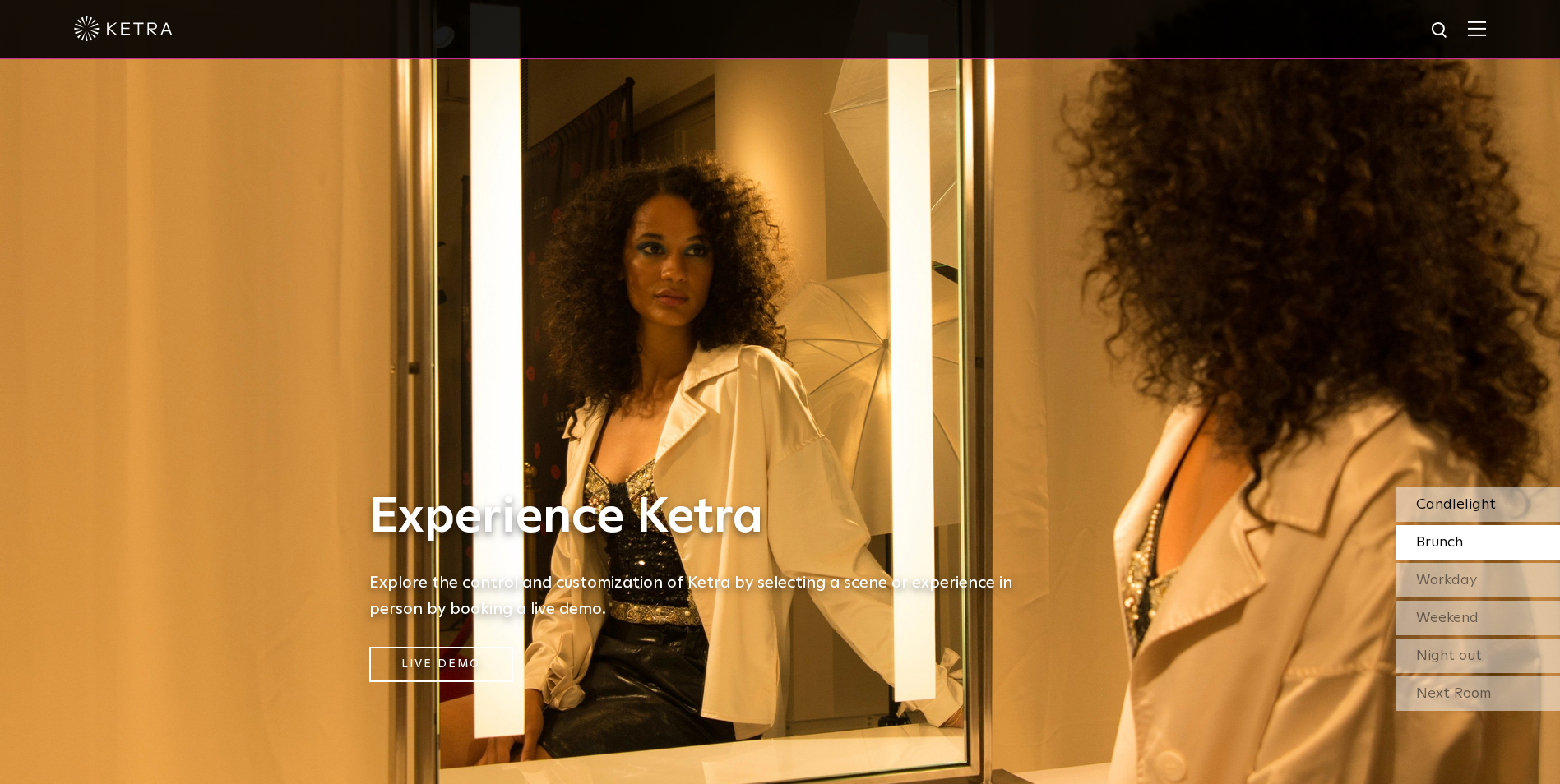
click at [1247, 519] on div "Candlelight" at bounding box center [1478, 505] width 164 height 34
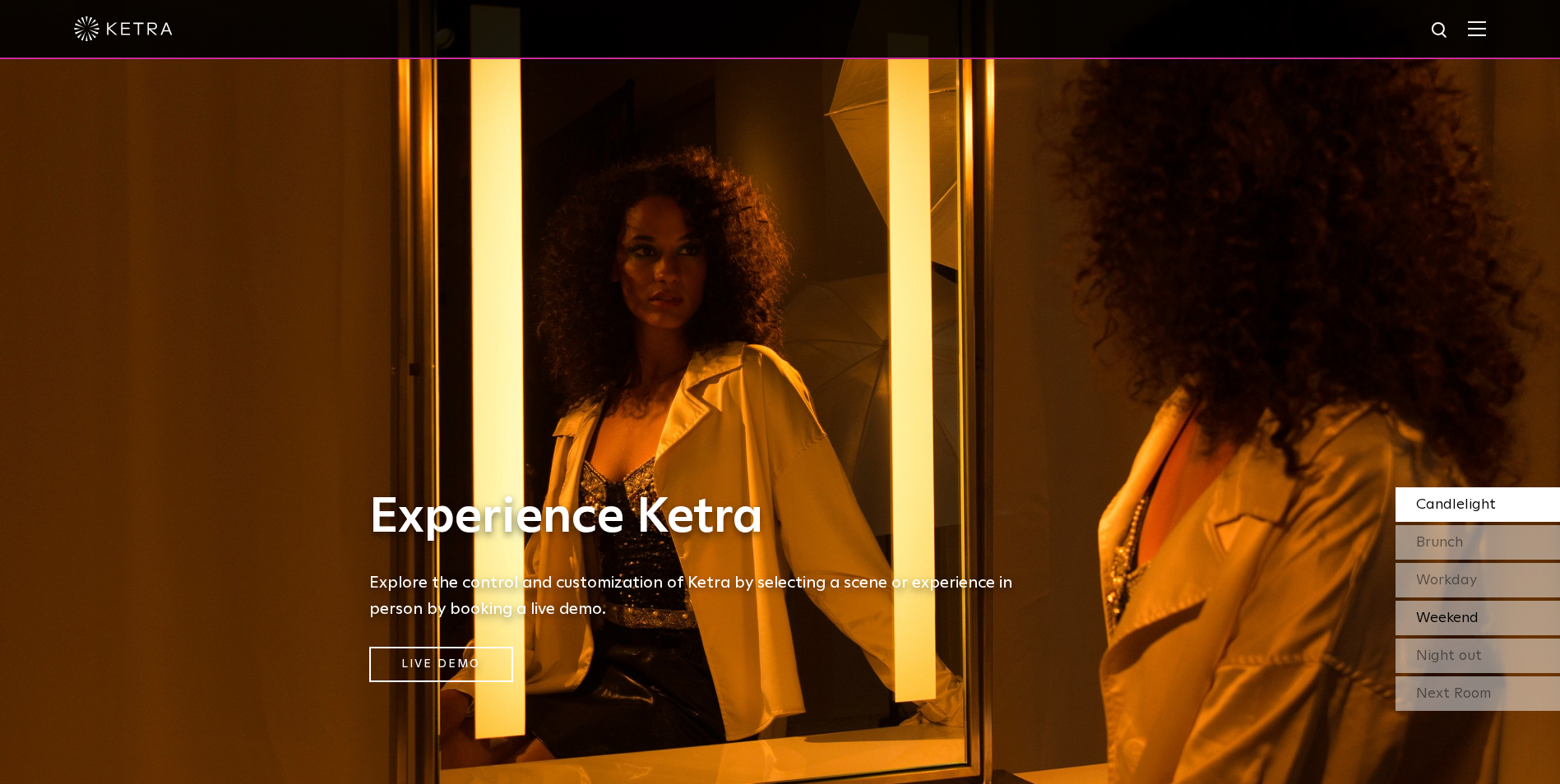
click at [1247, 626] on span "Weekend" at bounding box center [1447, 618] width 63 height 15
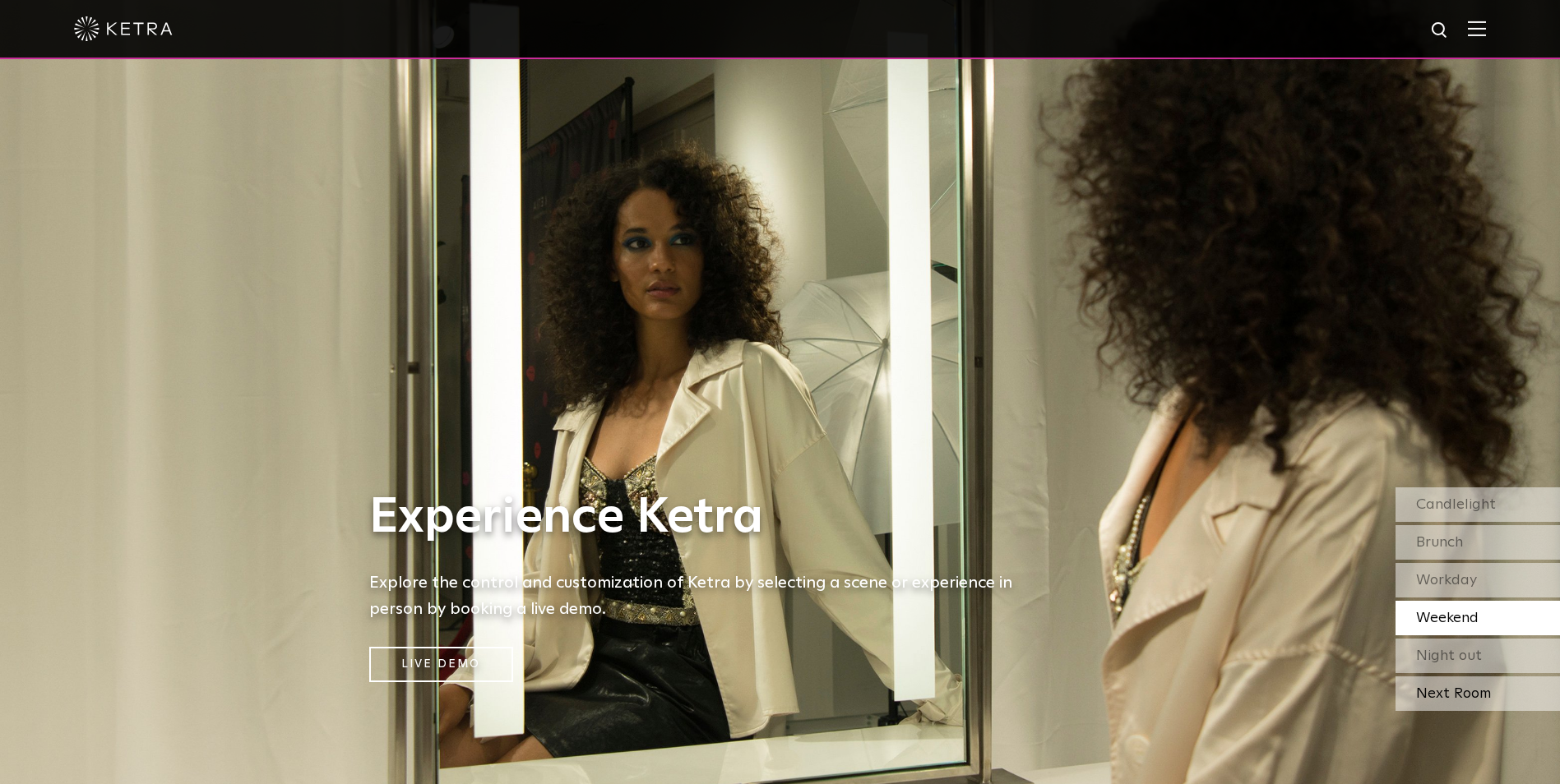
click at [1247, 627] on div "Next Room" at bounding box center [1478, 694] width 164 height 34
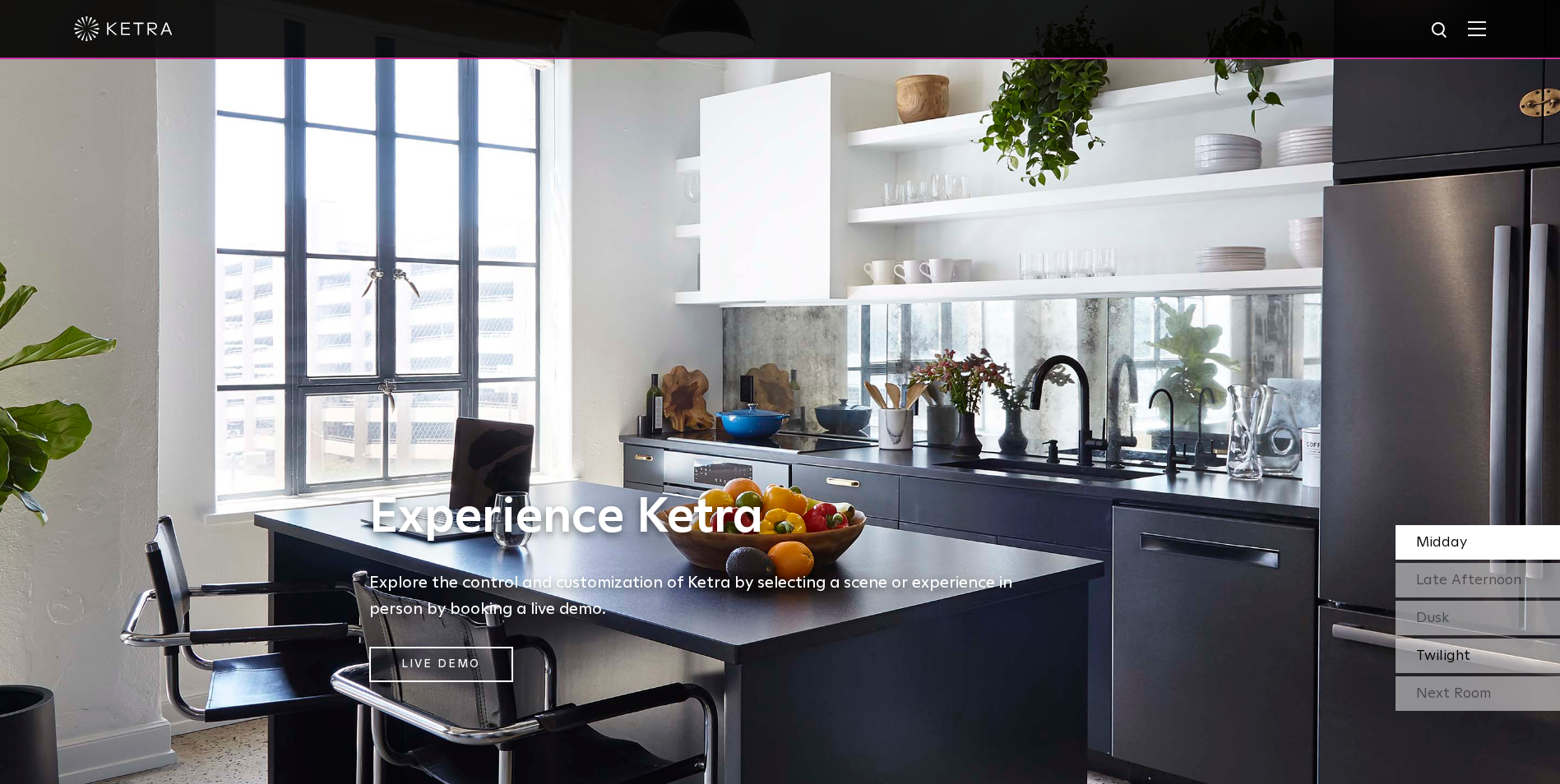
click at [1247, 627] on span "Twilight" at bounding box center [1443, 656] width 54 height 15
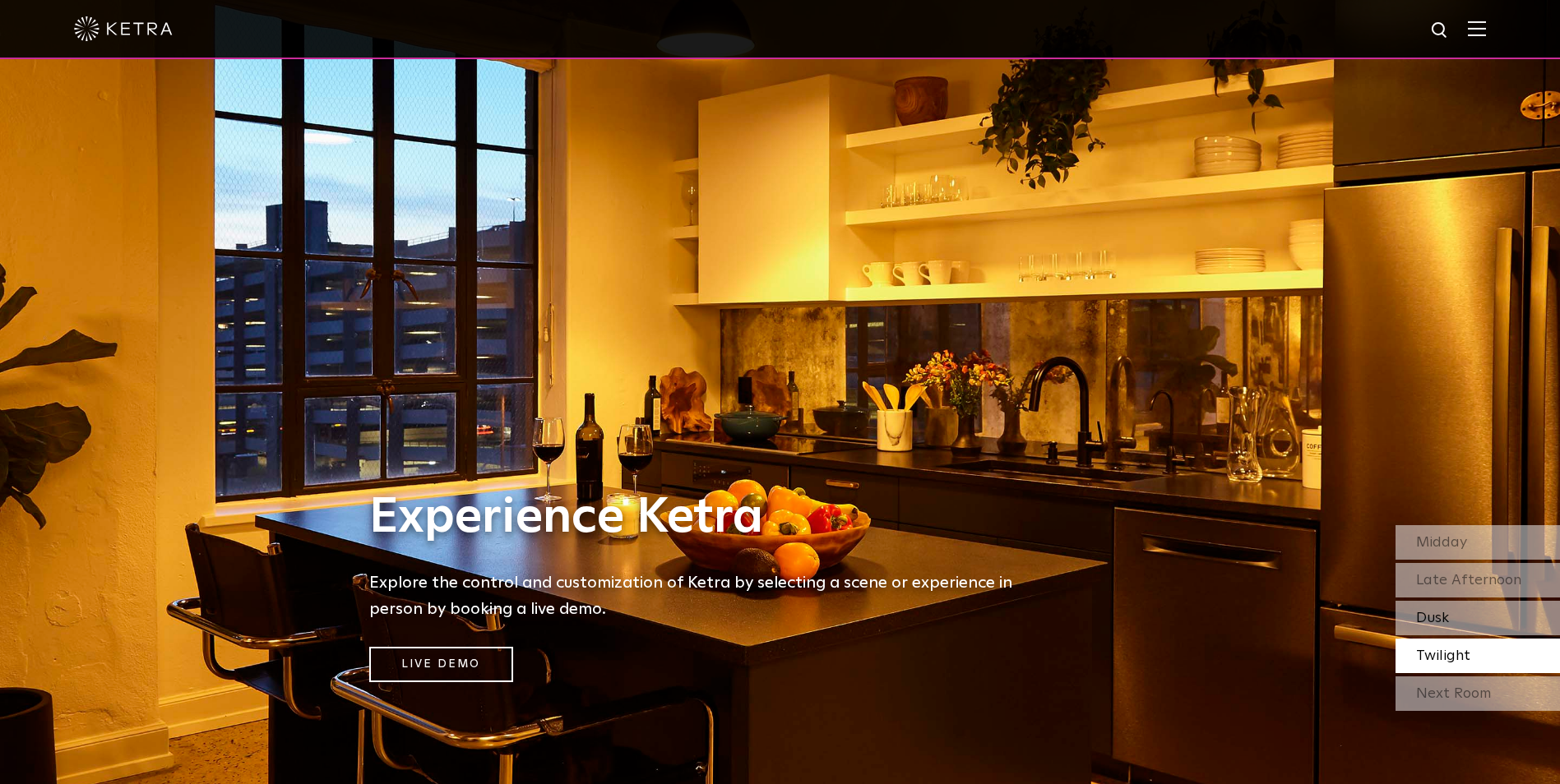
click at [1247, 616] on div "Dusk" at bounding box center [1478, 618] width 164 height 34
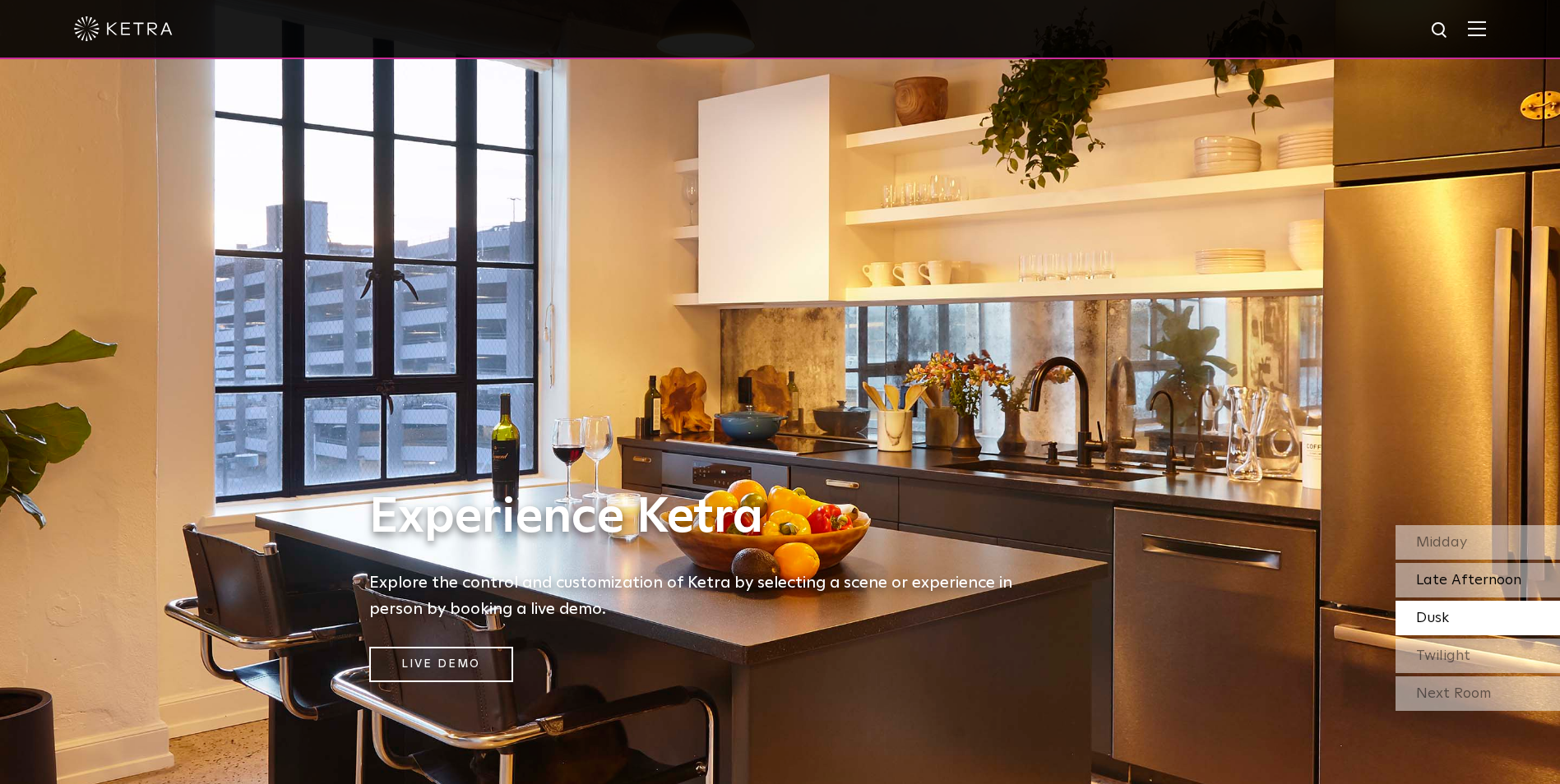
click at [1247, 580] on span "Late Afternoon" at bounding box center [1468, 580] width 105 height 15
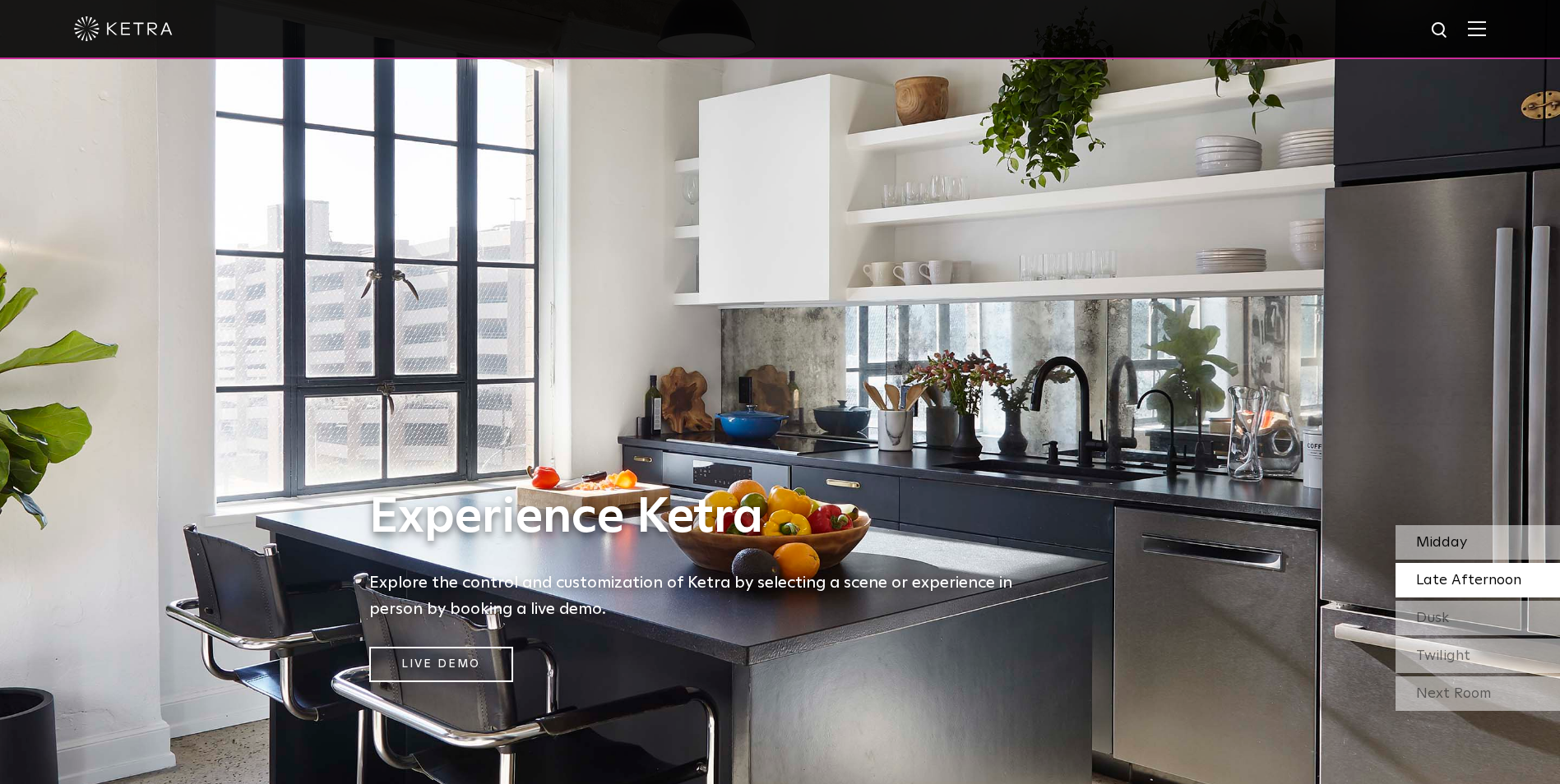
click at [1247, 546] on span "Midday" at bounding box center [1442, 542] width 51 height 15
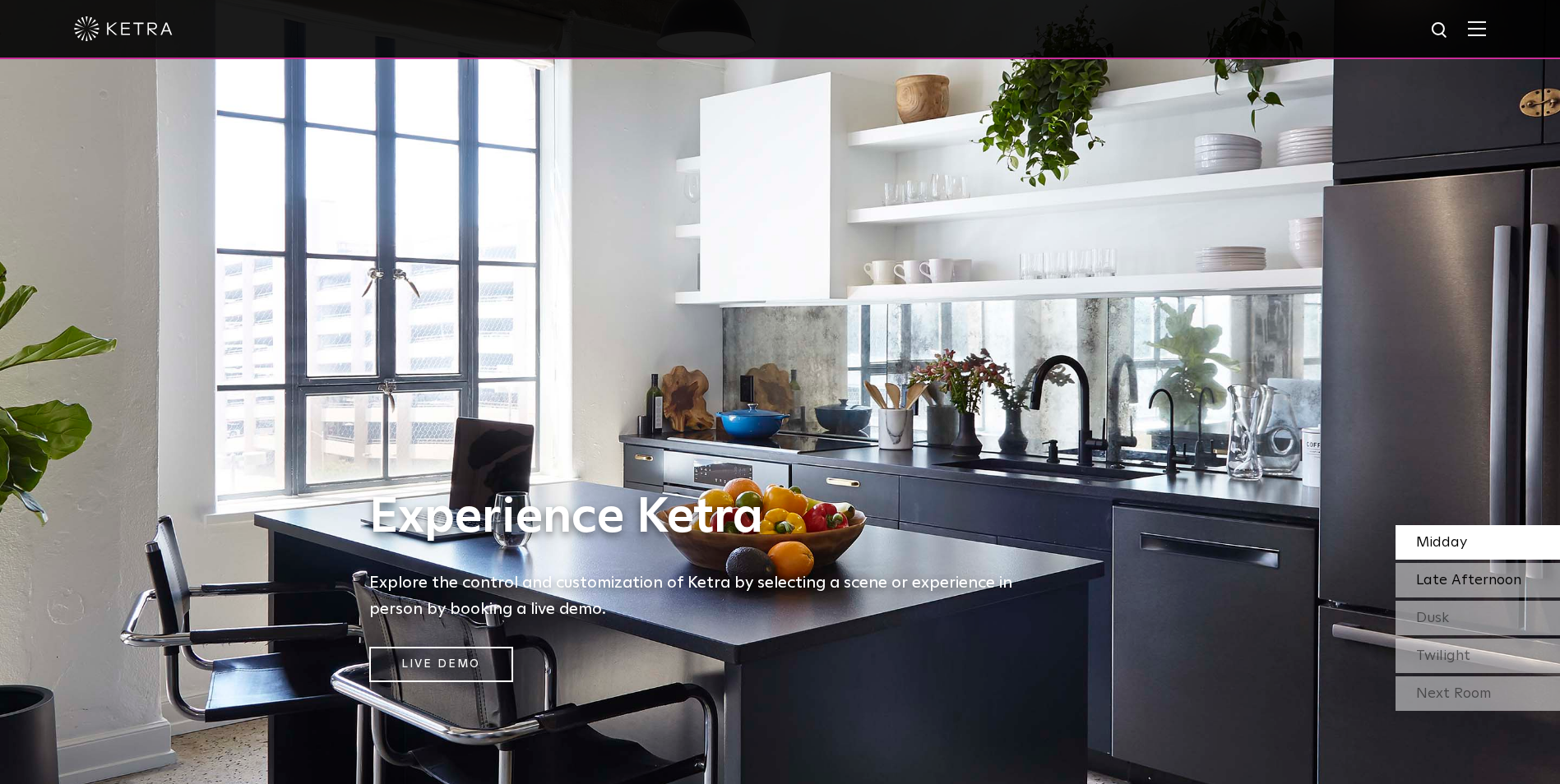
click at [1247, 580] on span "Late Afternoon" at bounding box center [1468, 580] width 105 height 15
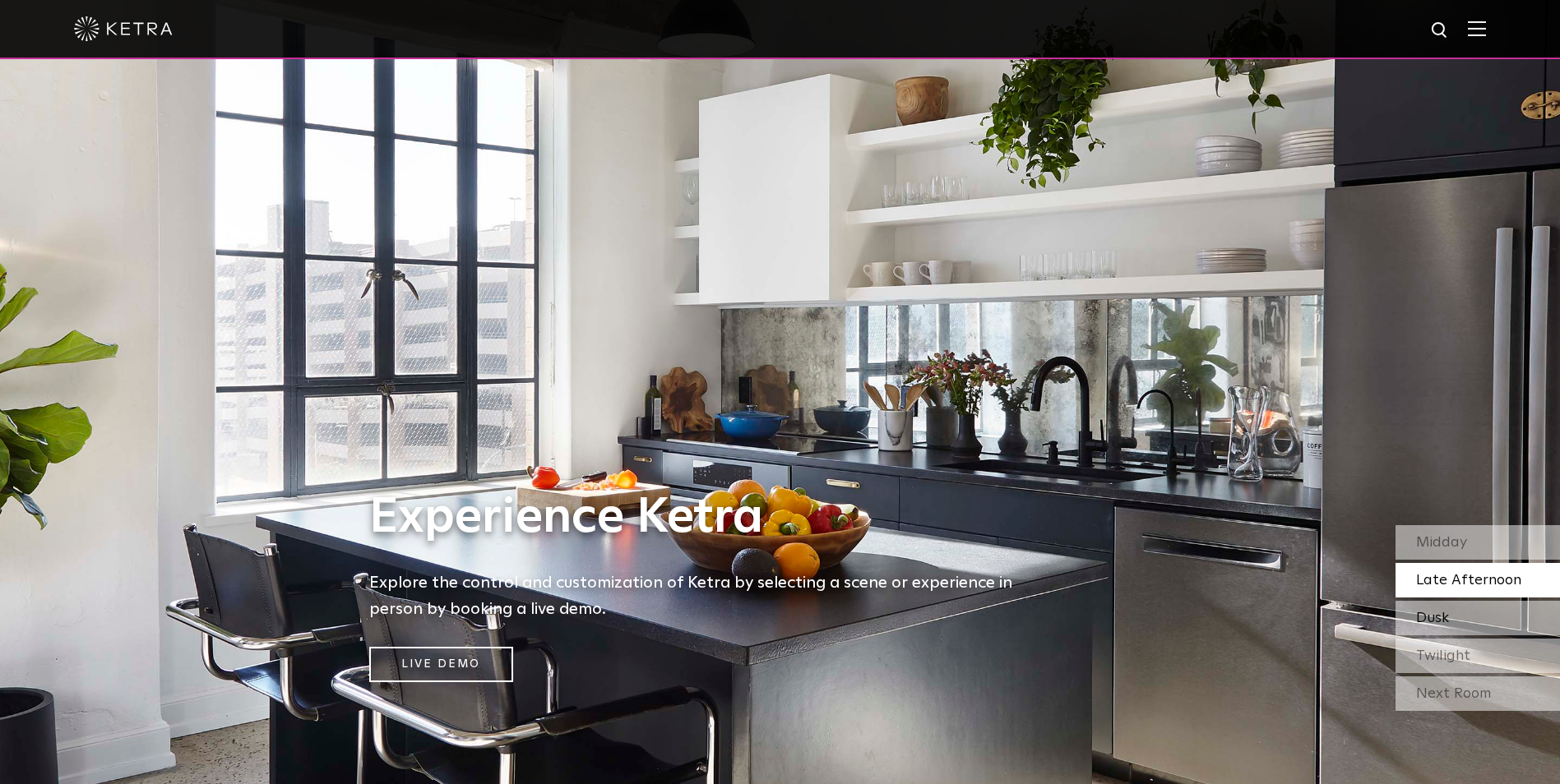
click at [1247, 608] on div "Dusk" at bounding box center [1478, 618] width 164 height 34
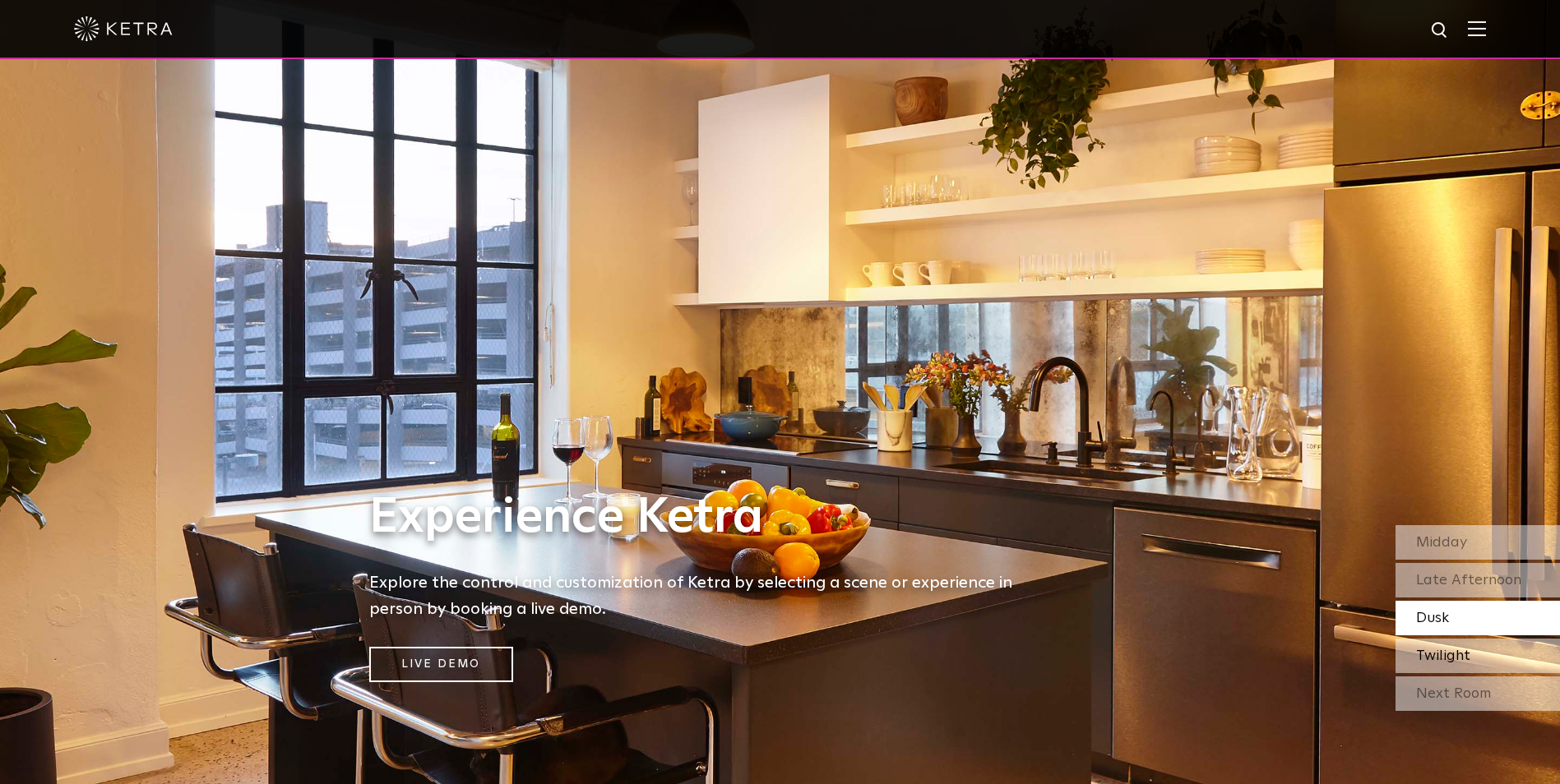
click at [1247, 627] on div "Twilight" at bounding box center [1478, 656] width 164 height 34
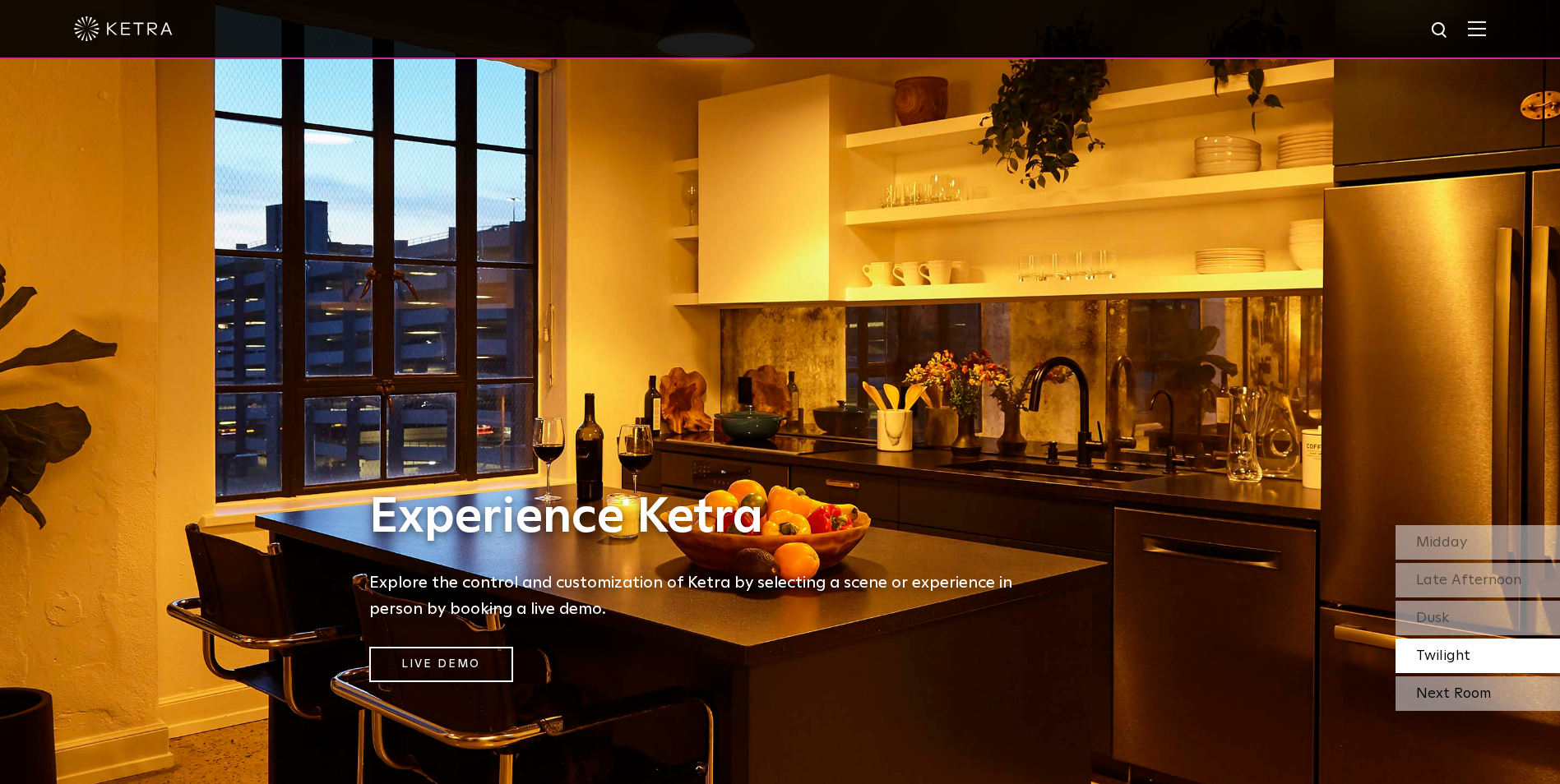
click at [1247, 627] on div "Next Room" at bounding box center [1478, 694] width 164 height 34
